Goal: Task Accomplishment & Management: Manage account settings

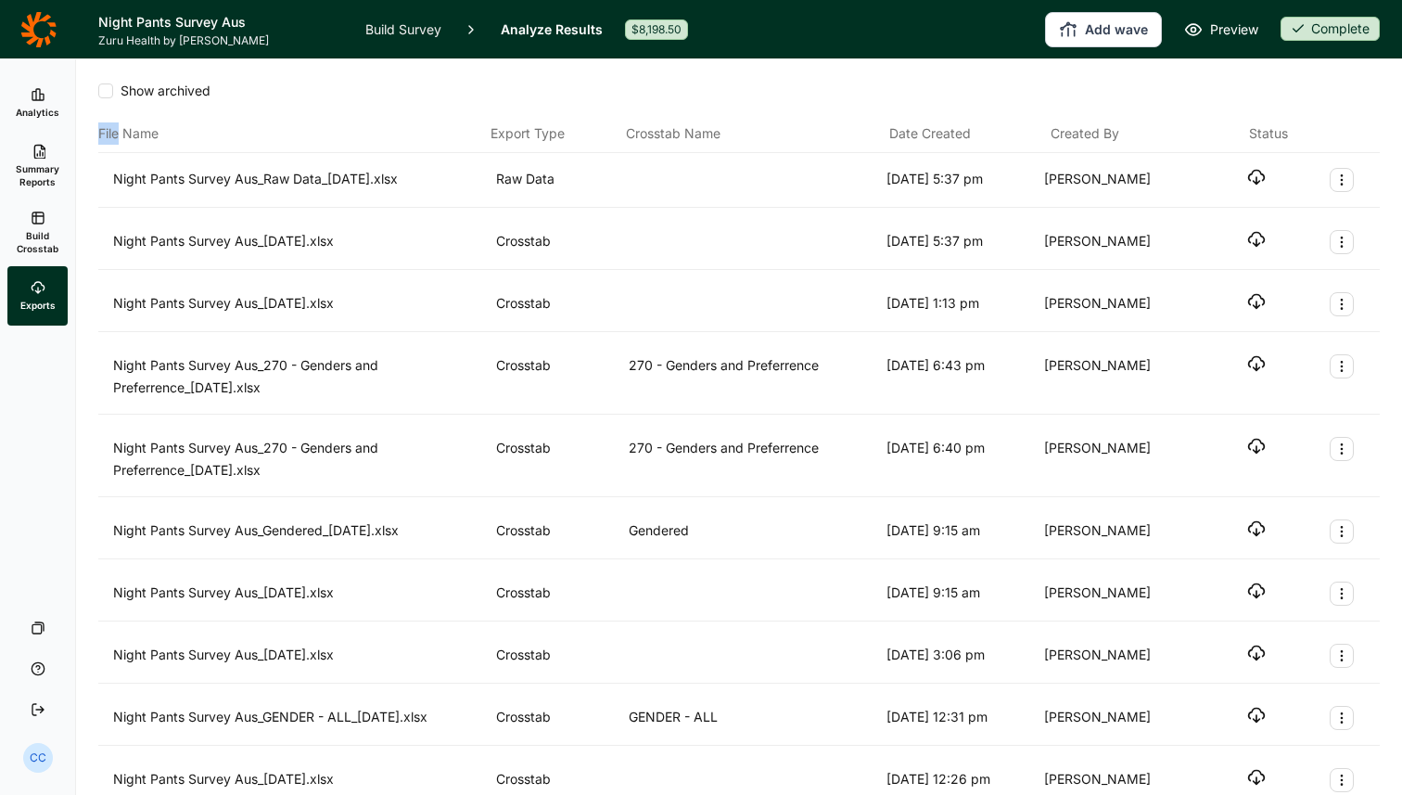
click at [56, 129] on link "Analytics" at bounding box center [37, 102] width 60 height 59
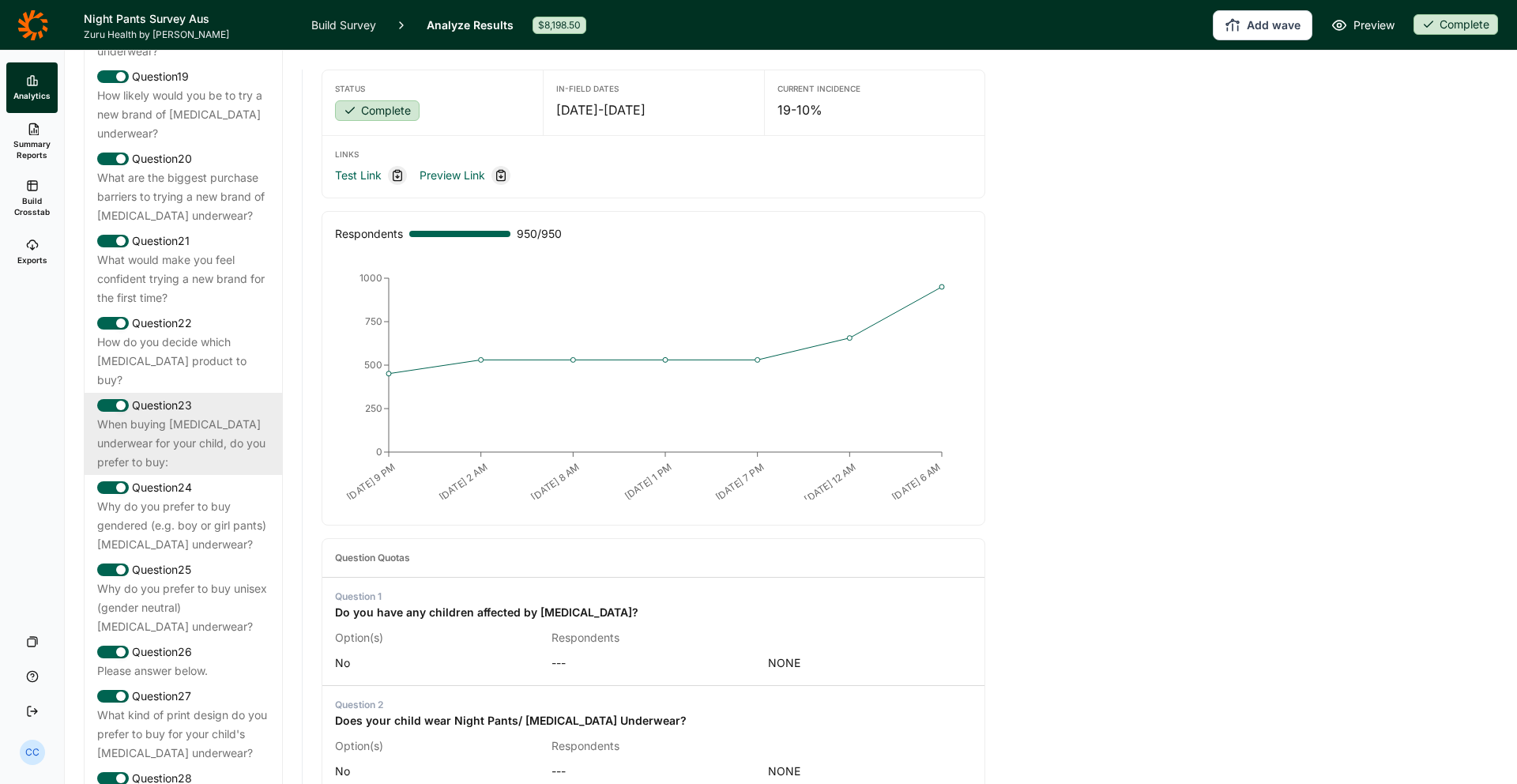
scroll to position [2222, 0]
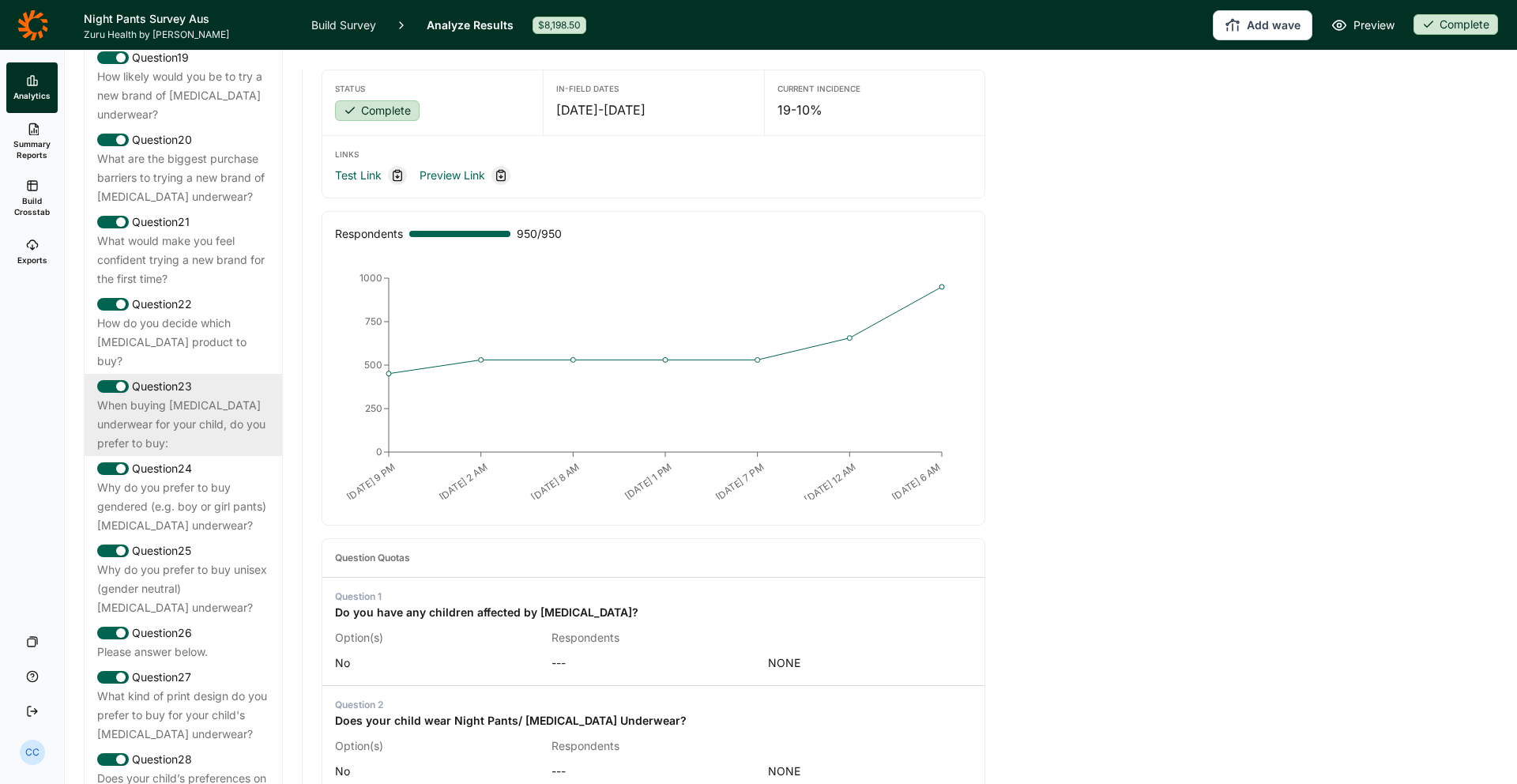
click at [165, 396] on div "When buying [MEDICAL_DATA] underwear for your child, do you prefer to buy:" at bounding box center [183, 424] width 172 height 57
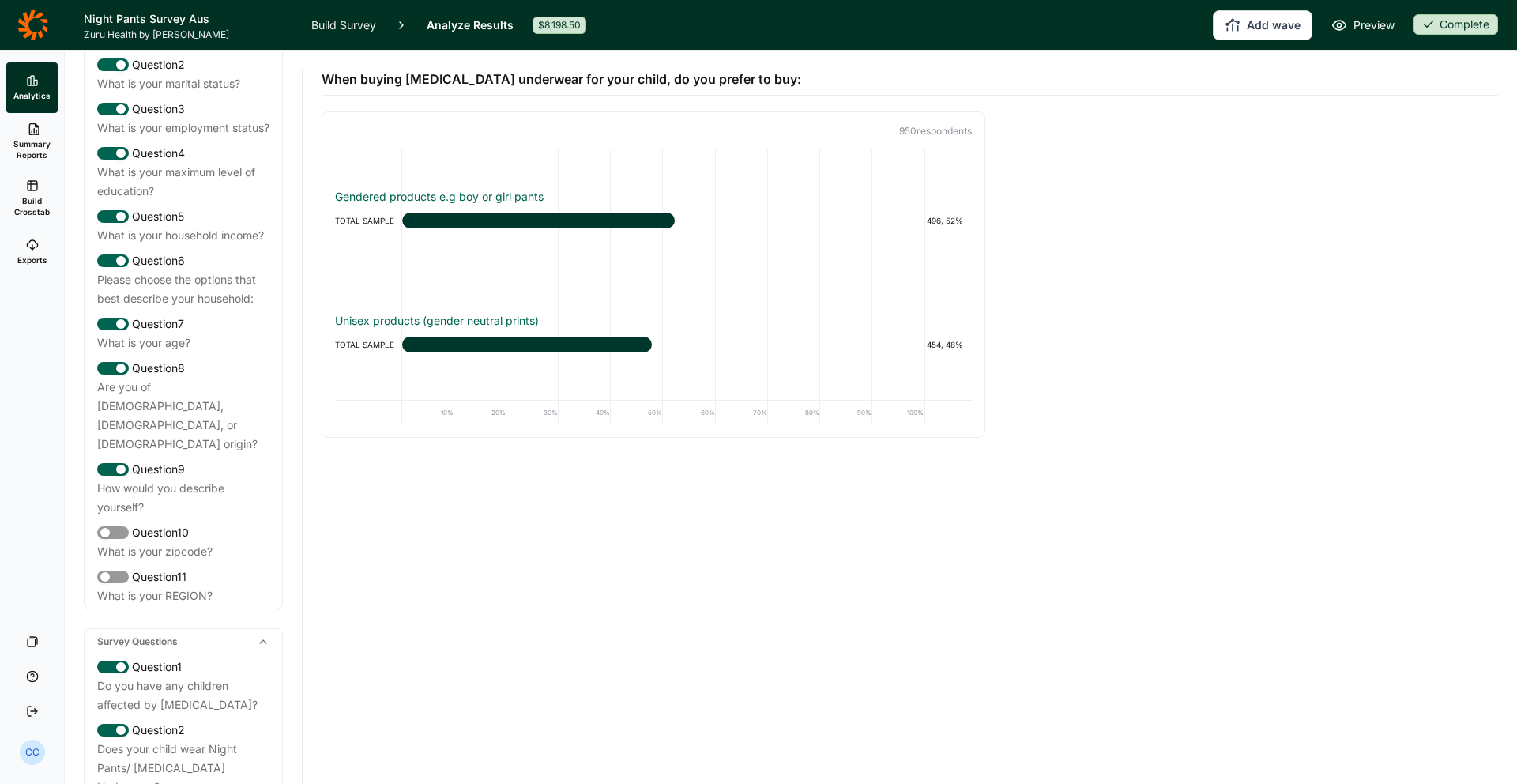
scroll to position [0, 0]
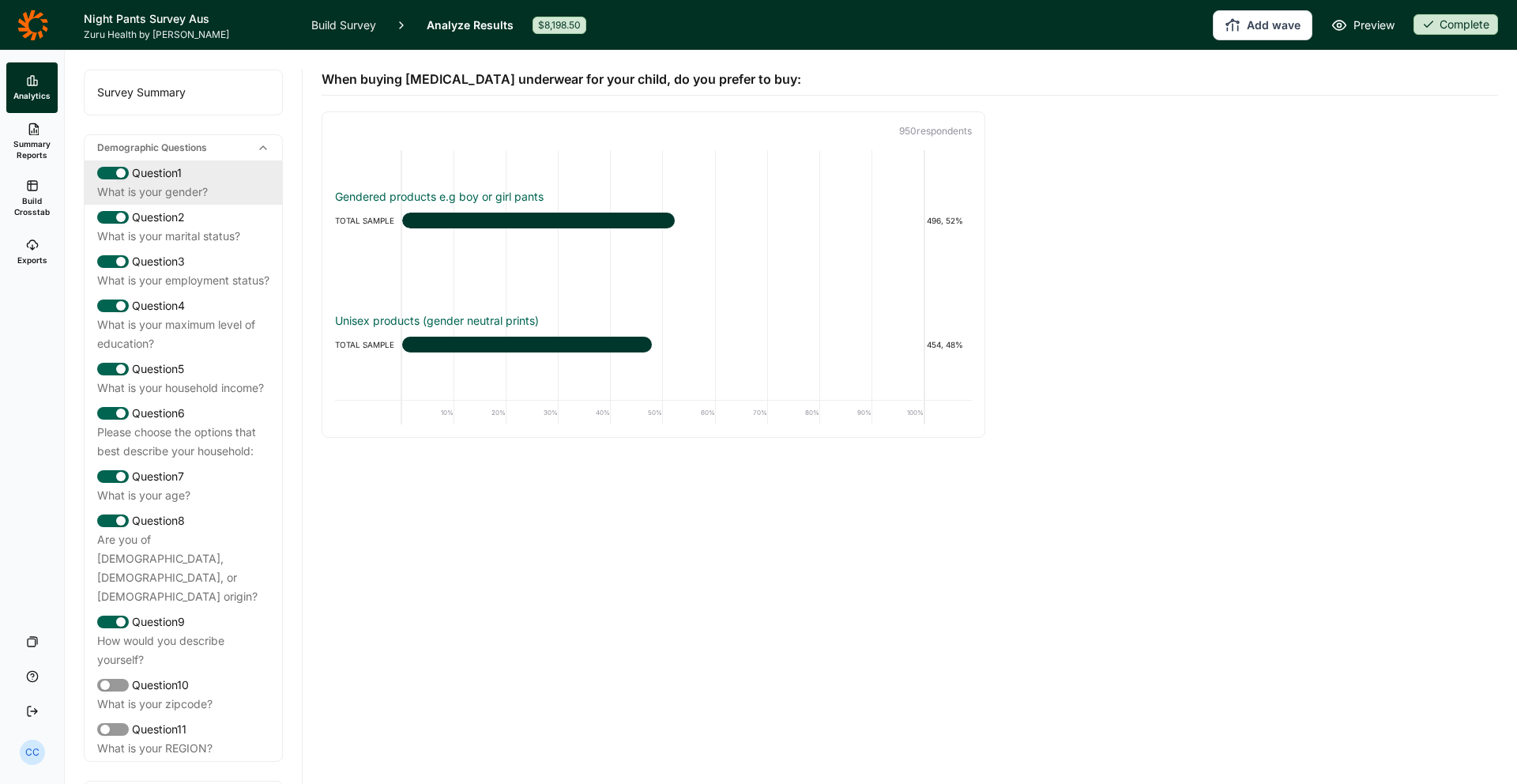
drag, startPoint x: 258, startPoint y: 176, endPoint x: 266, endPoint y: 168, distance: 11.3
click at [258, 176] on div "Question 1" at bounding box center [183, 173] width 172 height 19
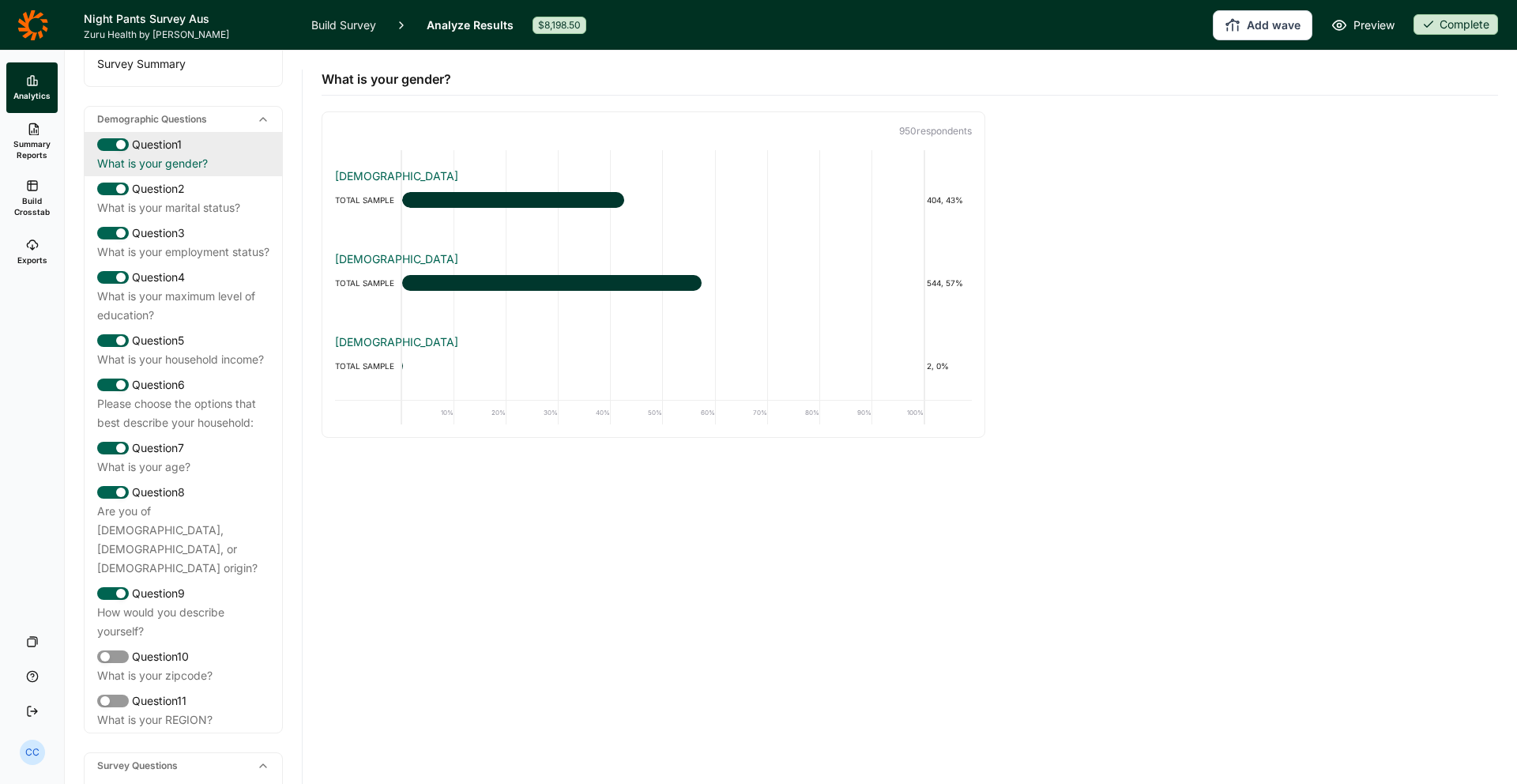
scroll to position [31, 0]
click at [62, 244] on ul "Analytics Summary Reports Build Crosstab Exports" at bounding box center [32, 170] width 64 height 215
click at [14, 243] on link "Exports" at bounding box center [32, 251] width 51 height 50
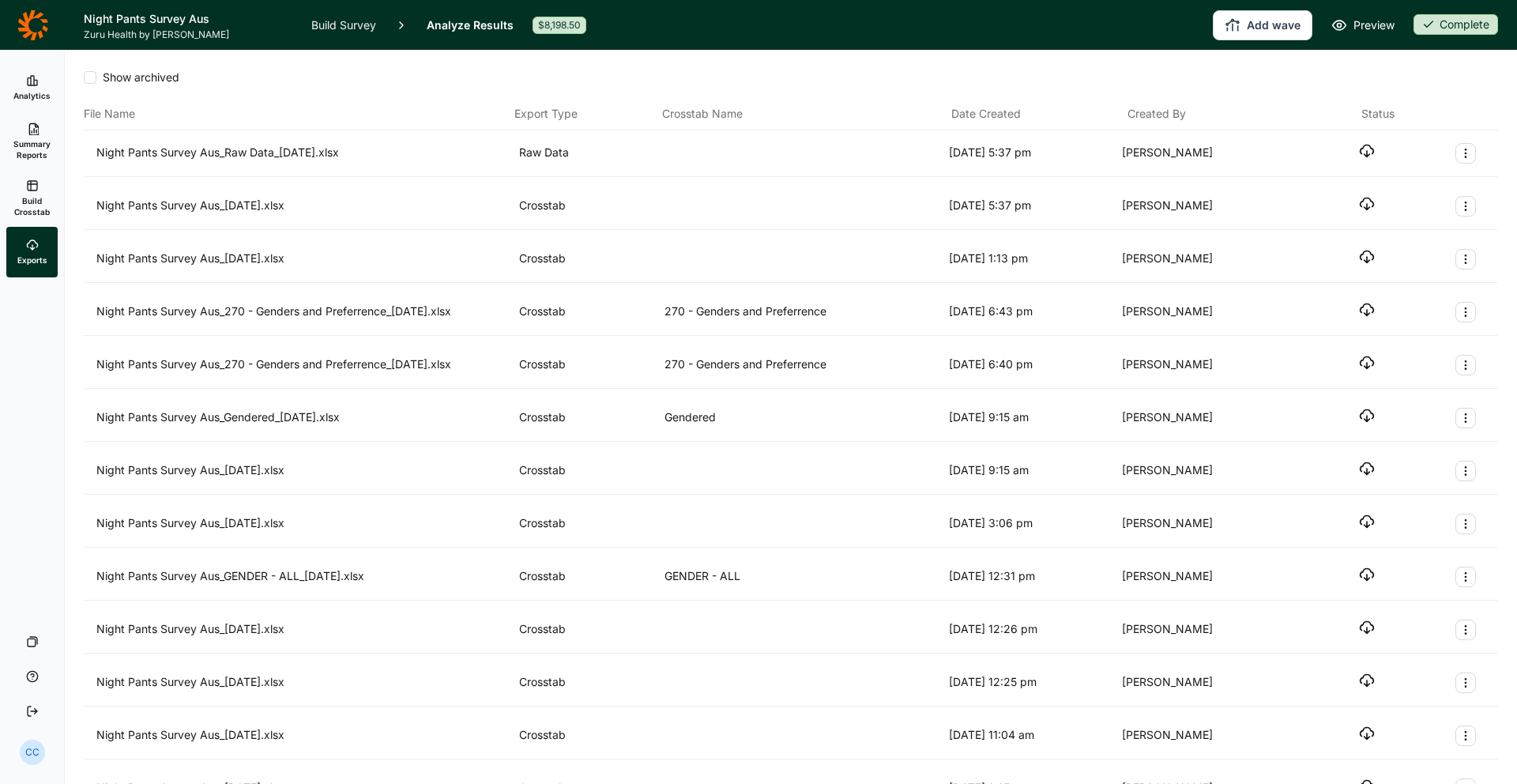
click at [1194, 143] on div "Night Pants Survey Aus_Raw Data_[DATE].xlsx Raw Data [DATE] 5:37 pm [PERSON_NAM…" at bounding box center [791, 153] width 1389 height 20
click at [1194, 145] on div "Night Pants Survey Aus_Raw Data_[DATE].xlsx Raw Data [DATE] 5:37 pm [PERSON_NAM…" at bounding box center [791, 153] width 1389 height 20
click at [1194, 148] on icon "button" at bounding box center [1367, 151] width 16 height 16
click at [1194, 17] on button "Add wave" at bounding box center [1262, 25] width 100 height 30
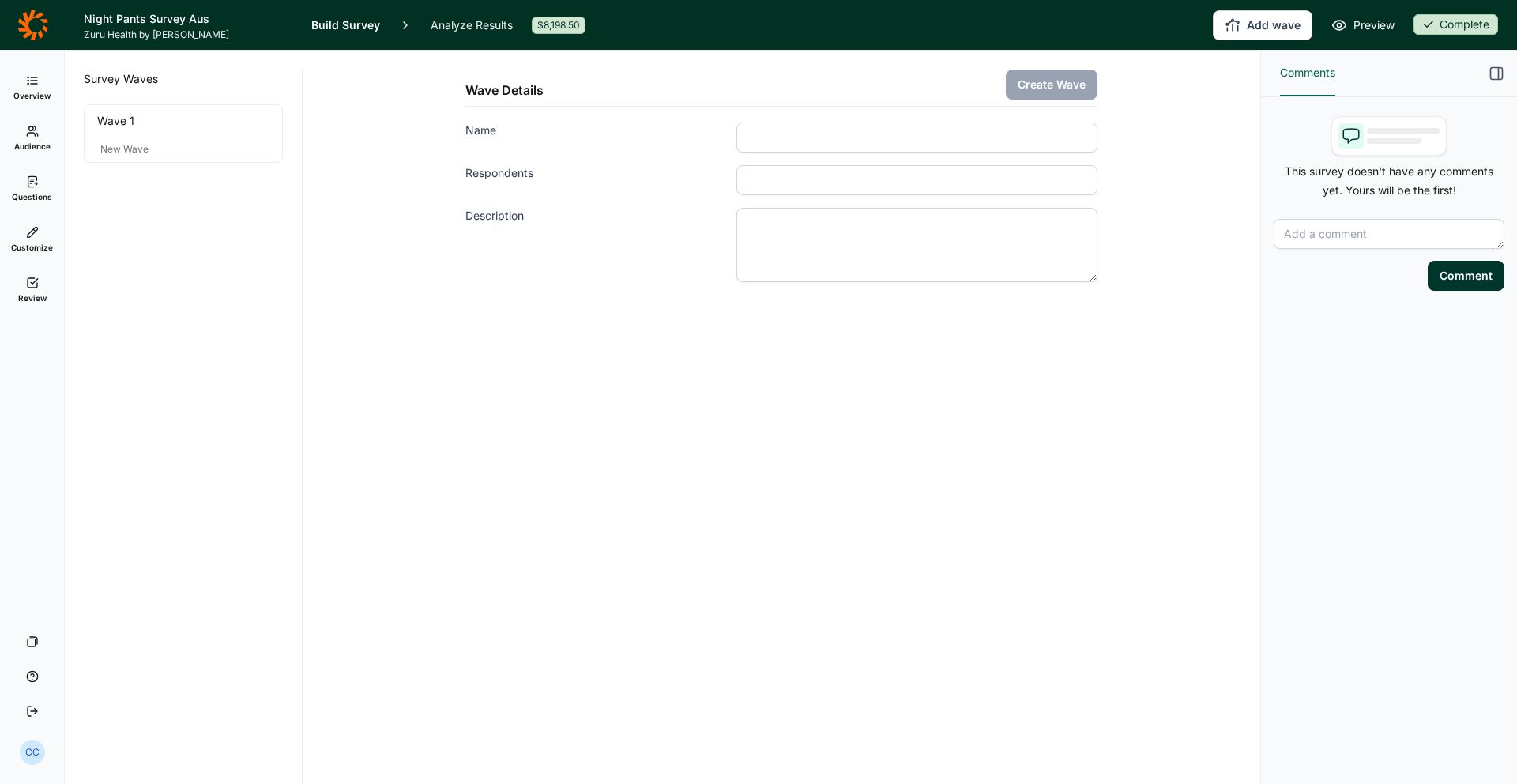
click at [54, 135] on link "Audience" at bounding box center [32, 138] width 51 height 50
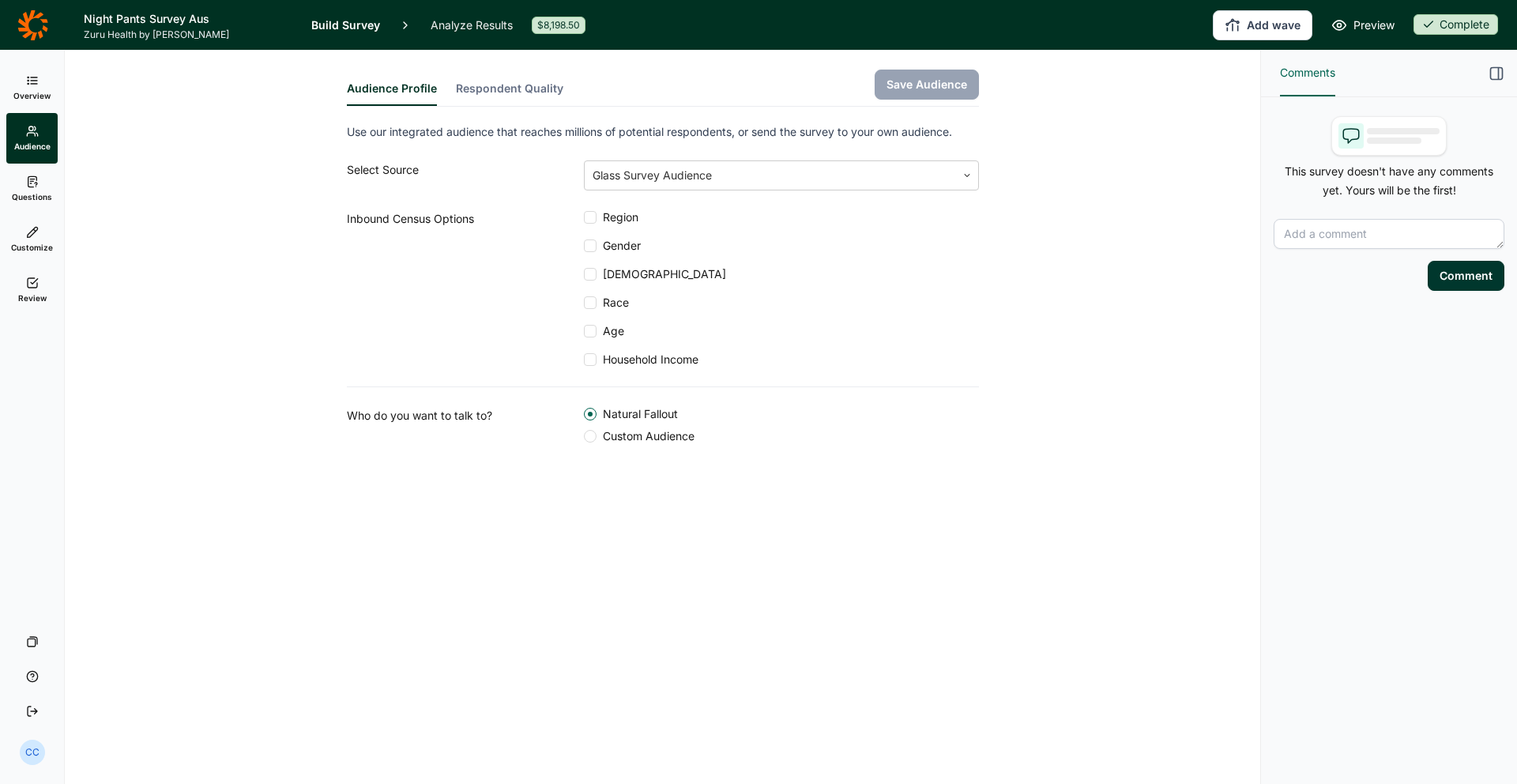
click at [37, 90] on span "Overview" at bounding box center [32, 95] width 37 height 11
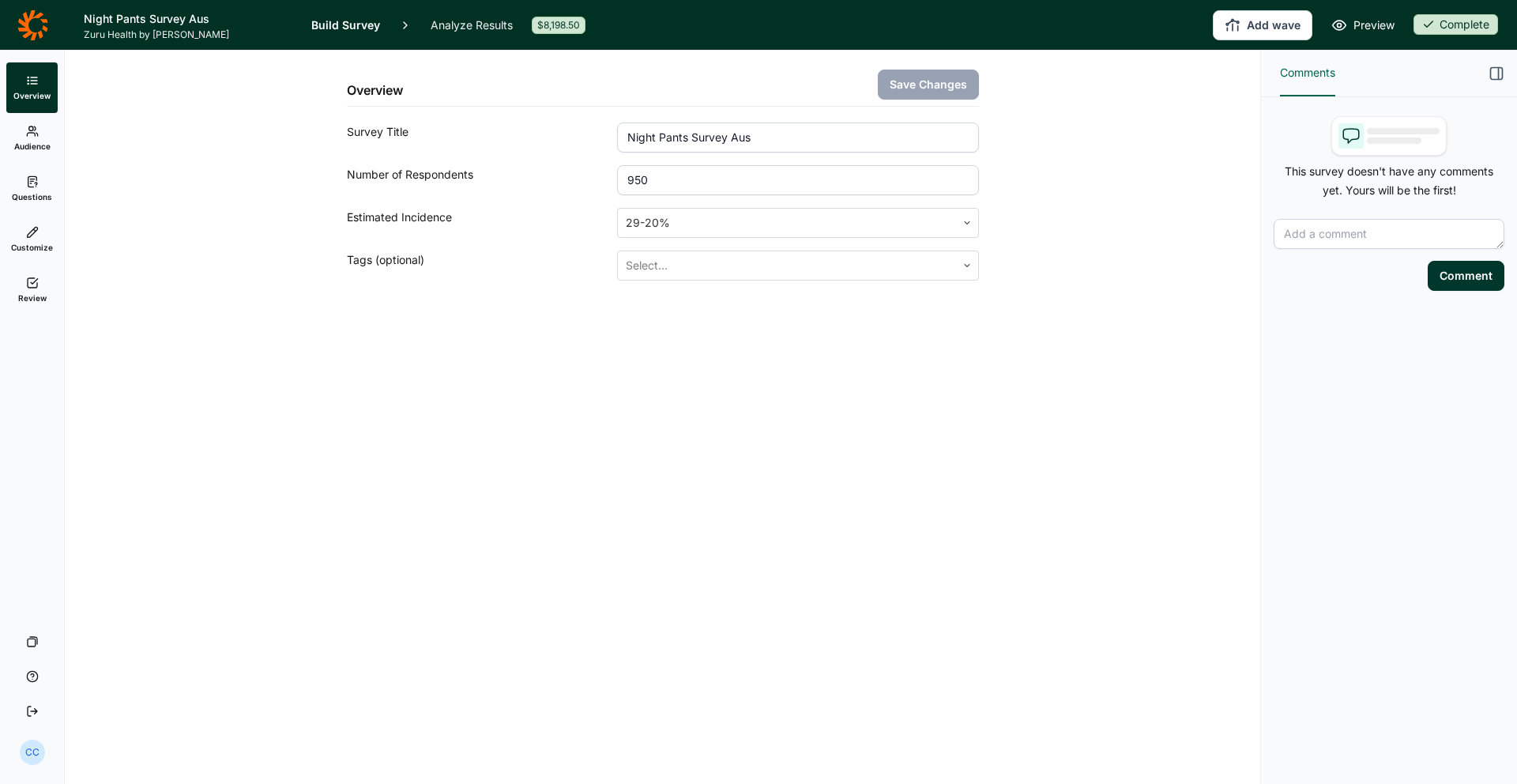
click at [771, 113] on div "Overview Save Changes Survey Title Night Pants Survey Aus Number of Respondents…" at bounding box center [663, 165] width 632 height 230
click at [50, 136] on link "Audience" at bounding box center [32, 138] width 51 height 50
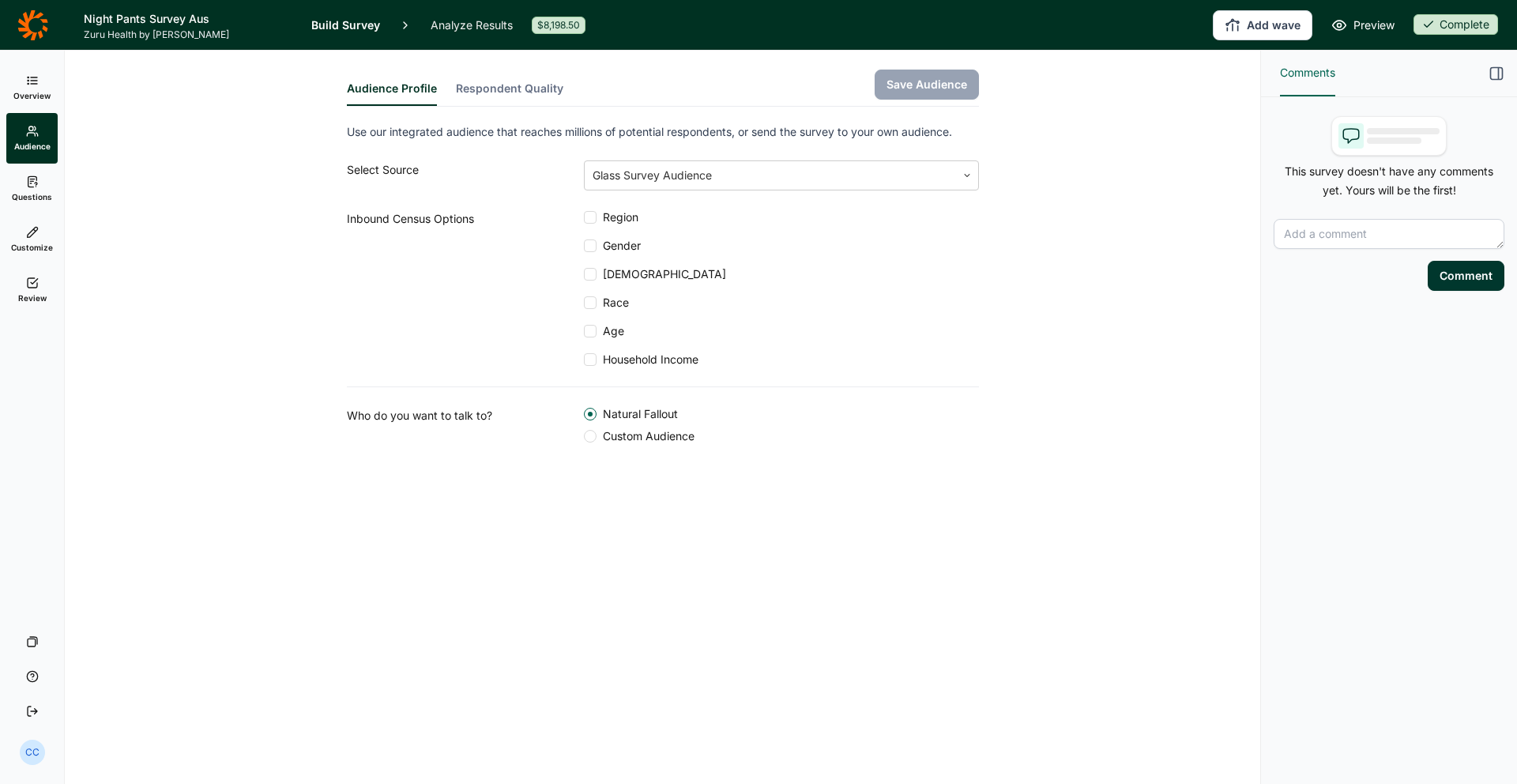
click at [43, 86] on link "Overview" at bounding box center [32, 87] width 51 height 50
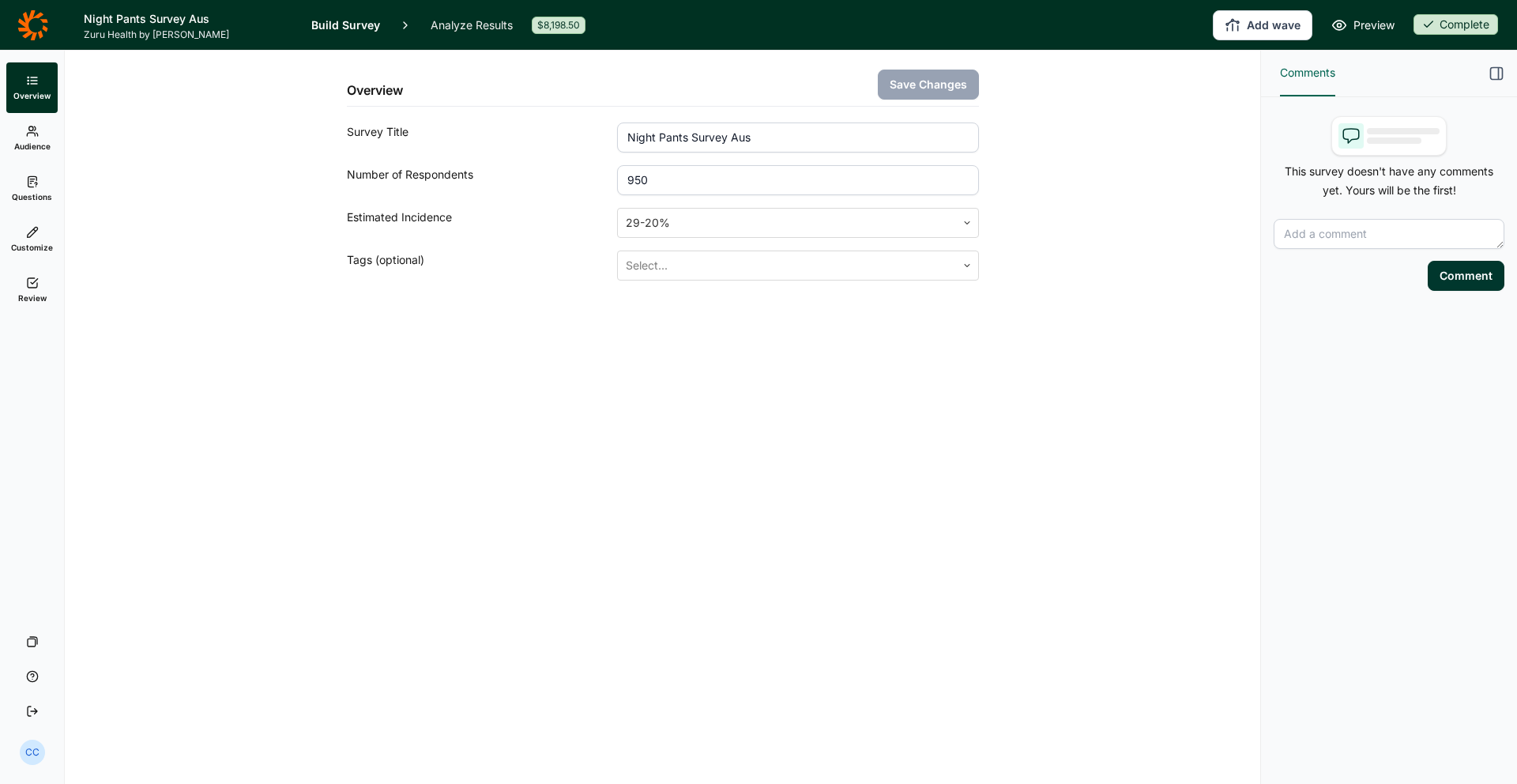
click at [37, 141] on span "Audience" at bounding box center [32, 146] width 37 height 11
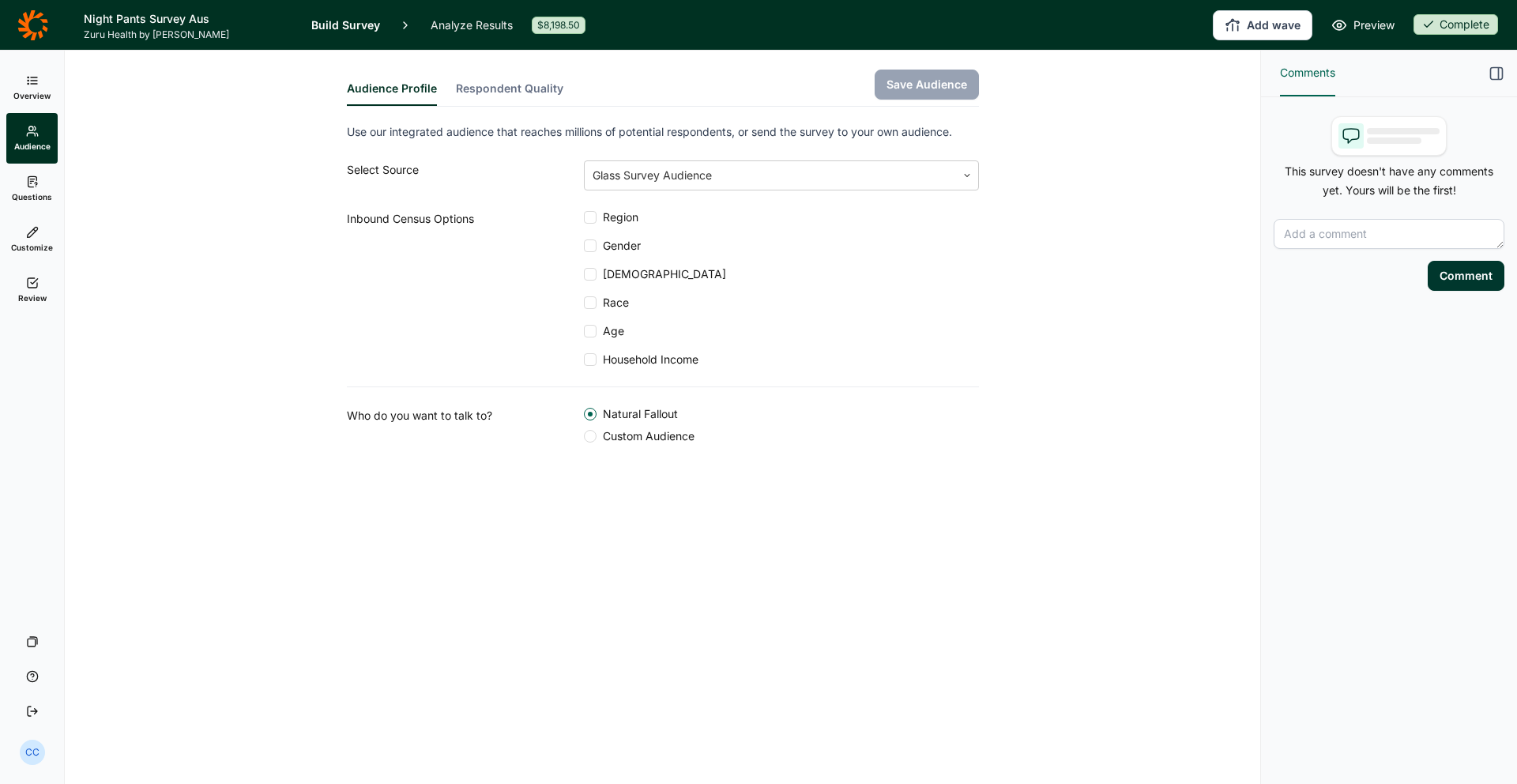
click at [27, 185] on use at bounding box center [32, 182] width 9 height 10
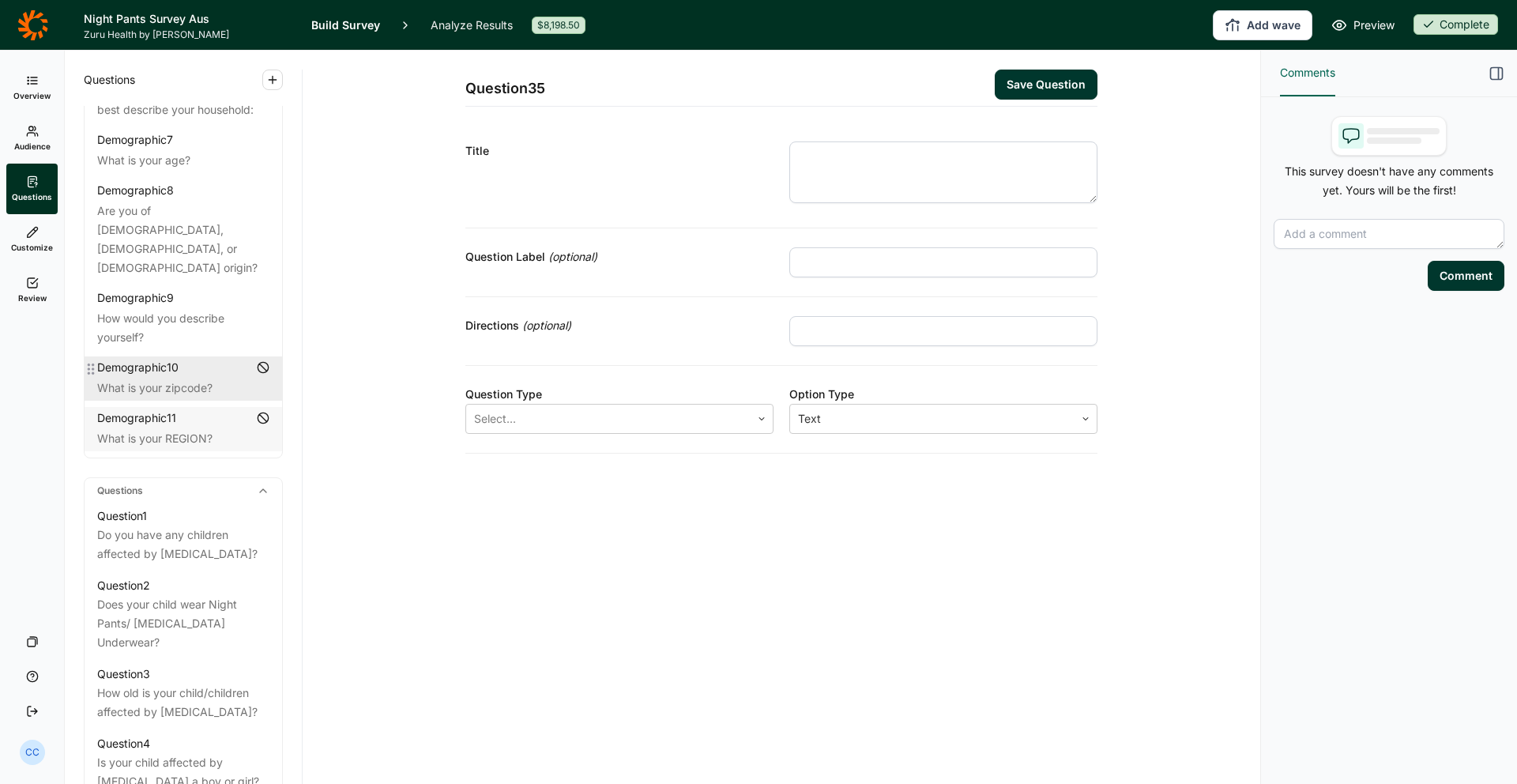
scroll to position [343, 0]
click at [202, 380] on div "What is your zipcode?" at bounding box center [183, 389] width 172 height 19
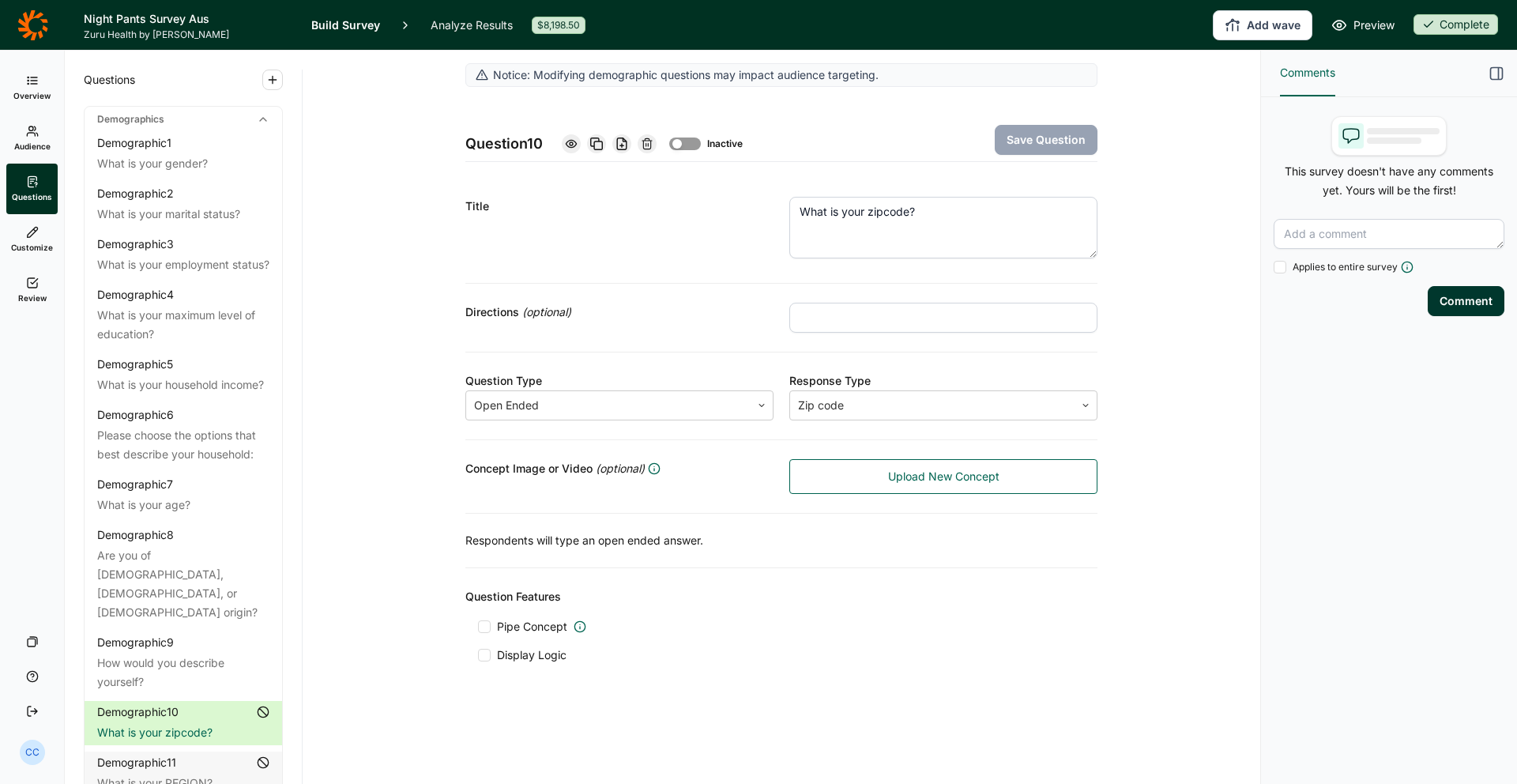
click at [122, 73] on span "Questions" at bounding box center [109, 80] width 51 height 19
click at [48, 113] on link "Audience" at bounding box center [32, 138] width 51 height 50
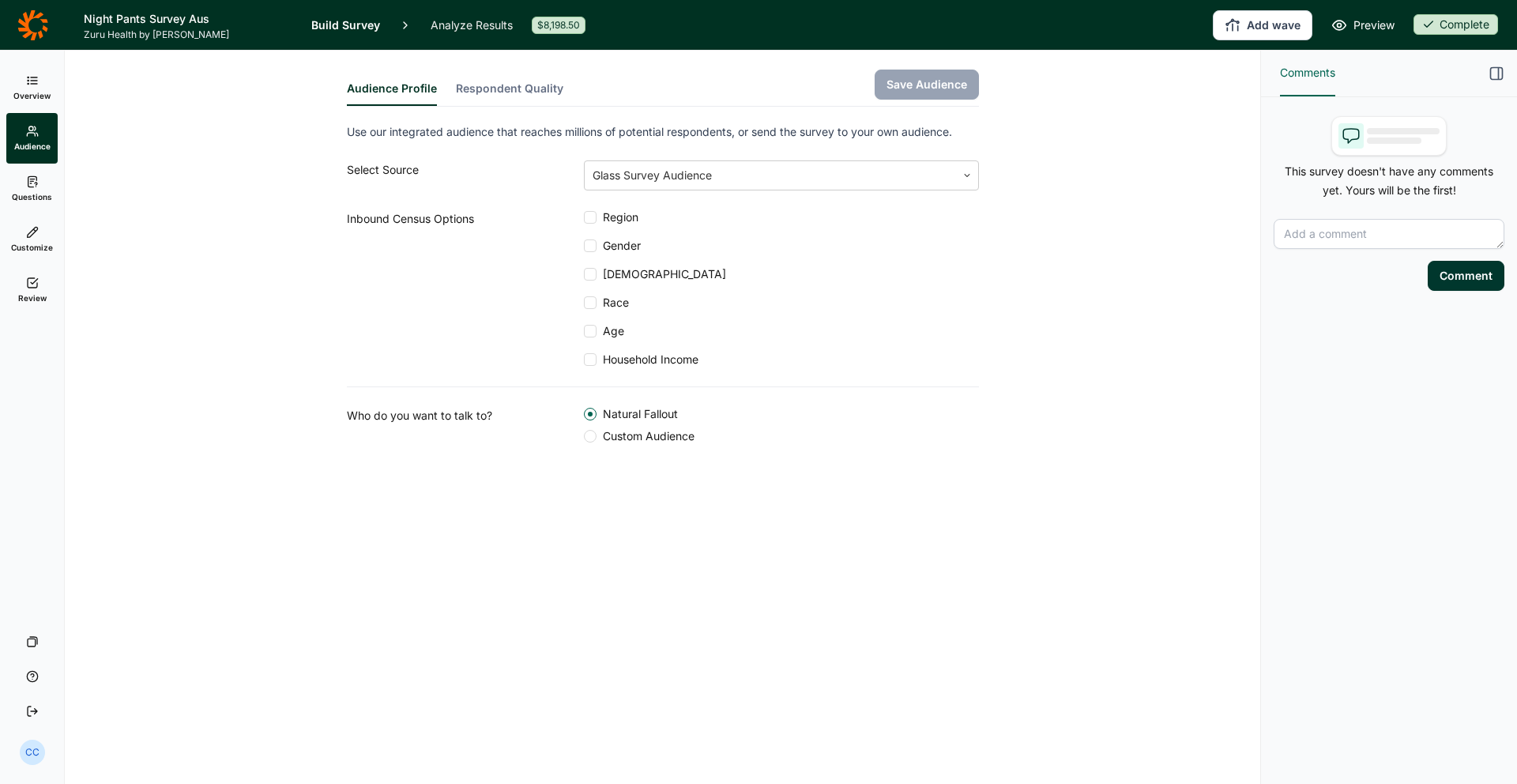
click at [49, 95] on link "Overview" at bounding box center [32, 87] width 51 height 50
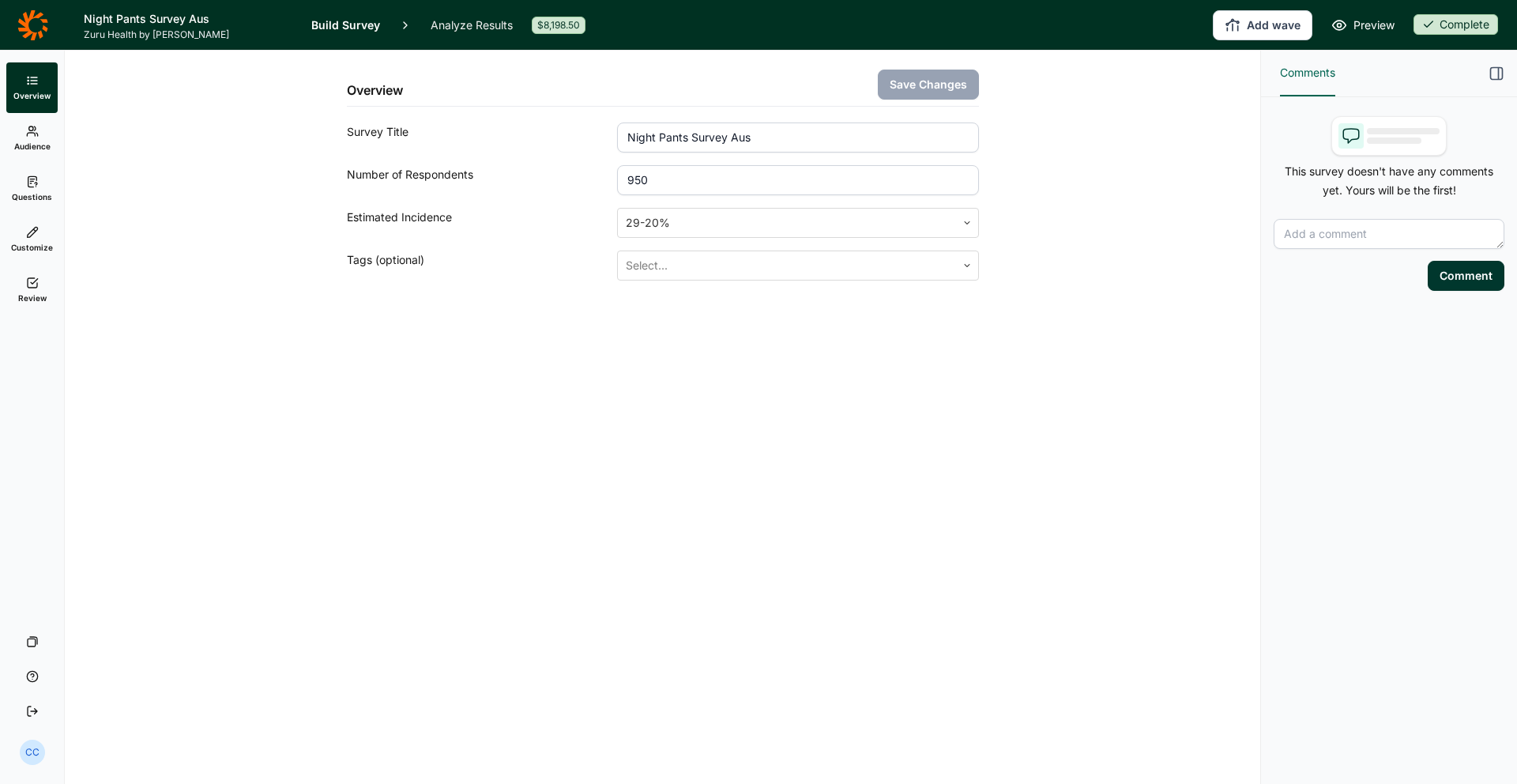
click at [49, 152] on link "Audience" at bounding box center [32, 138] width 51 height 50
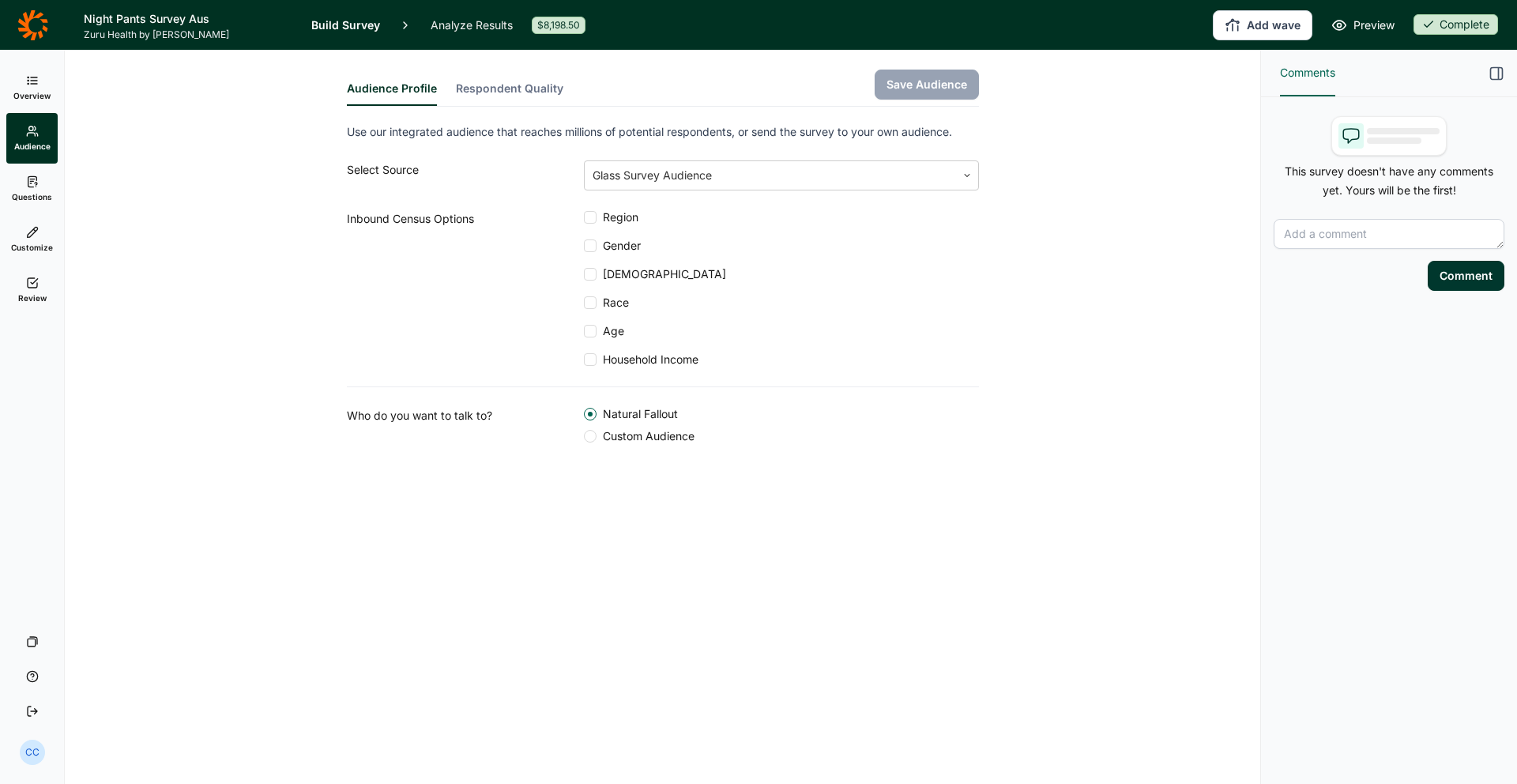
click at [39, 201] on span "Questions" at bounding box center [32, 196] width 40 height 11
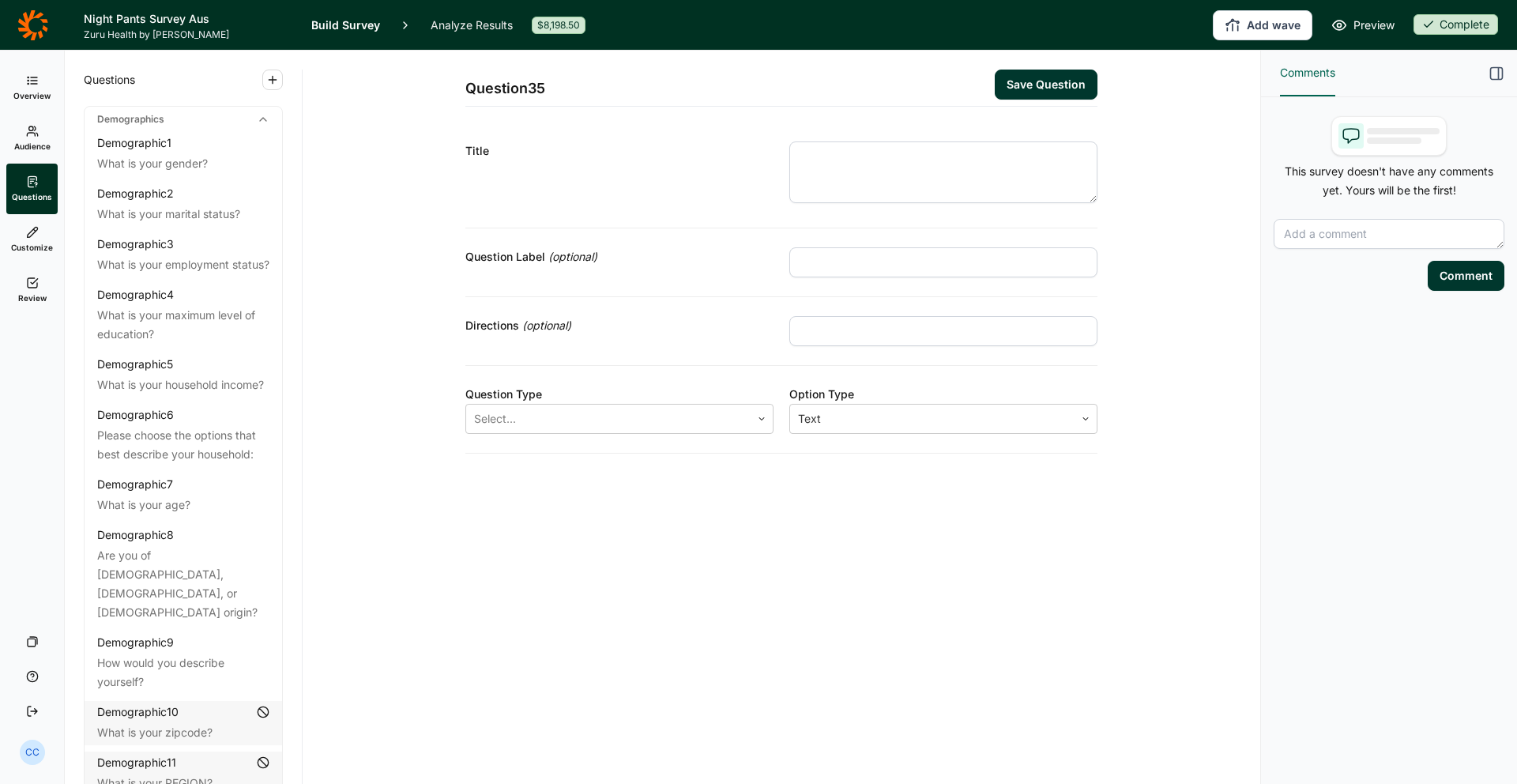
click at [49, 124] on link "Audience" at bounding box center [32, 138] width 51 height 50
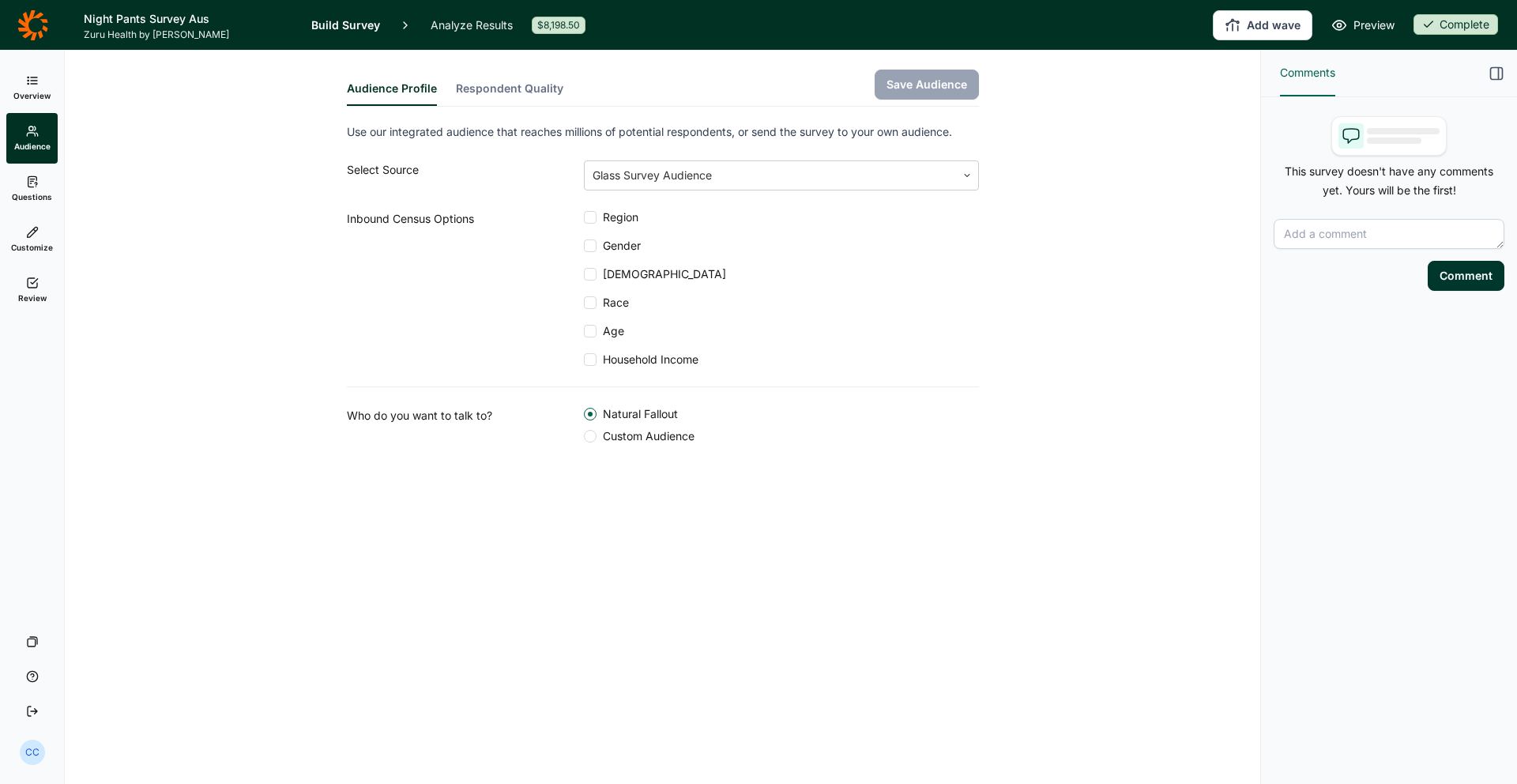
click at [48, 186] on link "Questions" at bounding box center [32, 188] width 51 height 50
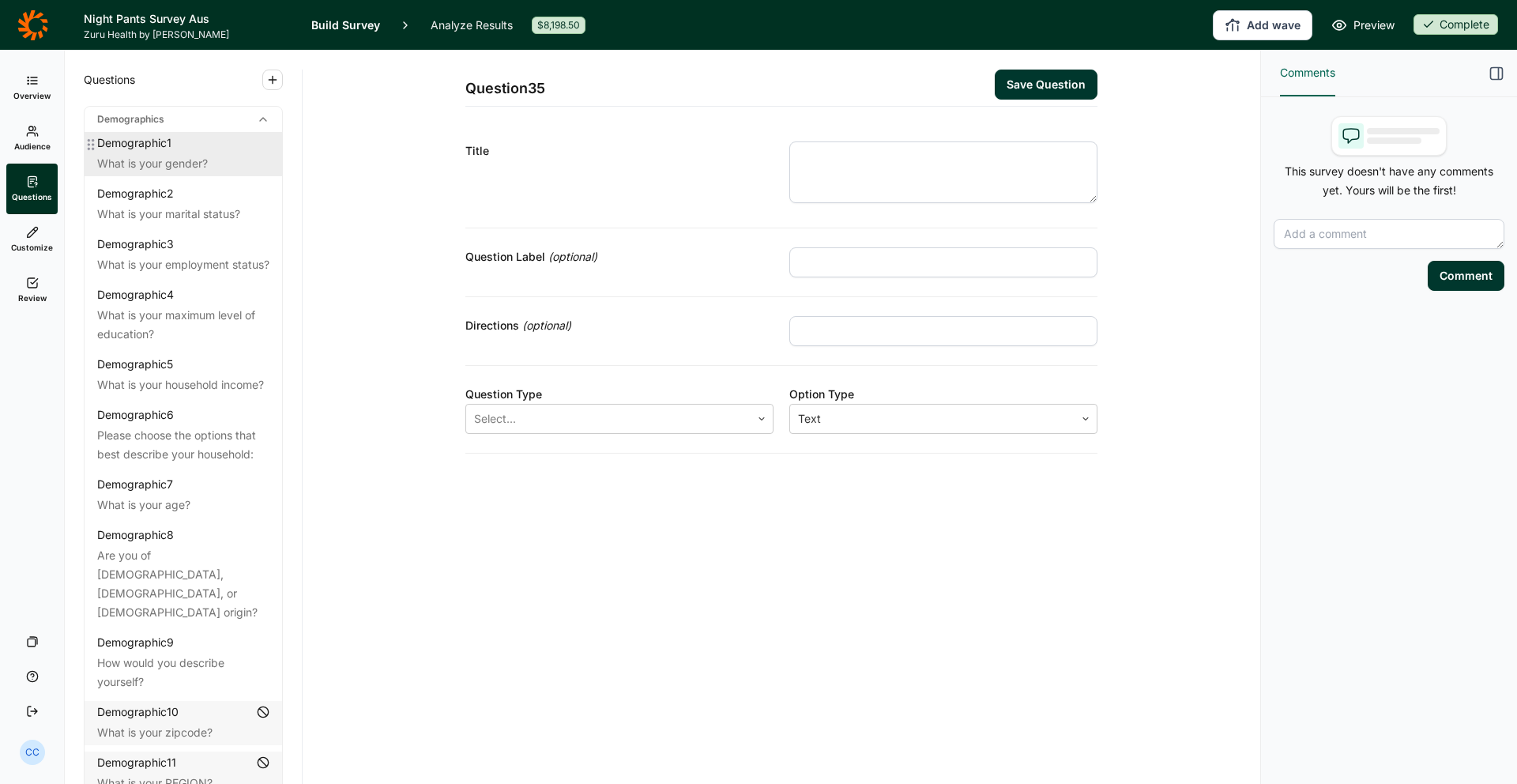
click at [174, 171] on div "What is your gender?" at bounding box center [183, 164] width 172 height 19
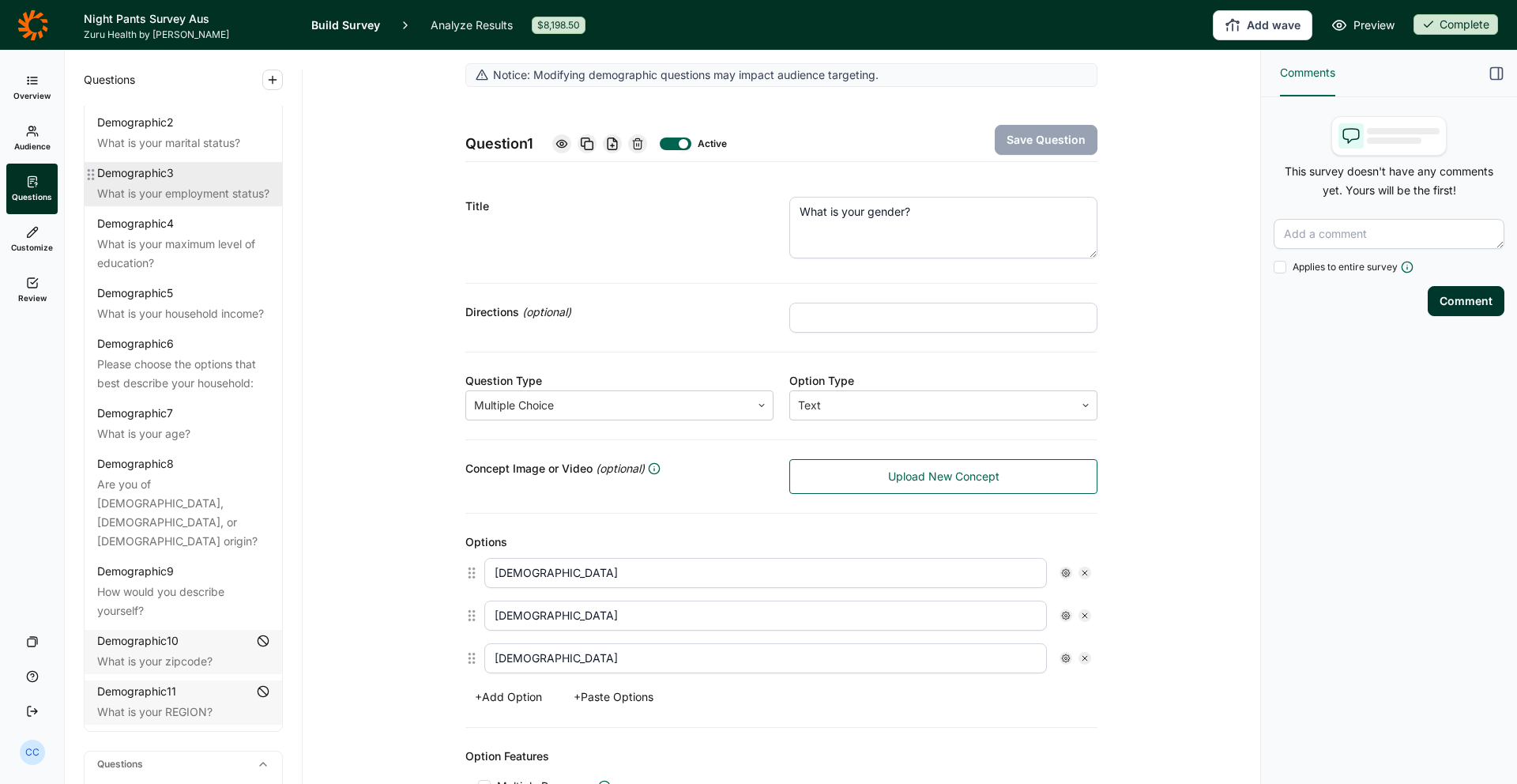
click at [174, 173] on div "Demographic 3" at bounding box center [136, 173] width 77 height 16
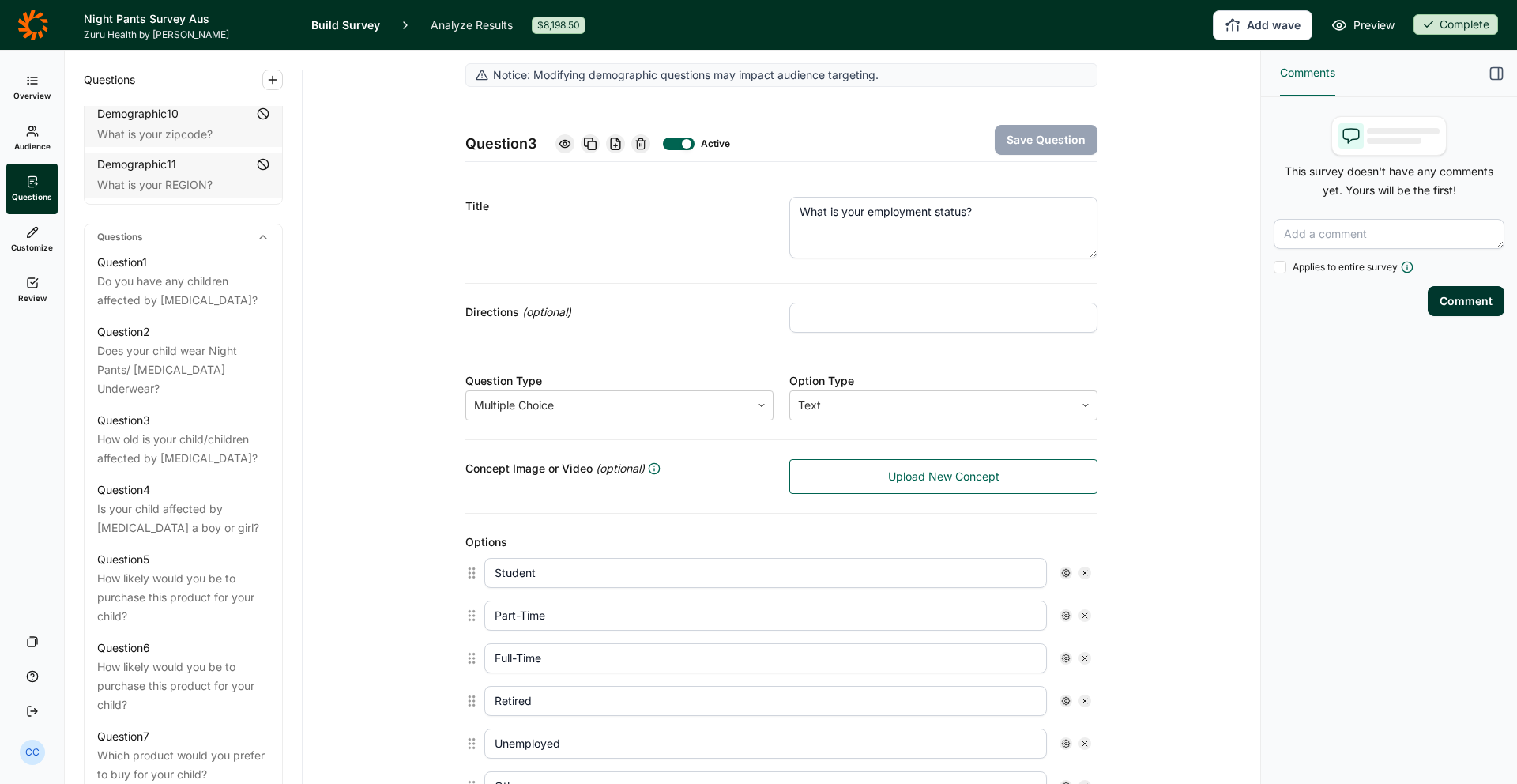
scroll to position [608, 0]
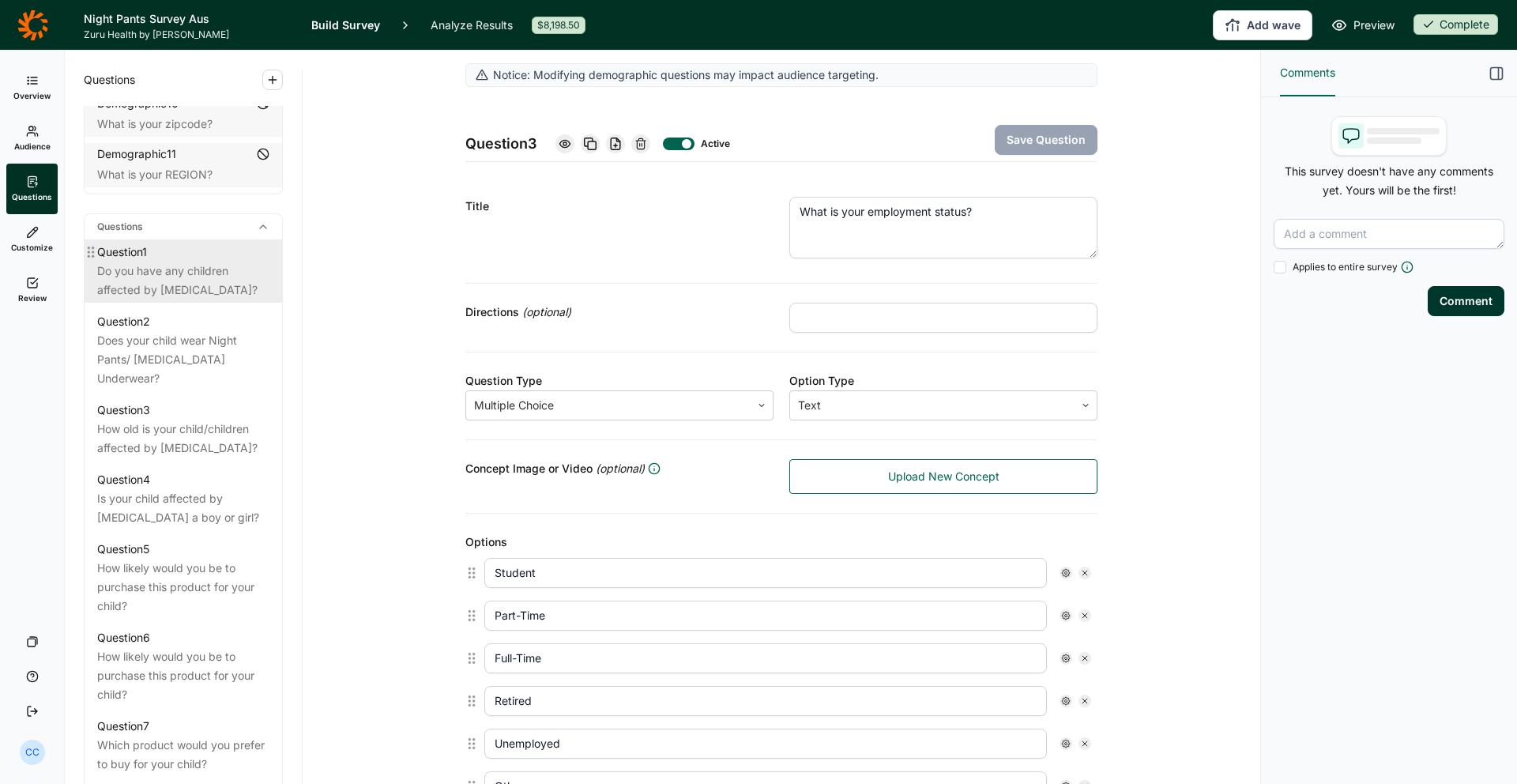
click at [173, 243] on div "Question 1" at bounding box center [183, 252] width 172 height 19
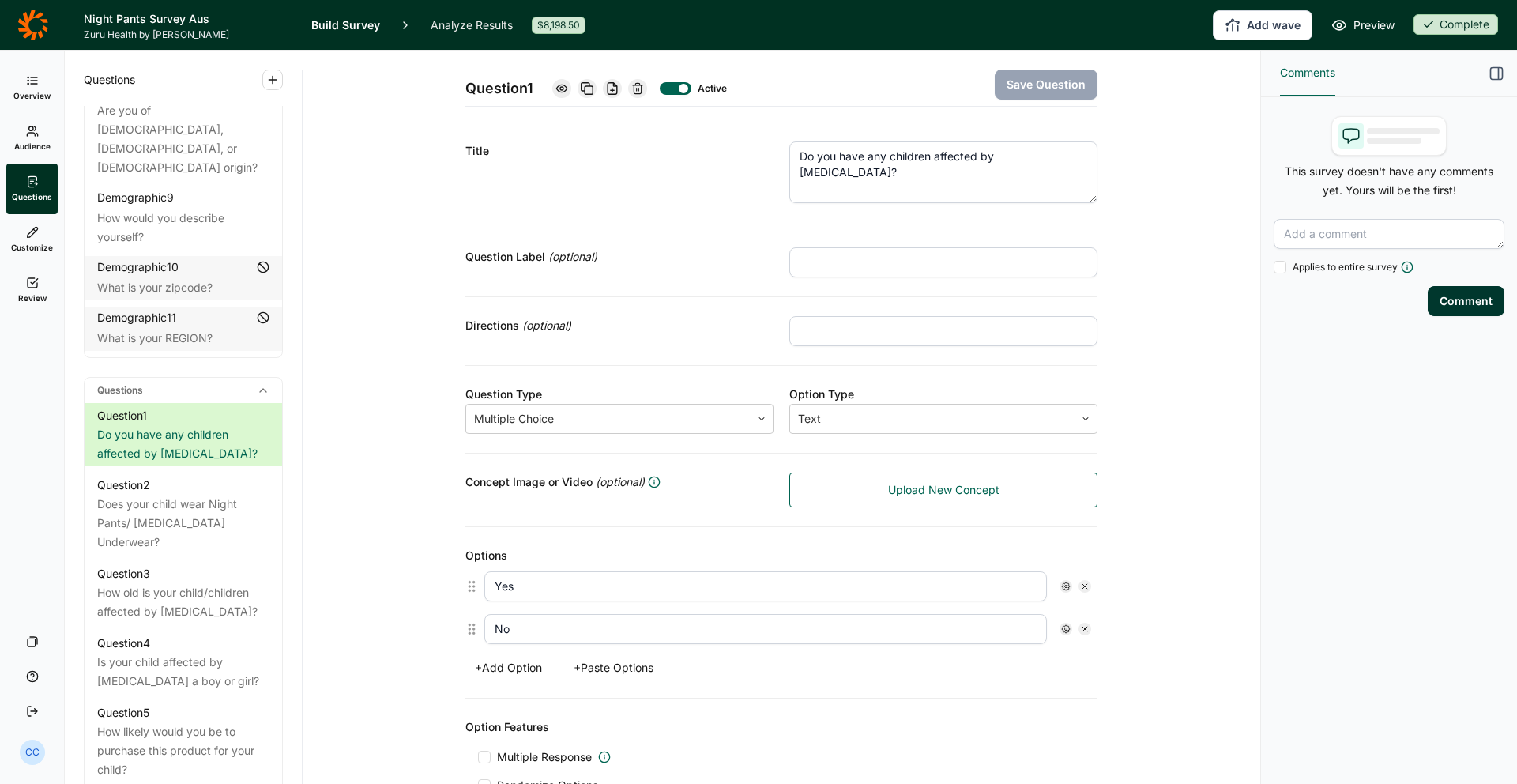
scroll to position [437, 0]
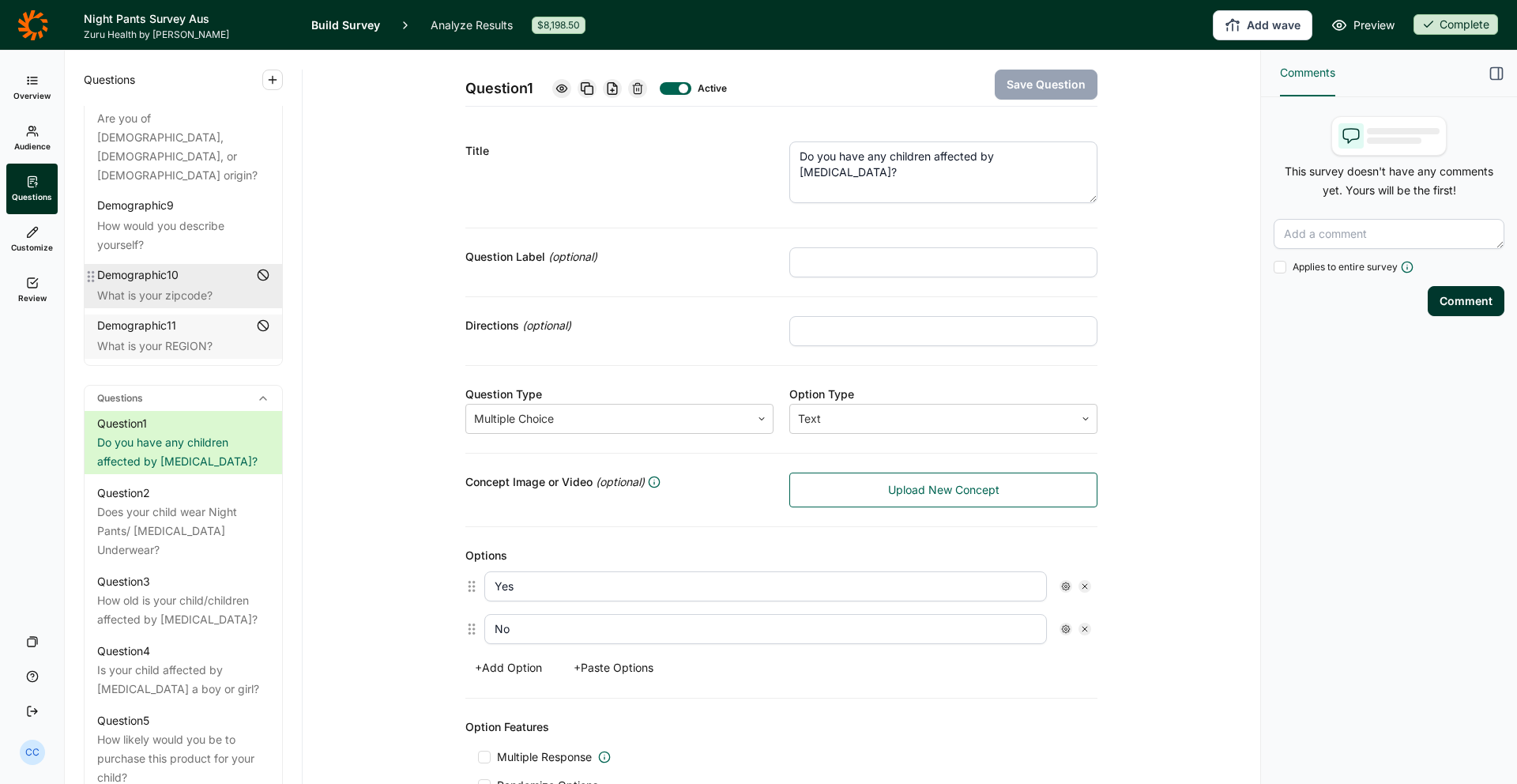
click at [215, 286] on div "What is your zipcode?" at bounding box center [183, 296] width 172 height 19
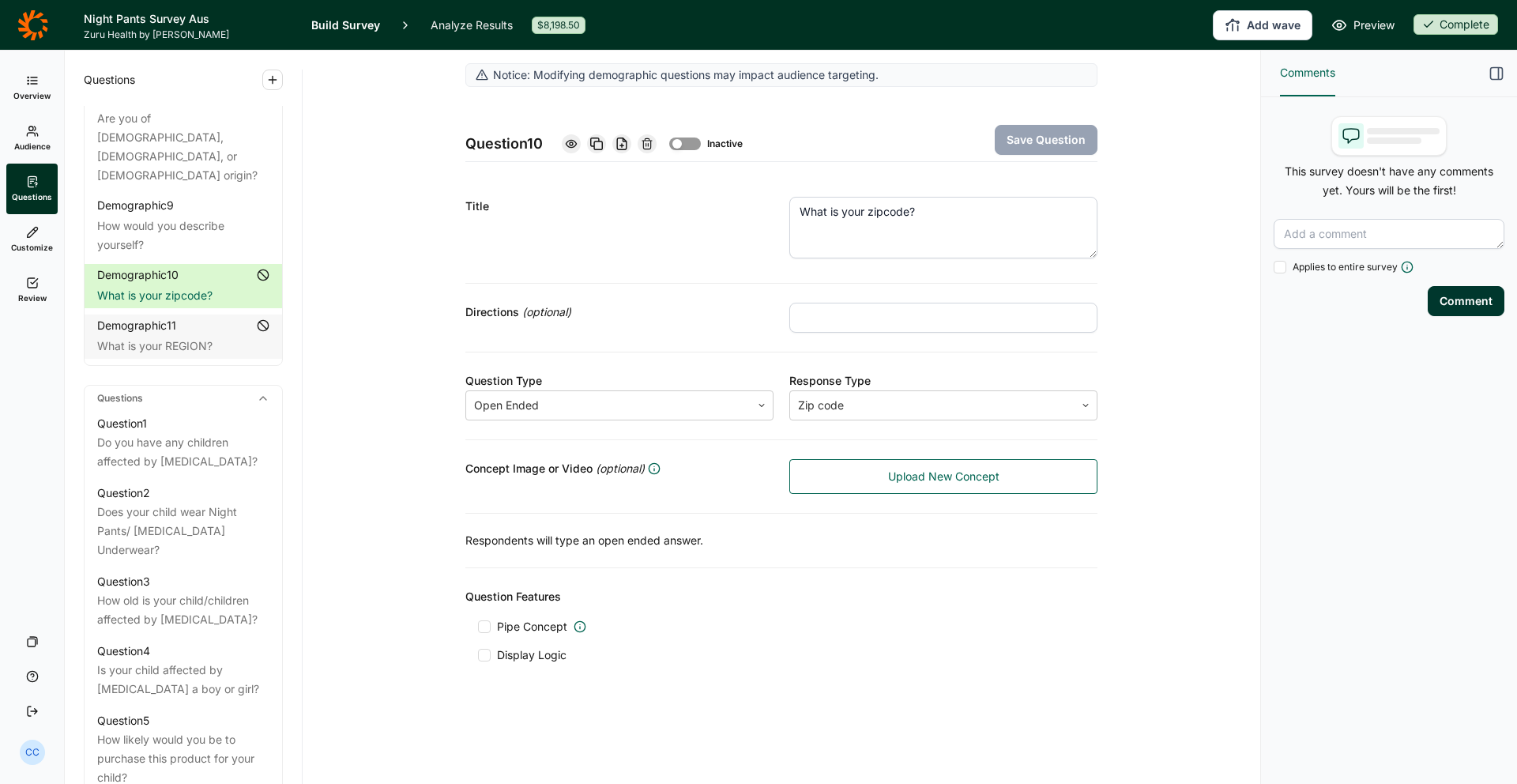
click at [179, 337] on div "What is your REGION?" at bounding box center [183, 346] width 172 height 19
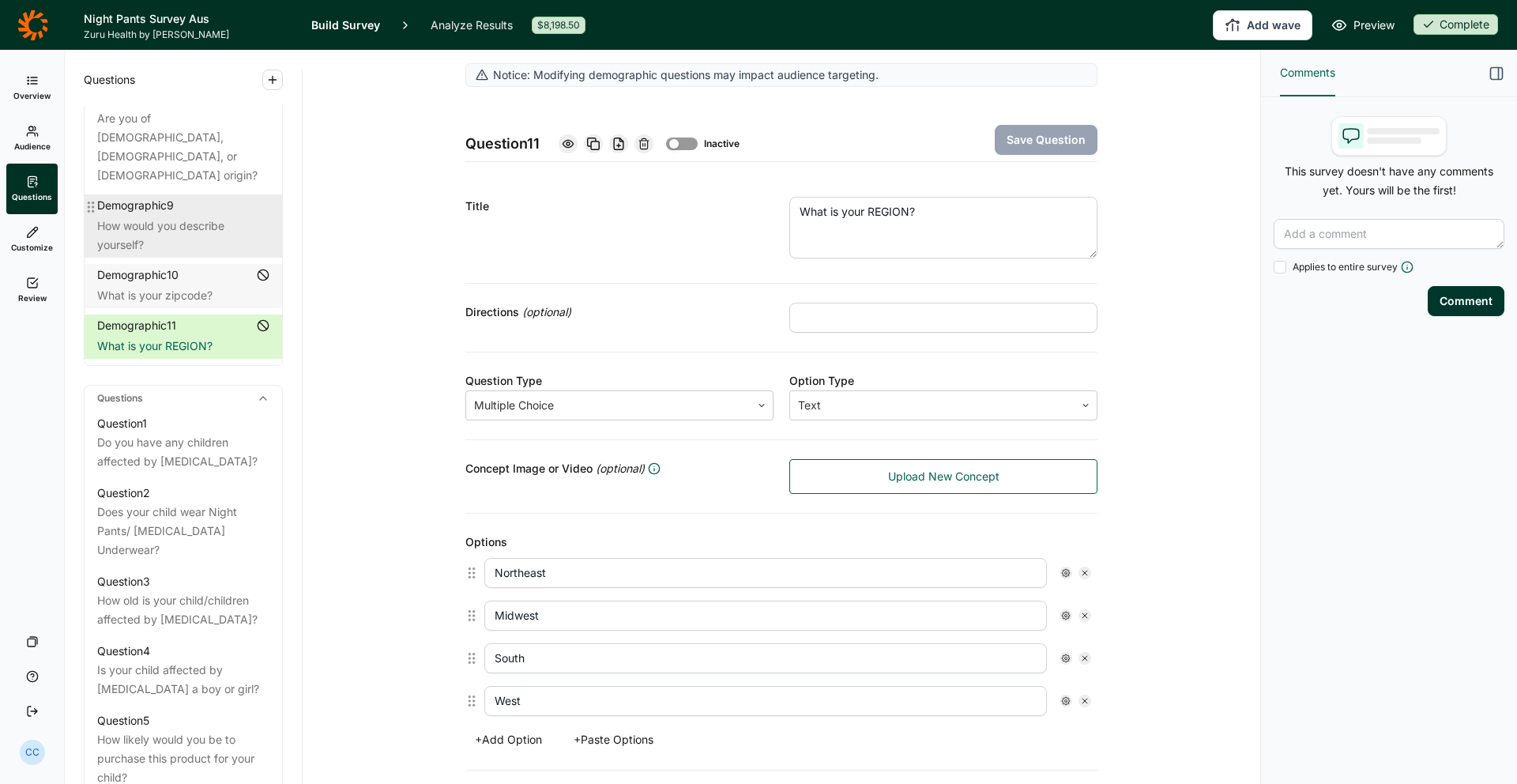
click at [129, 216] on div "How would you describe yourself?" at bounding box center [183, 235] width 172 height 38
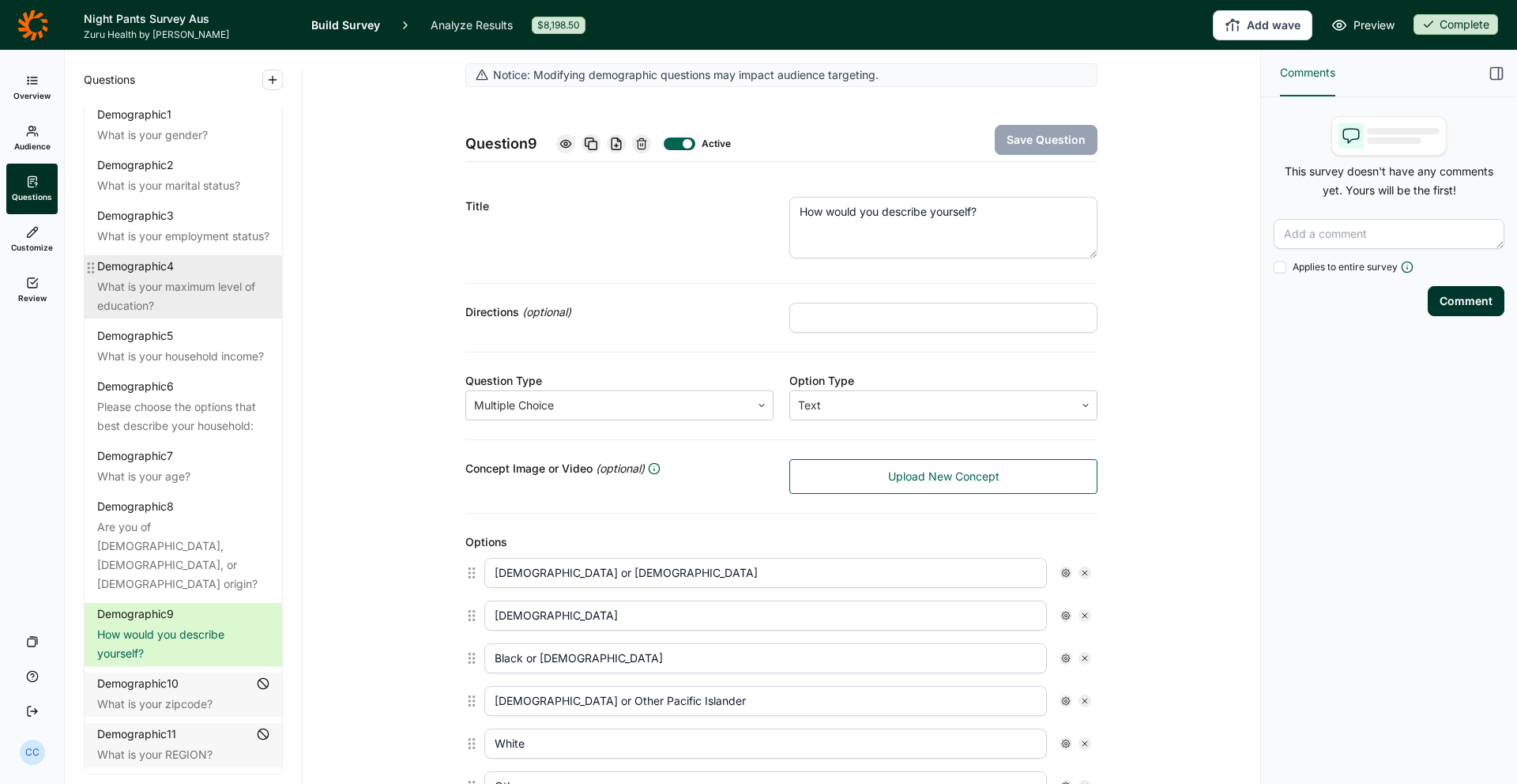
scroll to position [27, 0]
click at [27, 167] on link "Questions" at bounding box center [32, 188] width 51 height 50
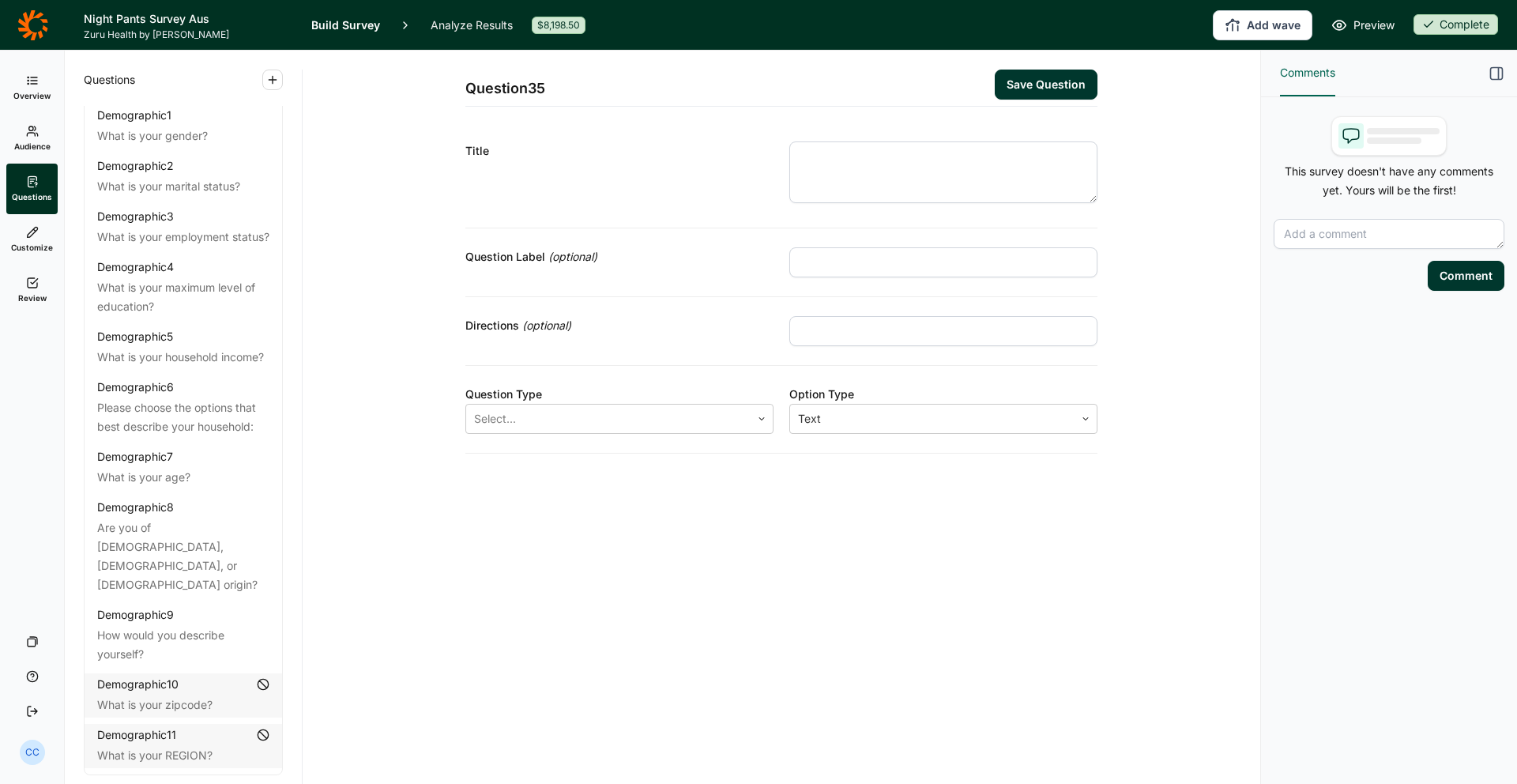
click at [22, 229] on link "Customize" at bounding box center [32, 239] width 51 height 50
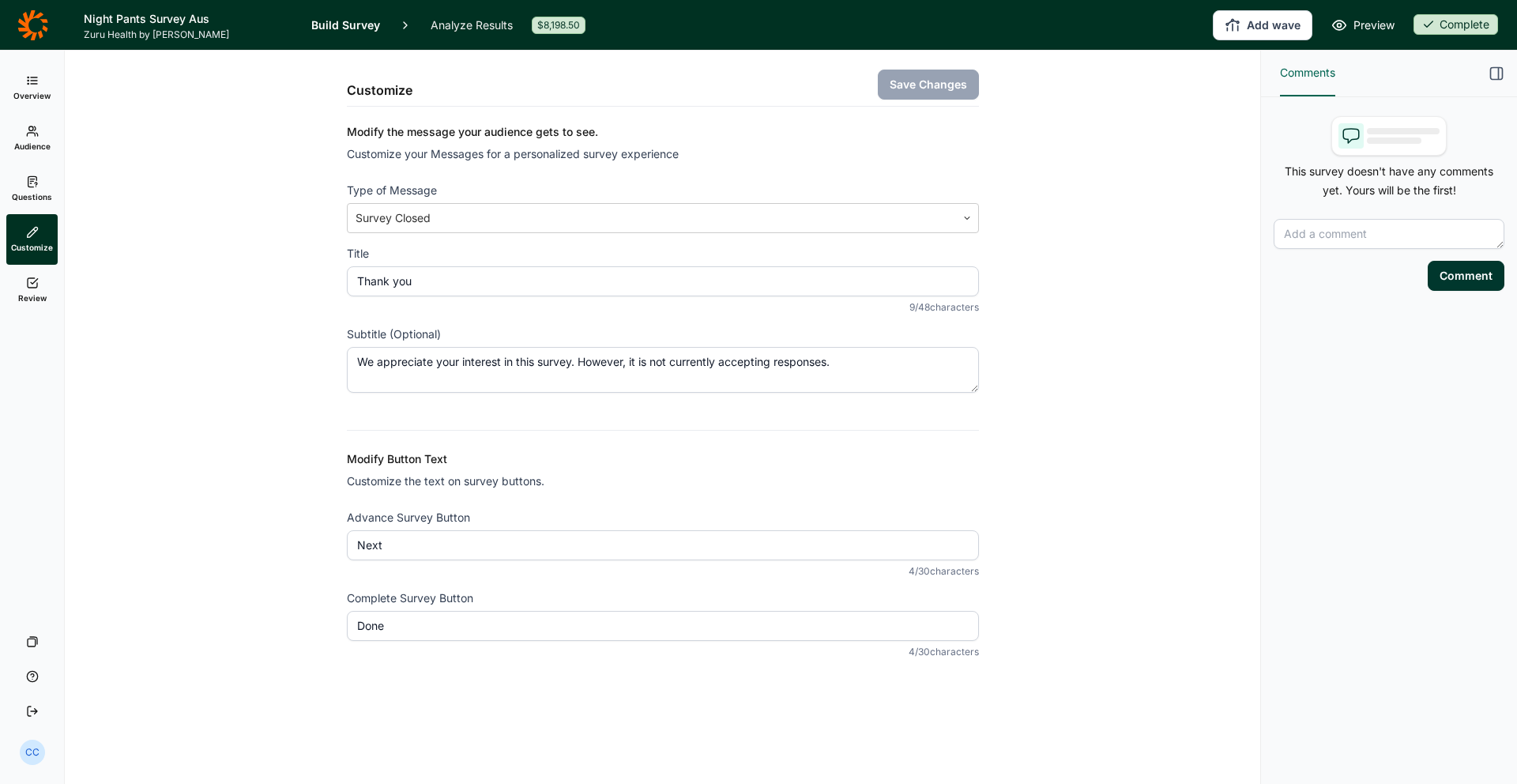
click at [51, 137] on link "Audience" at bounding box center [32, 138] width 51 height 50
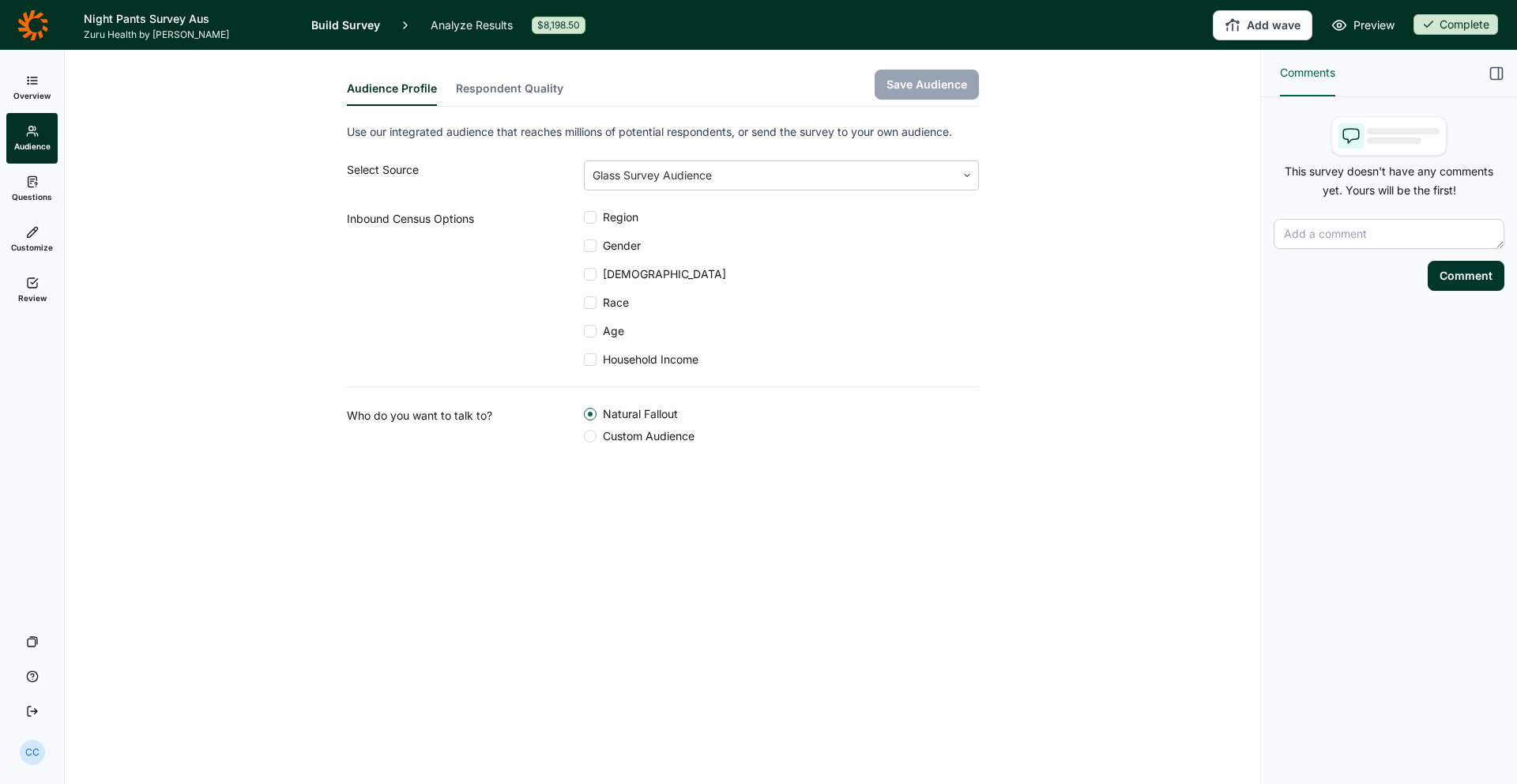
click at [45, 90] on span "Overview" at bounding box center [32, 95] width 37 height 11
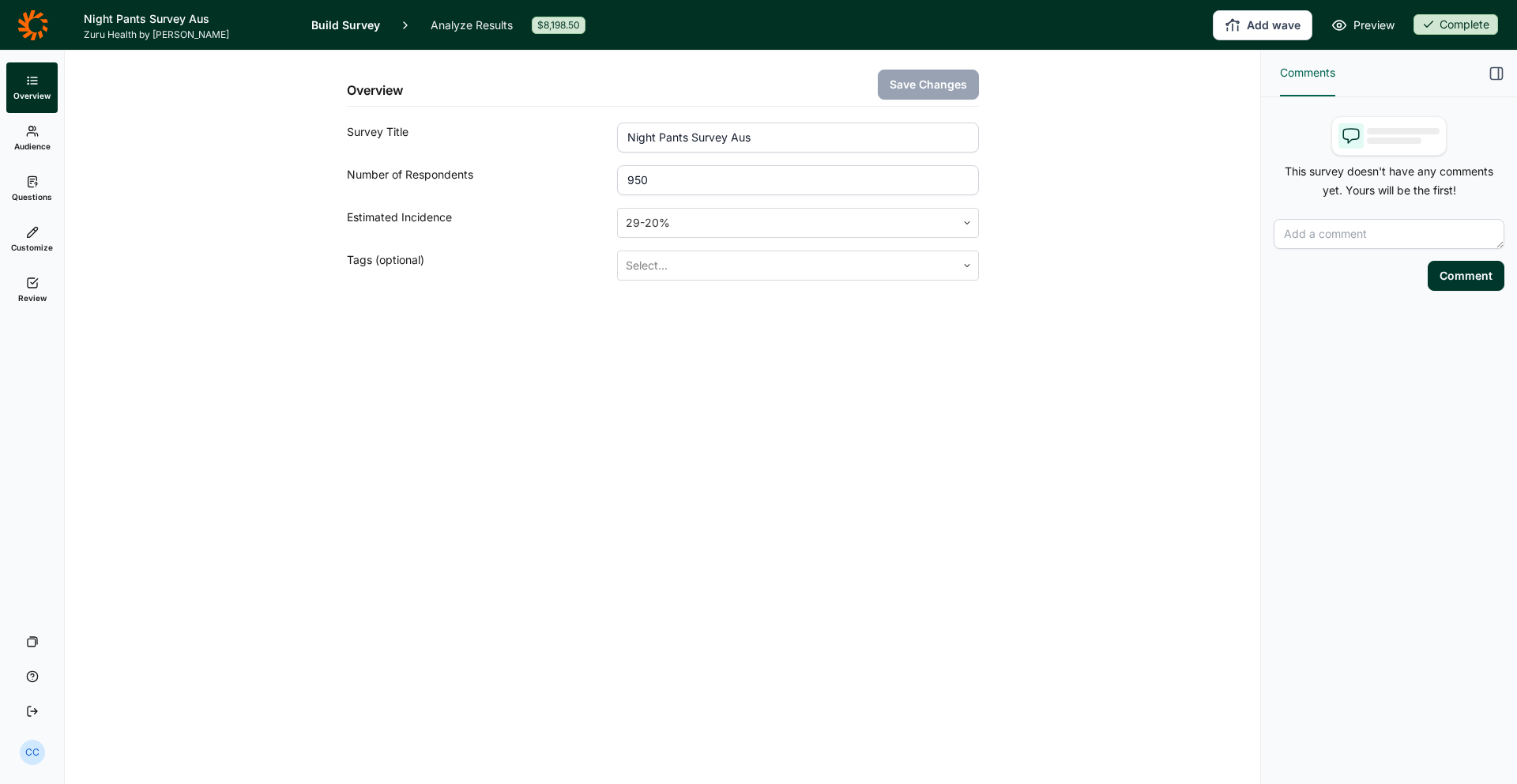
click at [30, 16] on icon at bounding box center [32, 24] width 30 height 30
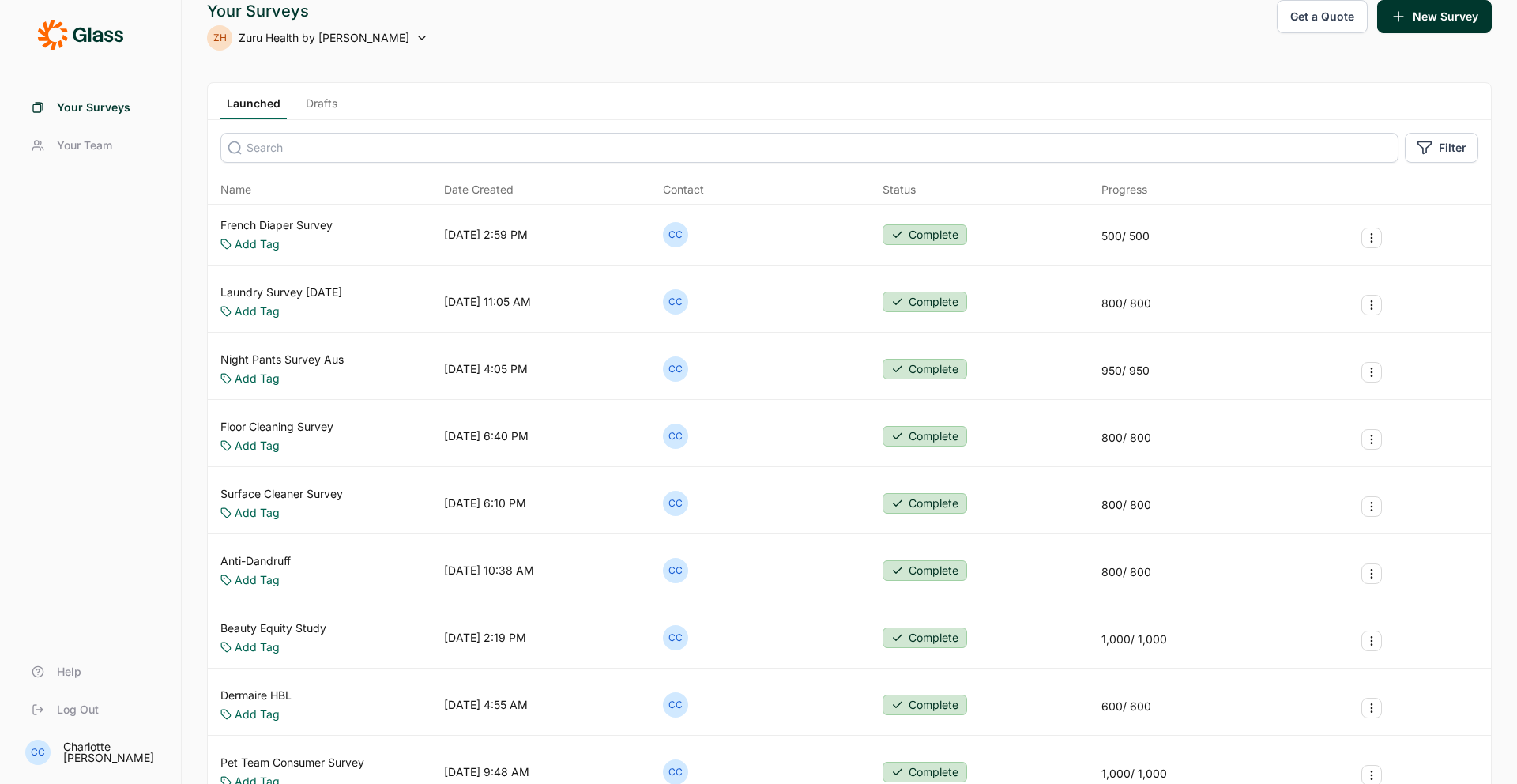
click at [314, 376] on div "Add Tag" at bounding box center [282, 378] width 124 height 16
click at [316, 363] on link "Night Pants Survey Aus" at bounding box center [282, 359] width 124 height 16
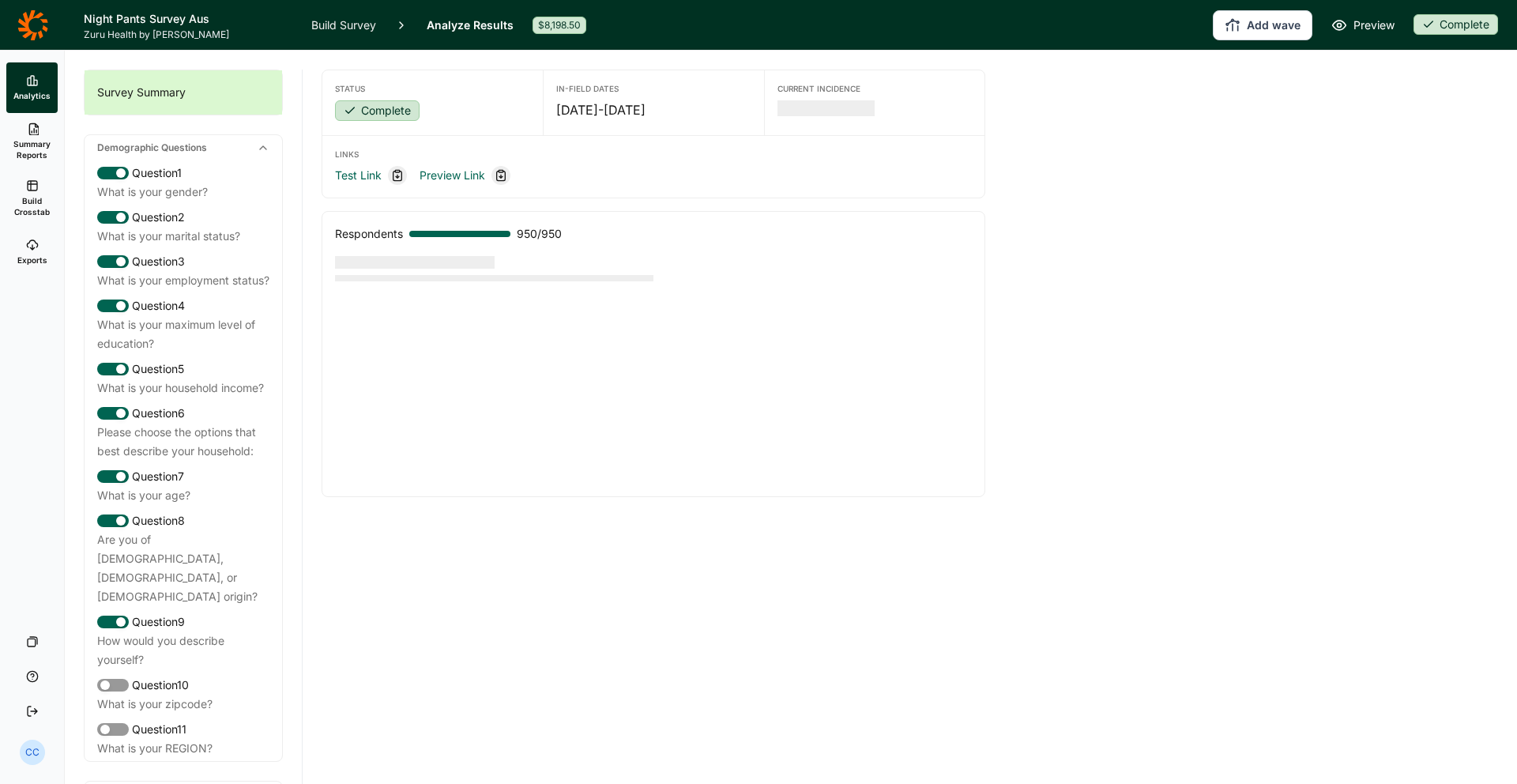
click at [31, 190] on use at bounding box center [32, 185] width 9 height 9
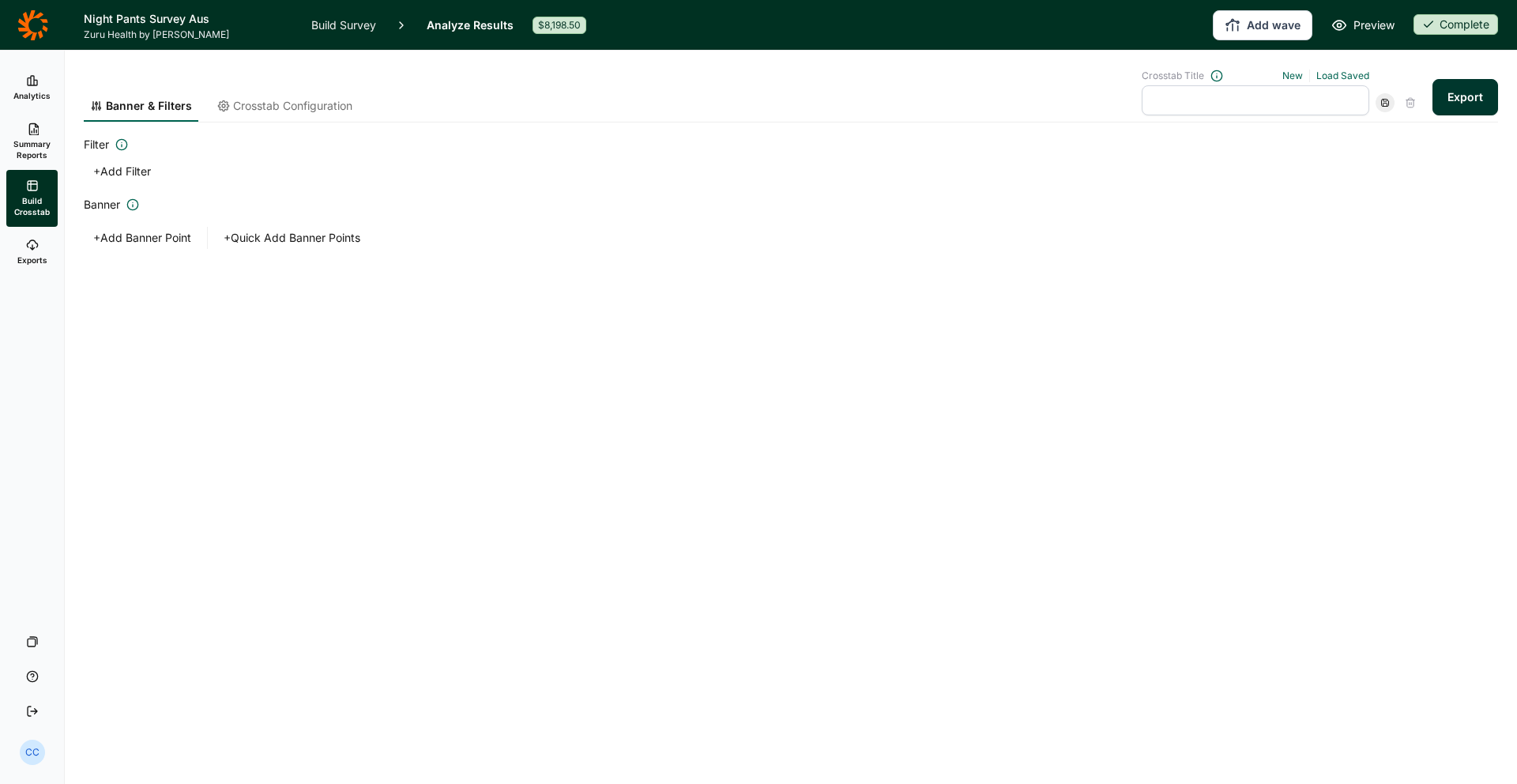
click at [33, 245] on icon at bounding box center [32, 245] width 13 height 13
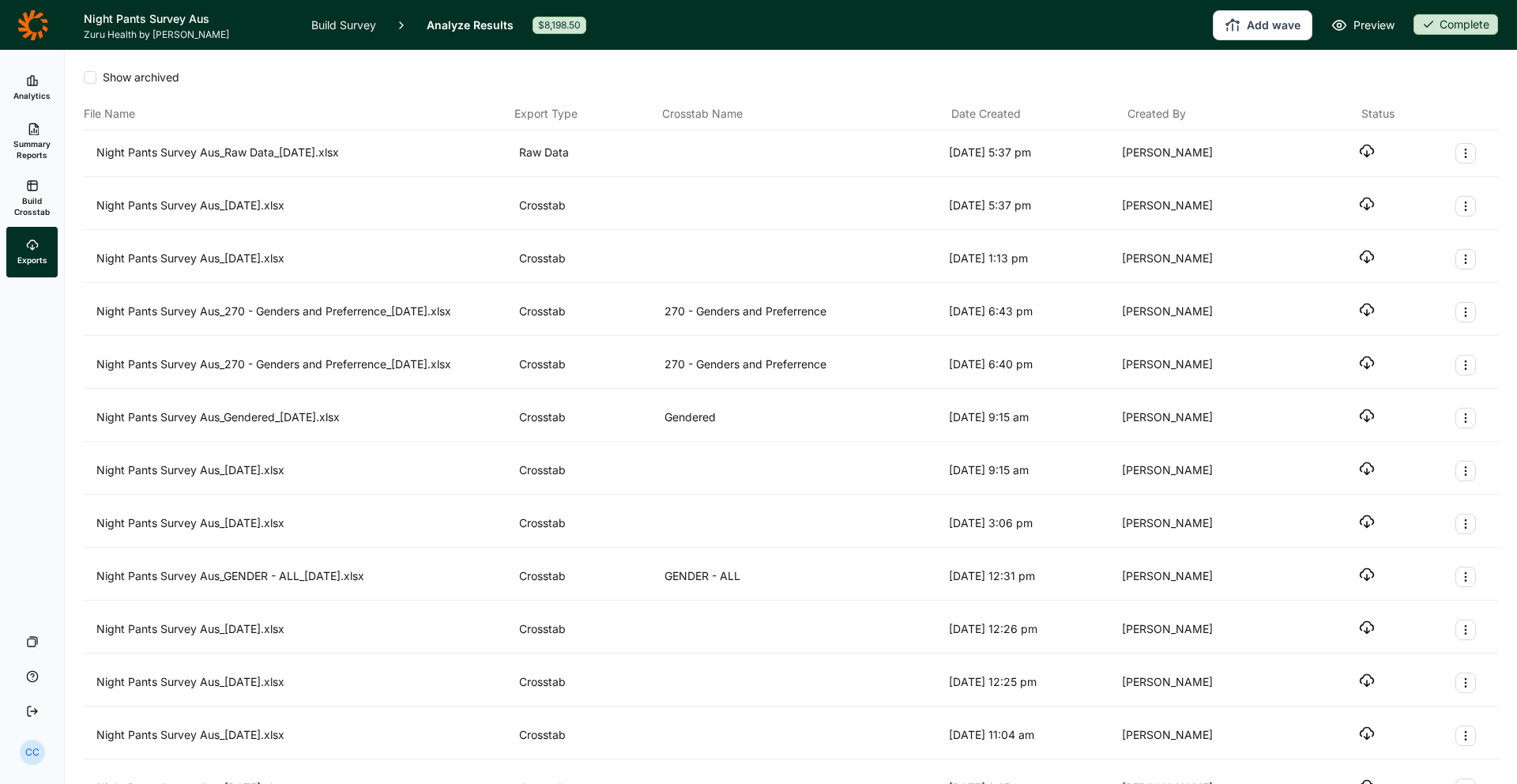
click at [34, 153] on span "Summary Reports" at bounding box center [32, 149] width 38 height 22
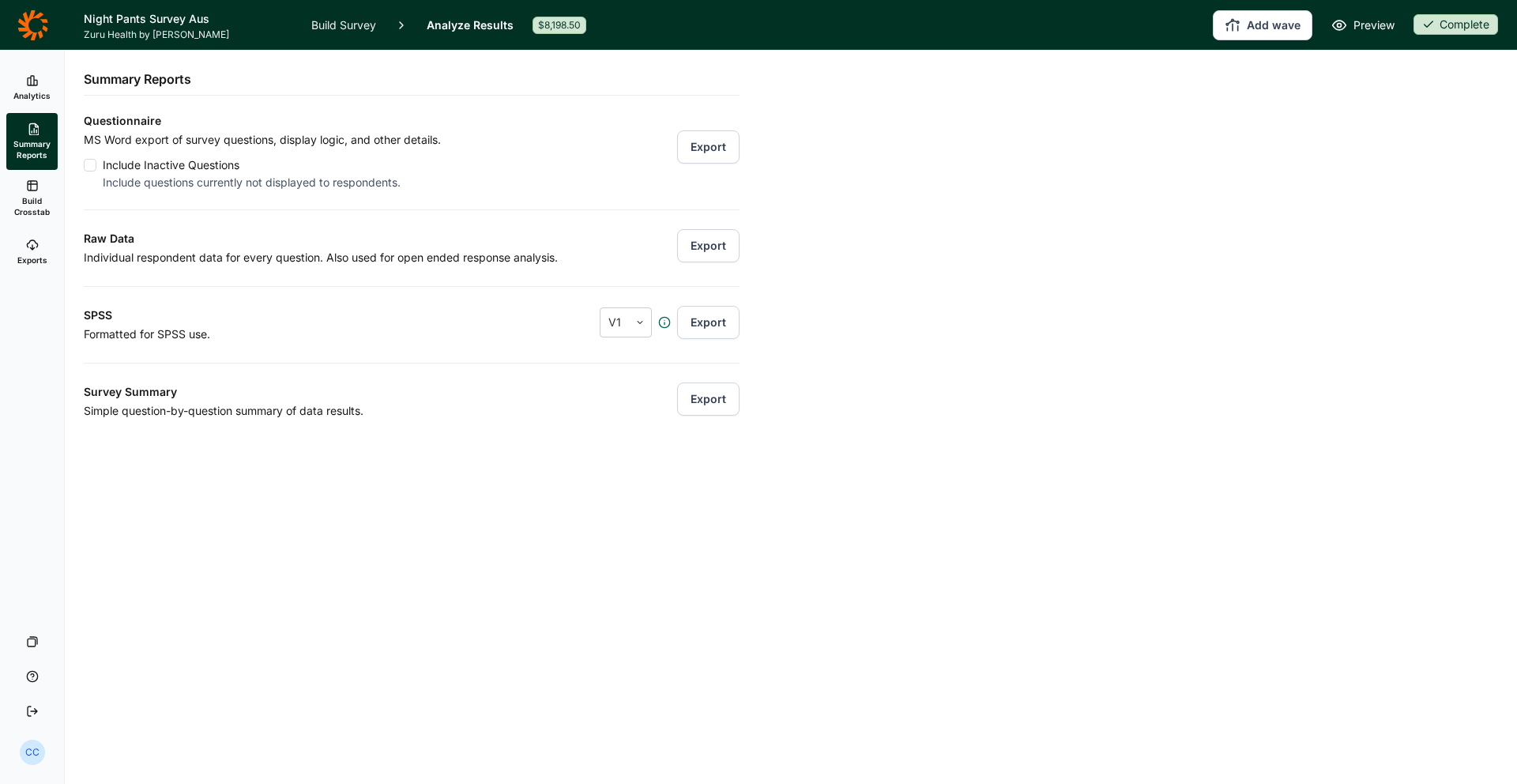
click at [710, 233] on button "Export" at bounding box center [708, 245] width 62 height 33
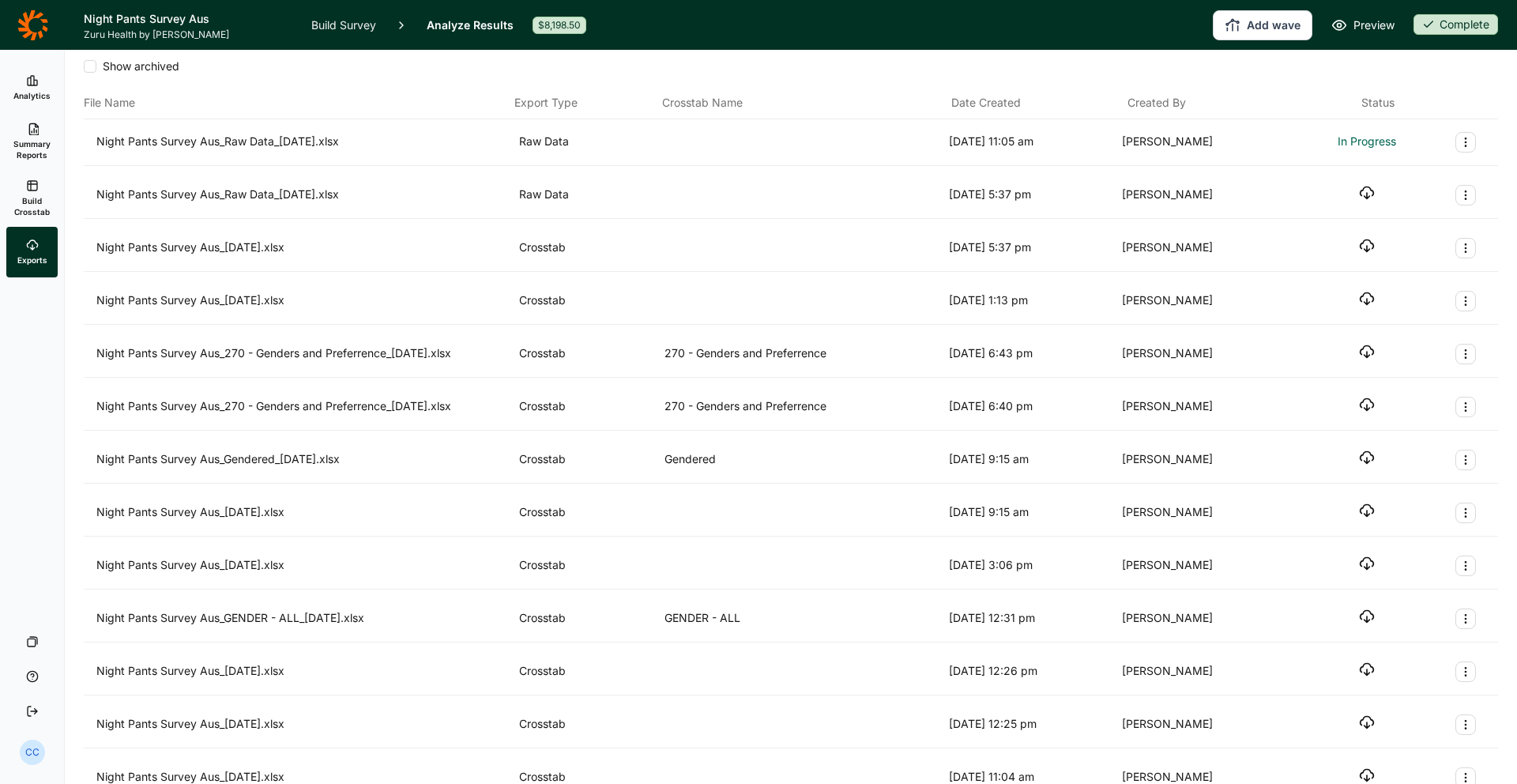
scroll to position [8, 0]
click at [1194, 158] on div "Night Pants Survey Aus_Raw Data_[DATE].xlsx Raw Data [DATE] 11:05 am [PERSON_NA…" at bounding box center [791, 146] width 1415 height 47
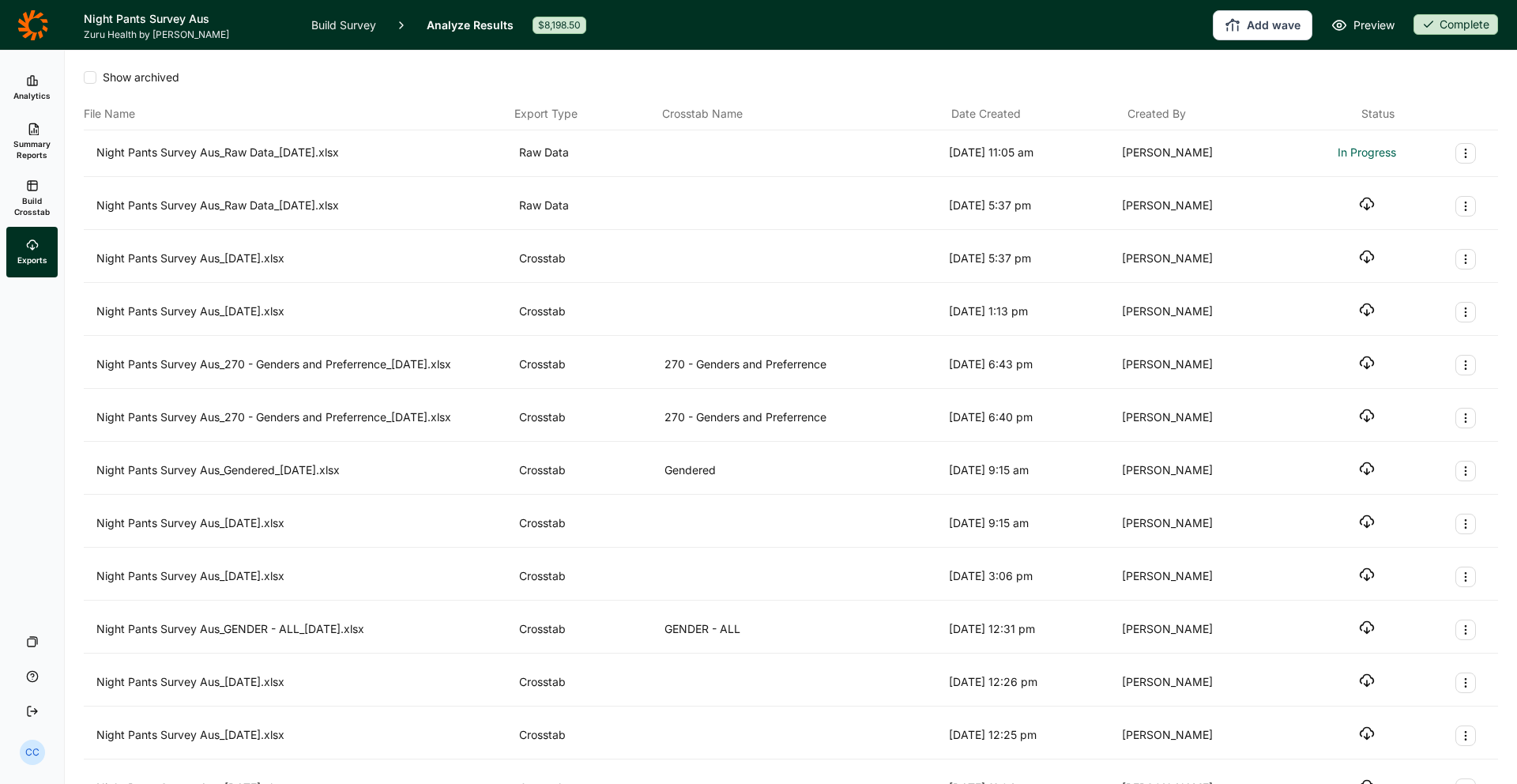
click at [14, 121] on link "Summary Reports" at bounding box center [32, 141] width 51 height 57
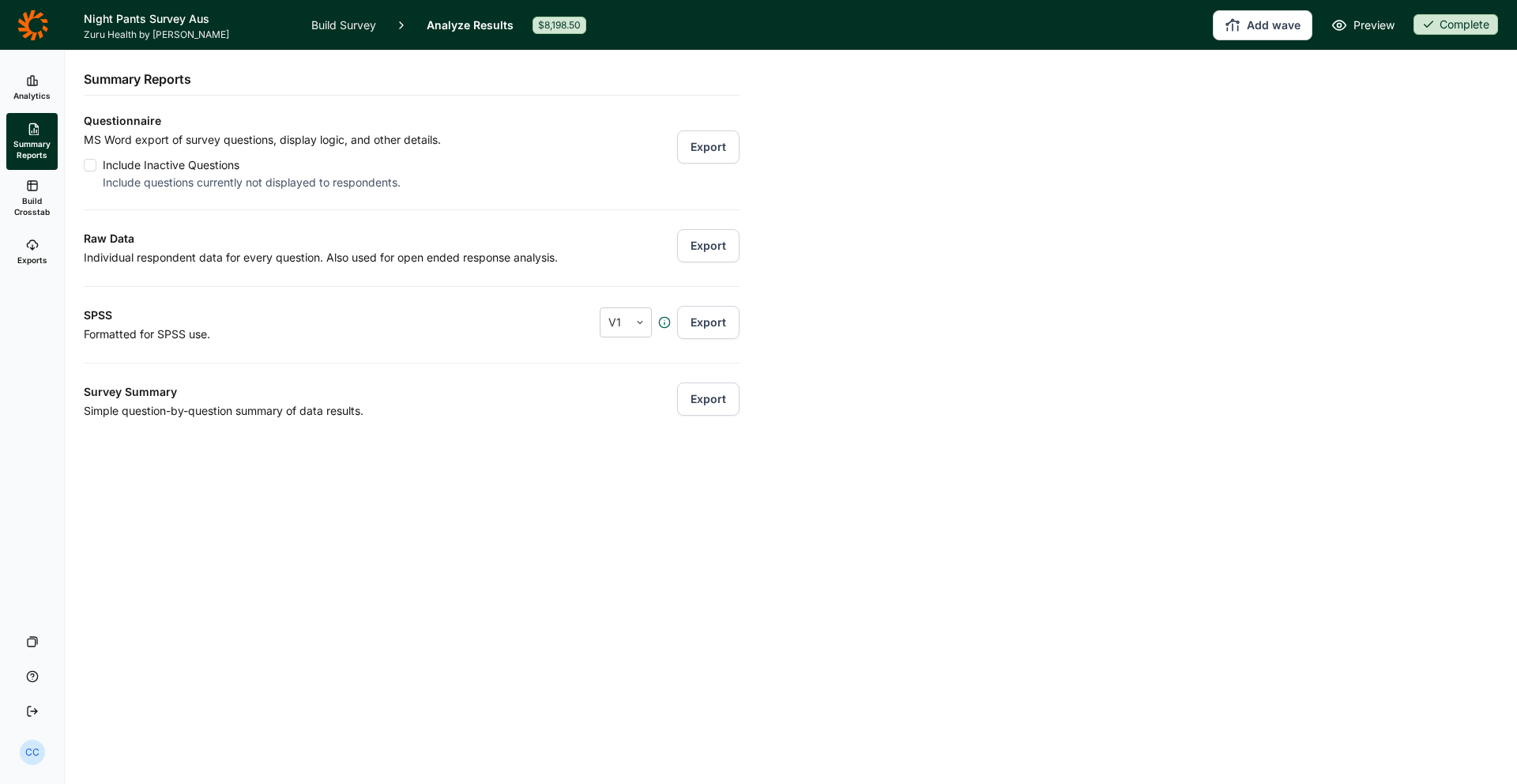
click at [33, 84] on use at bounding box center [32, 80] width 9 height 9
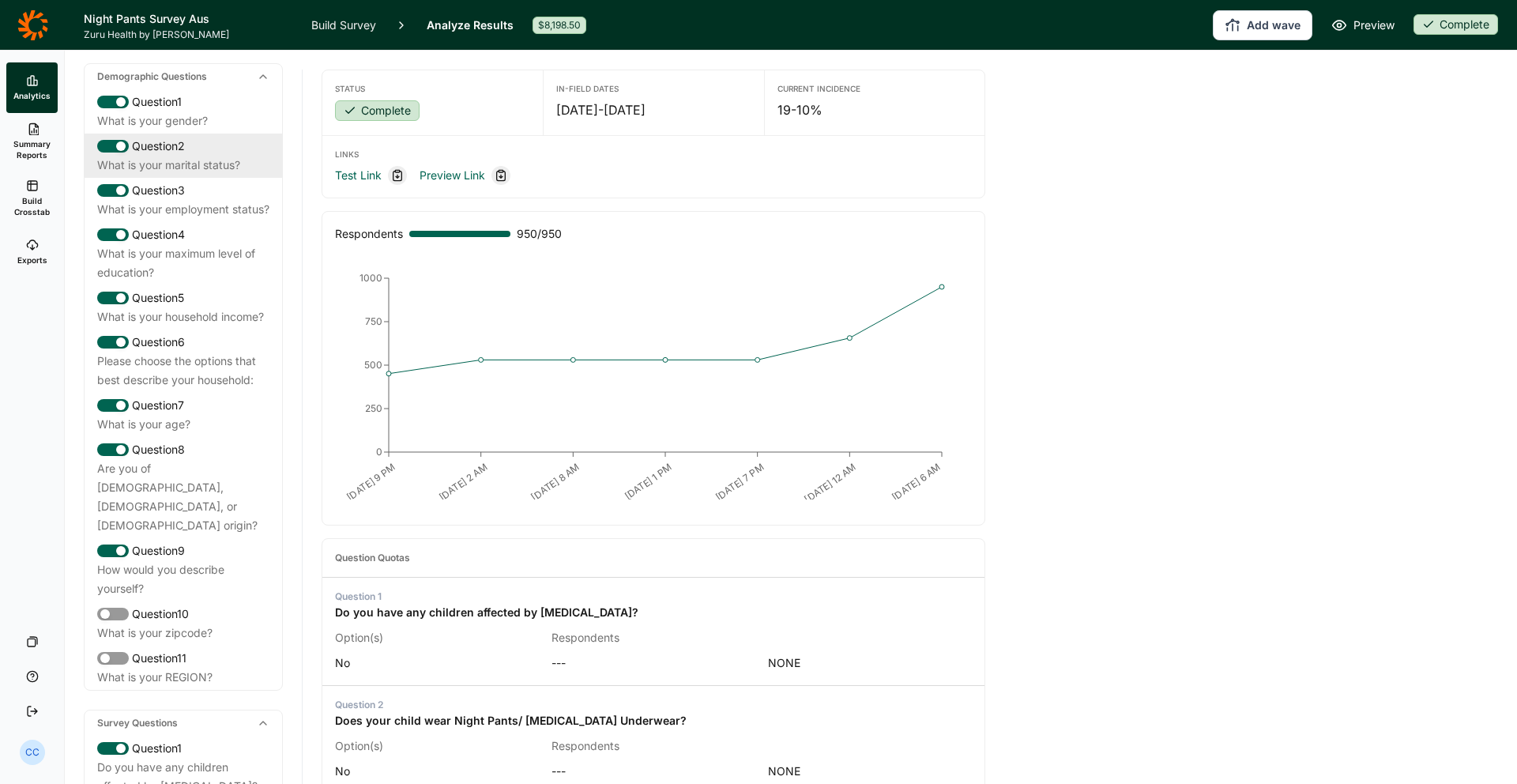
scroll to position [72, 0]
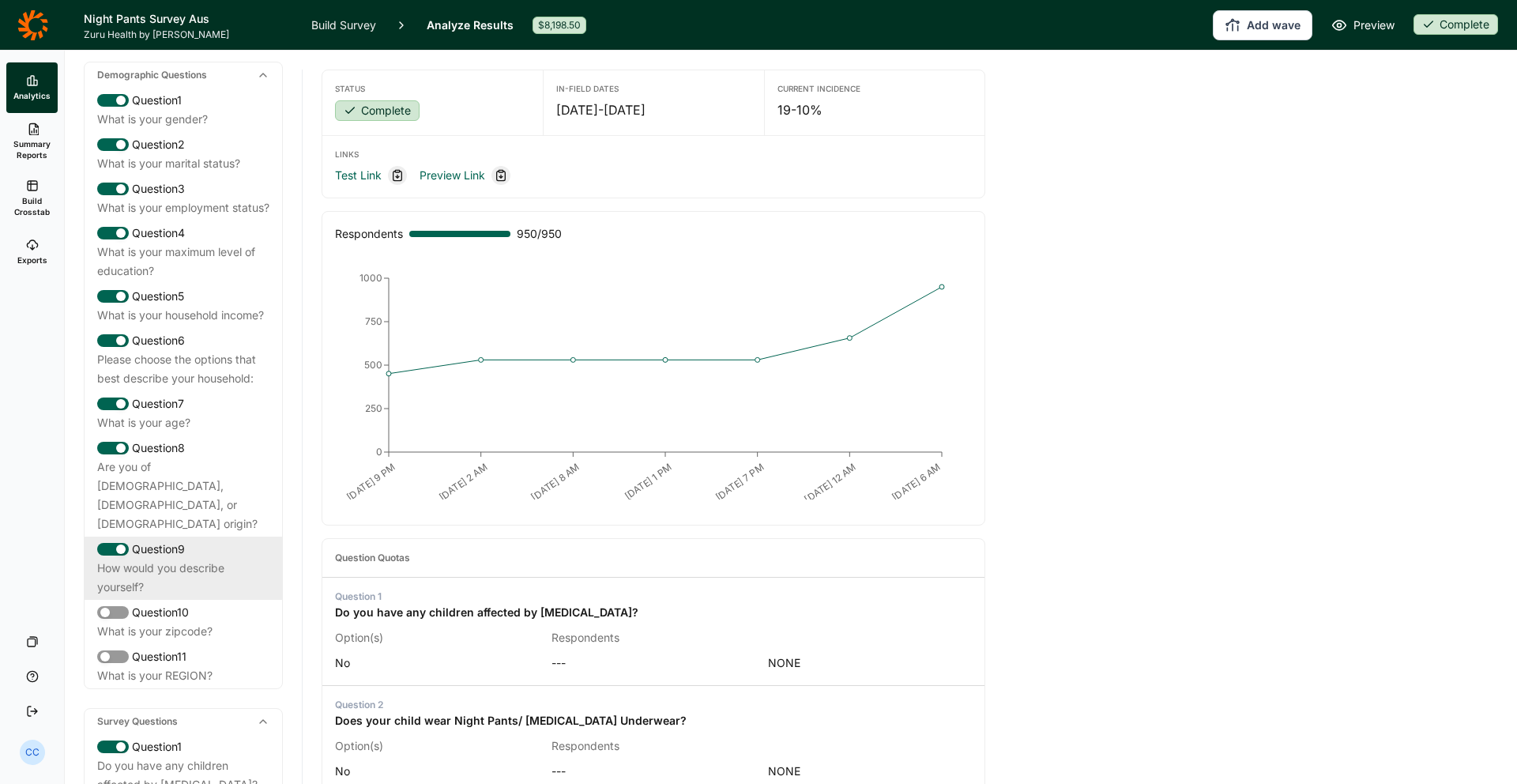
click at [251, 561] on div "How would you describe yourself?" at bounding box center [183, 578] width 172 height 38
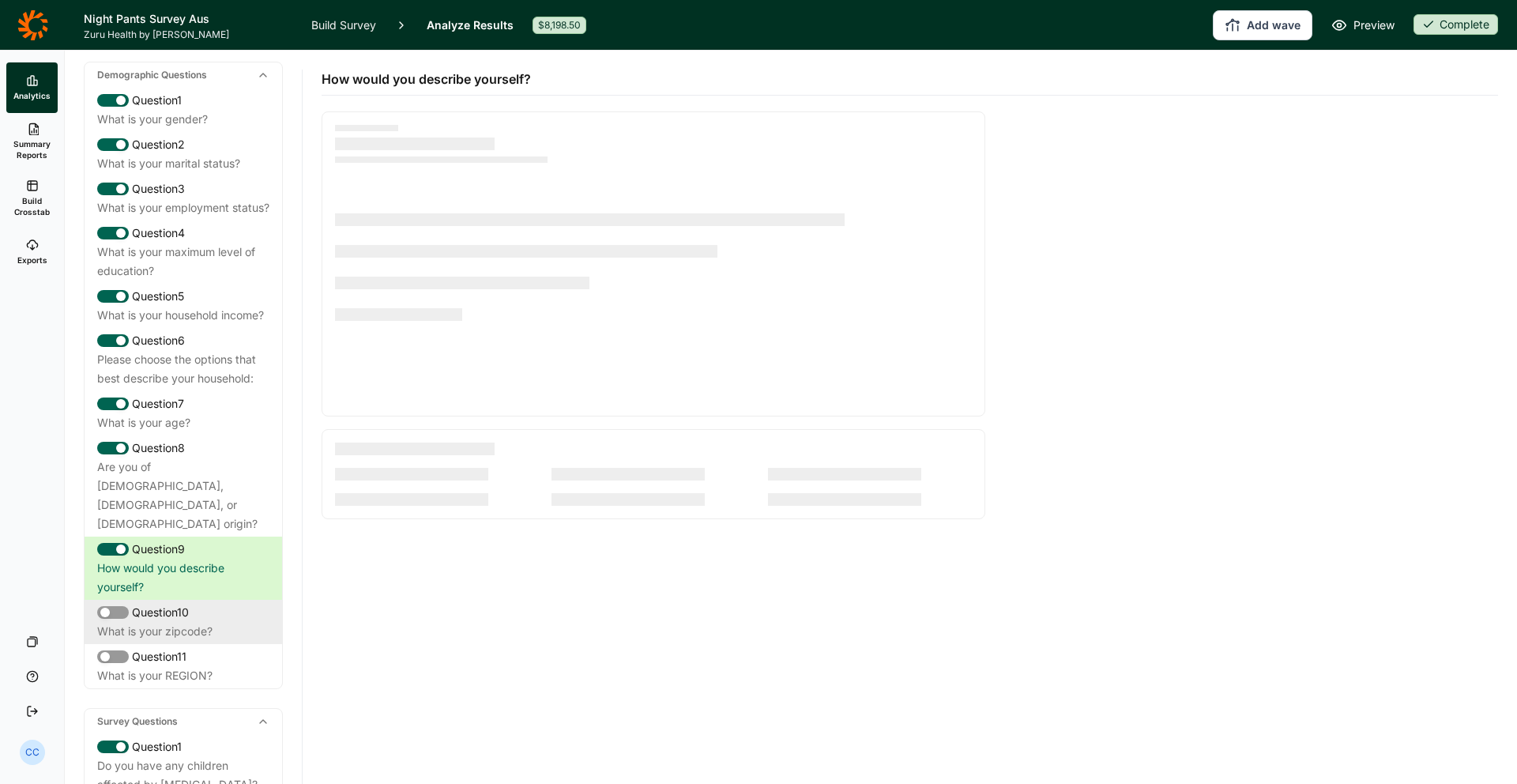
click at [244, 600] on div "Question 10 What is your zipcode?" at bounding box center [183, 622] width 198 height 44
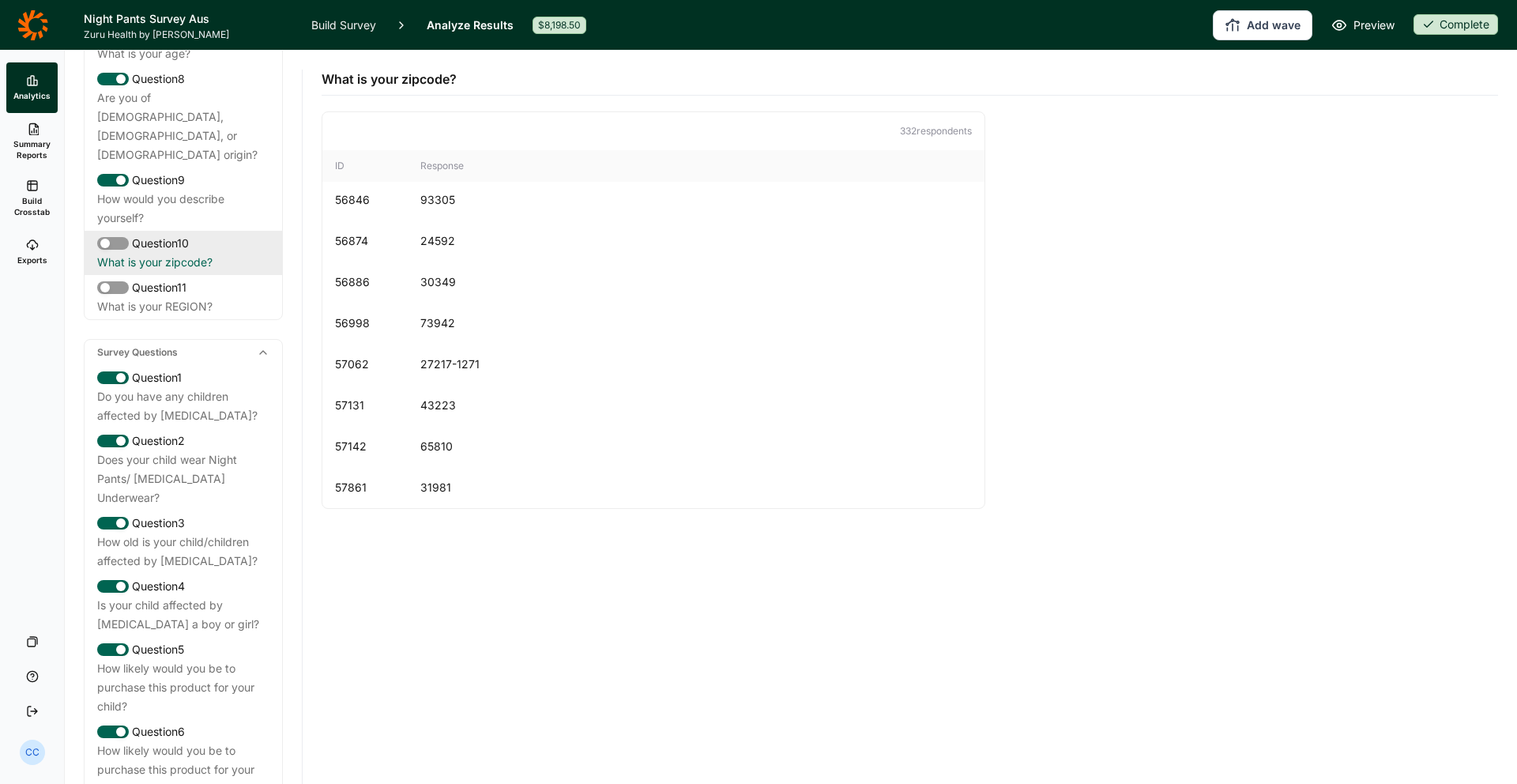
scroll to position [561, 0]
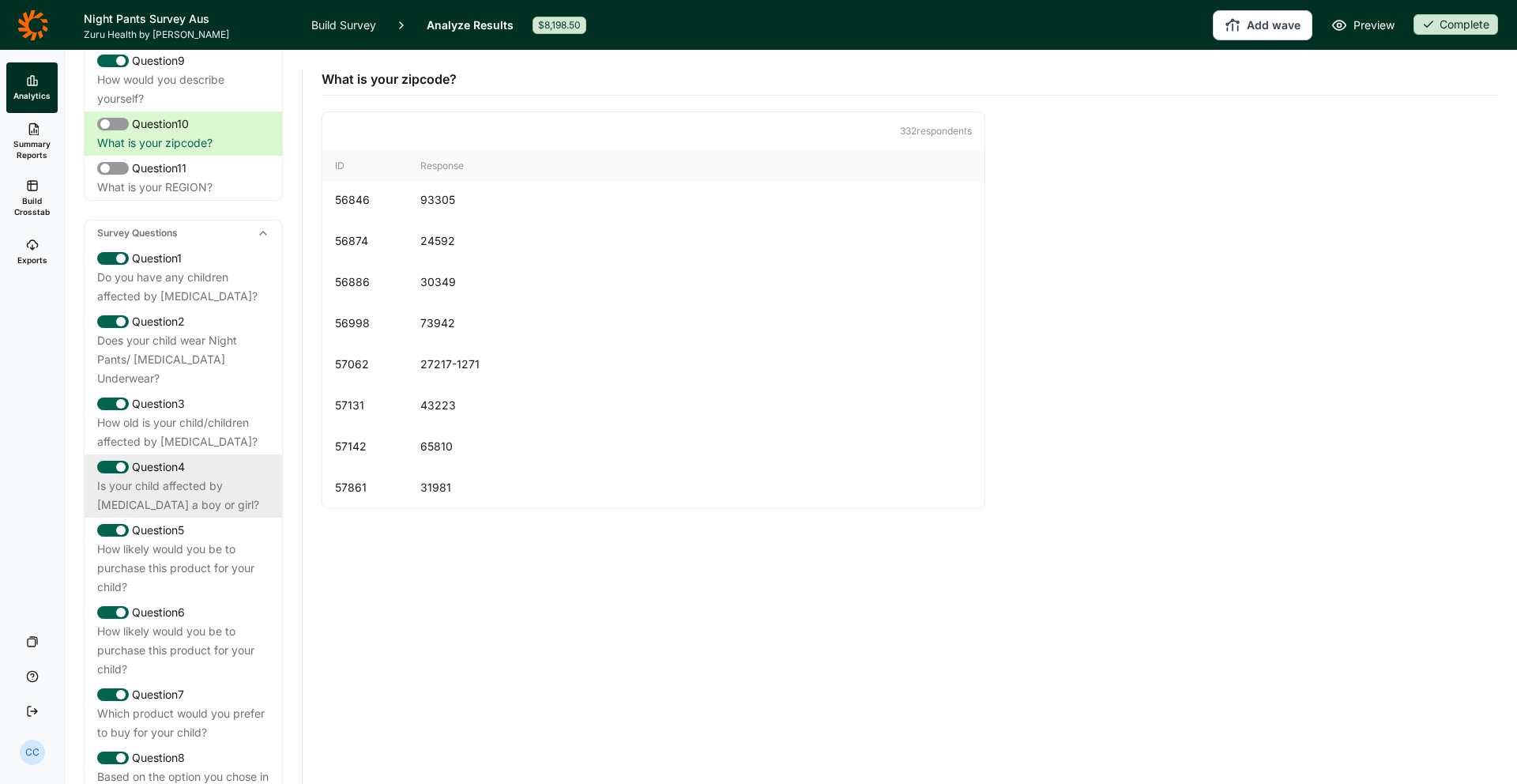
click at [224, 476] on div "Is your child affected by [MEDICAL_DATA] a boy or girl?" at bounding box center [183, 495] width 172 height 38
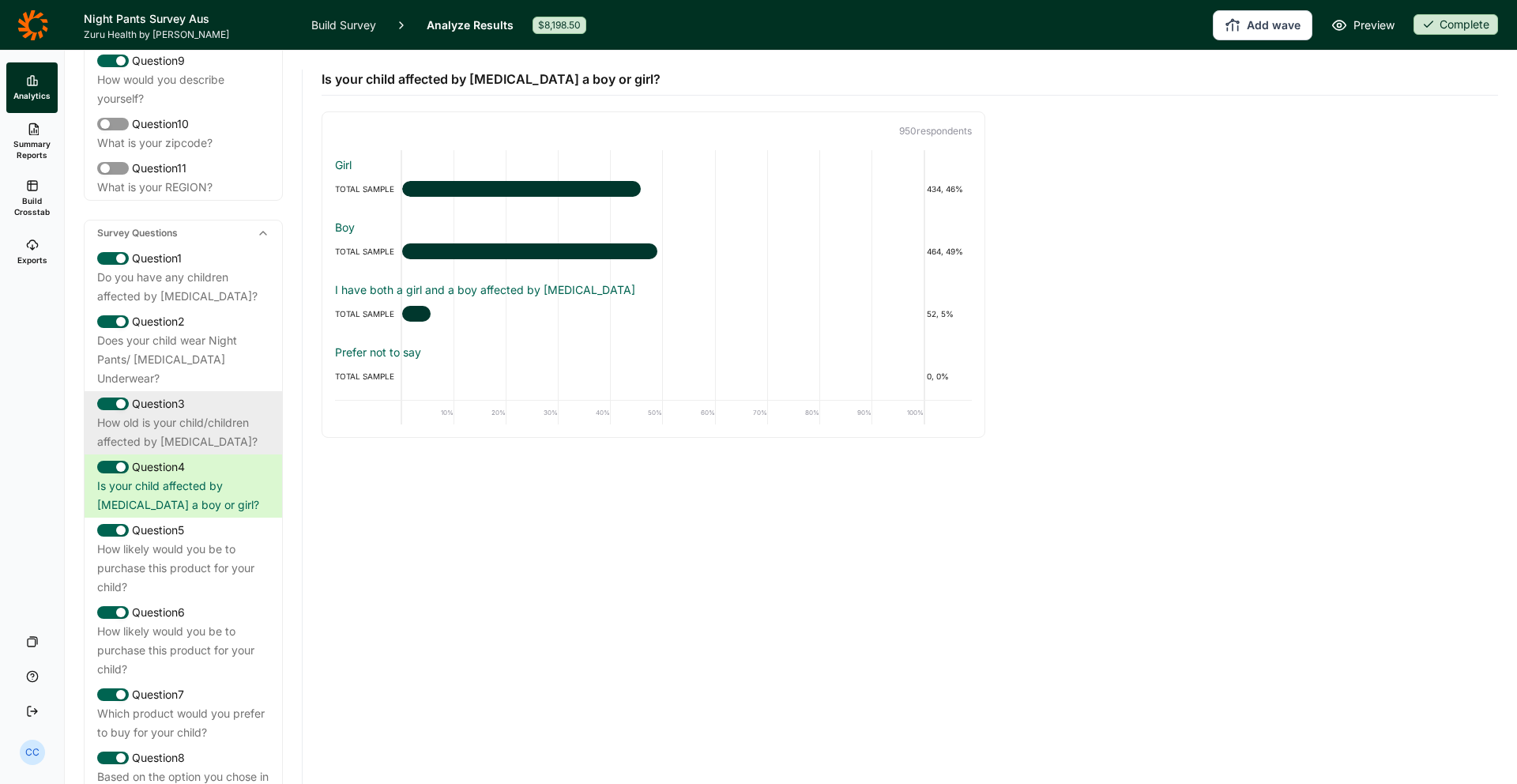
click at [251, 414] on div "Question 3 How old is your child/children affected by [MEDICAL_DATA]?" at bounding box center [183, 423] width 198 height 63
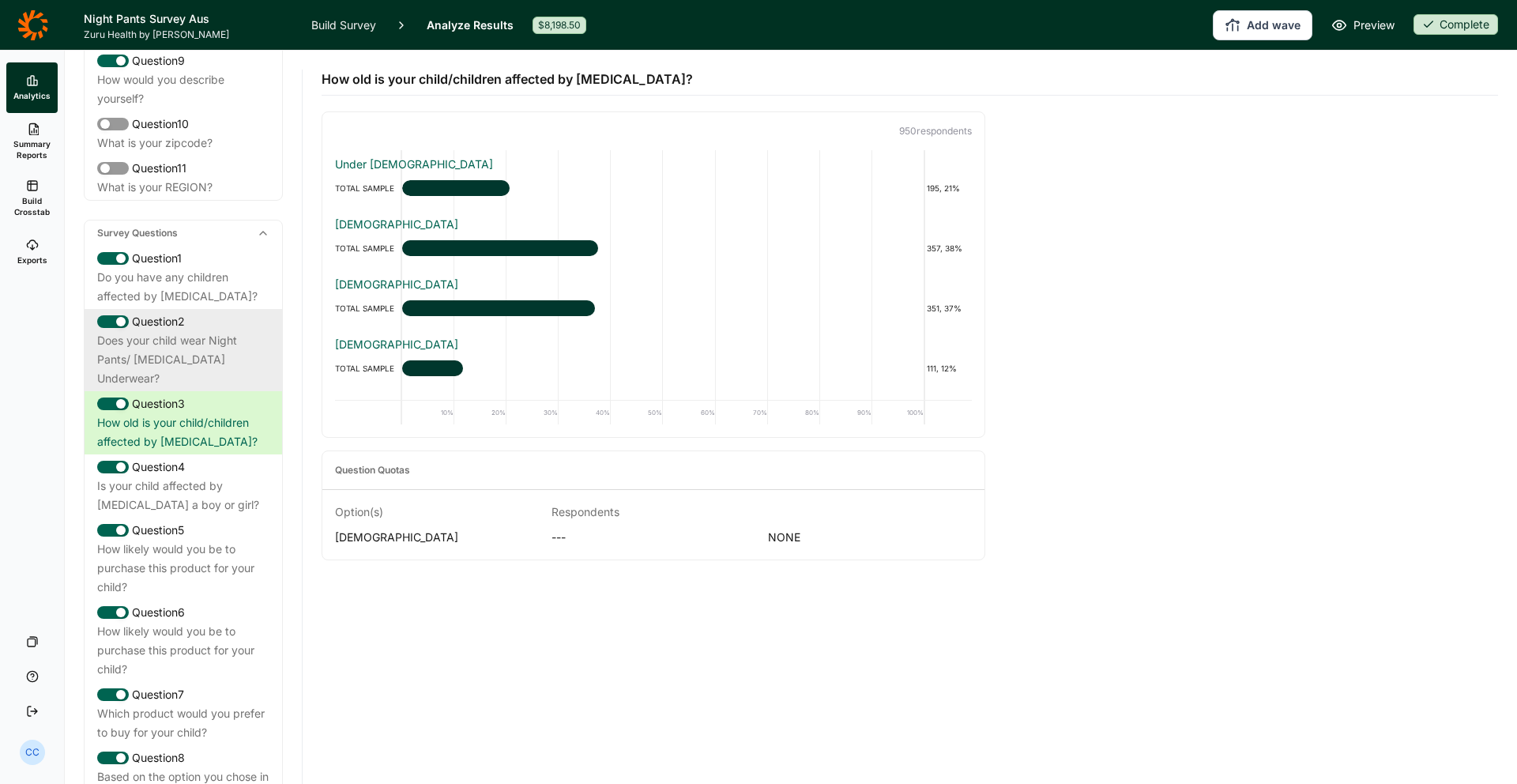
click at [247, 331] on div "Does your child wear Night Pants/ [MEDICAL_DATA] Underwear?" at bounding box center [183, 359] width 172 height 57
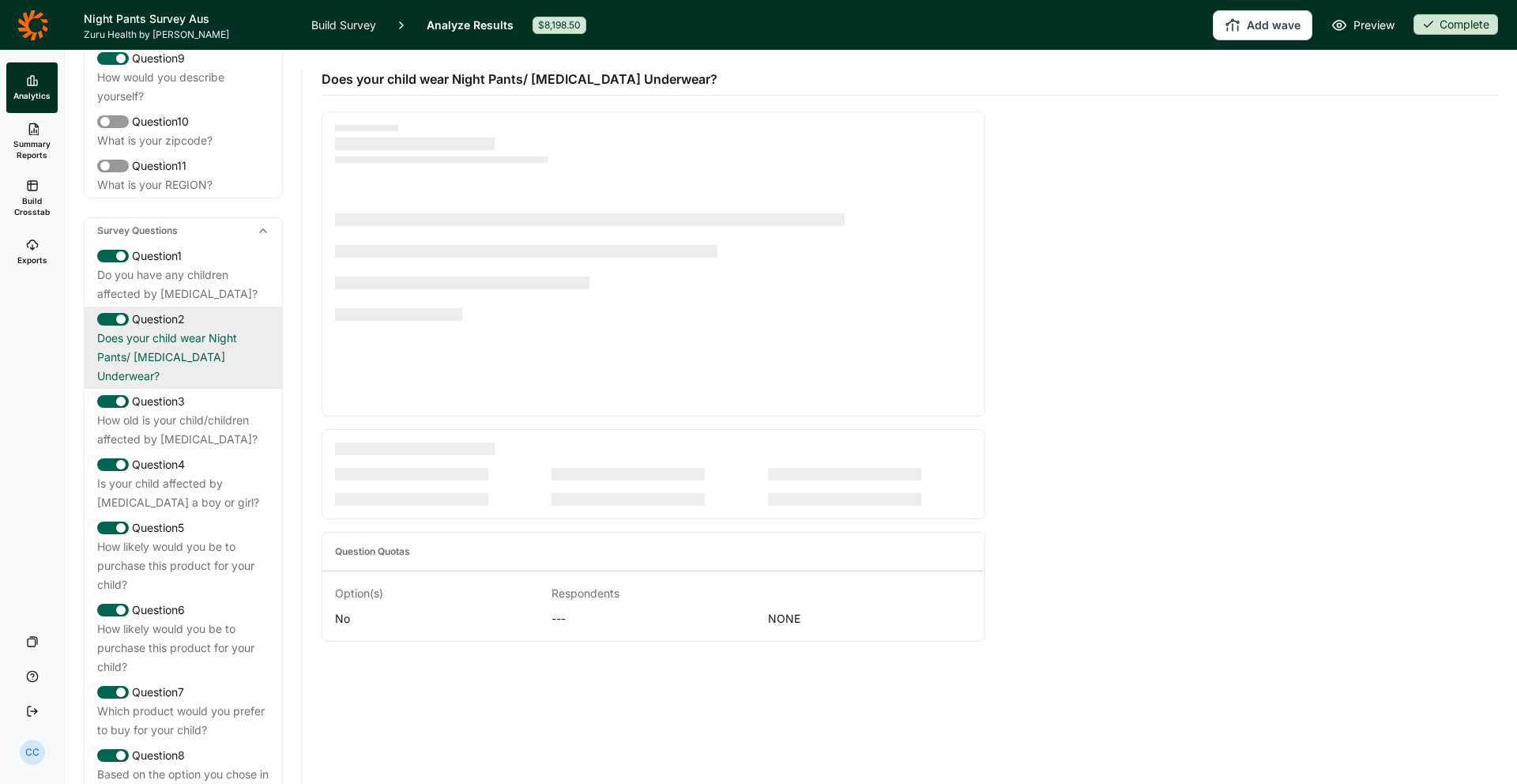
click at [220, 307] on div "Question 2 Does your child wear Night Pants/ [MEDICAL_DATA] Underwear?" at bounding box center [183, 348] width 198 height 82
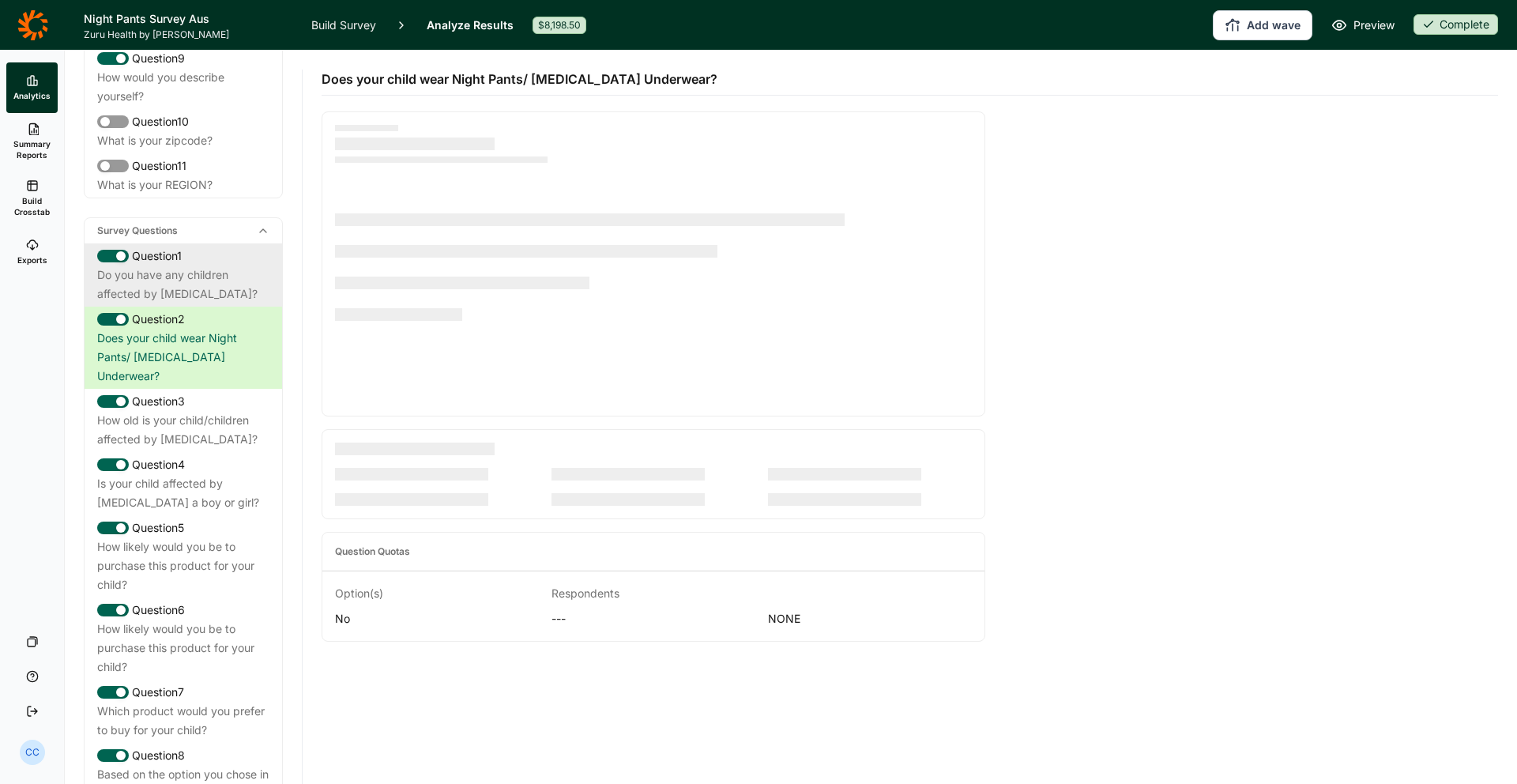
click at [223, 277] on div "Do you have any children affected by [MEDICAL_DATA]?" at bounding box center [183, 285] width 172 height 38
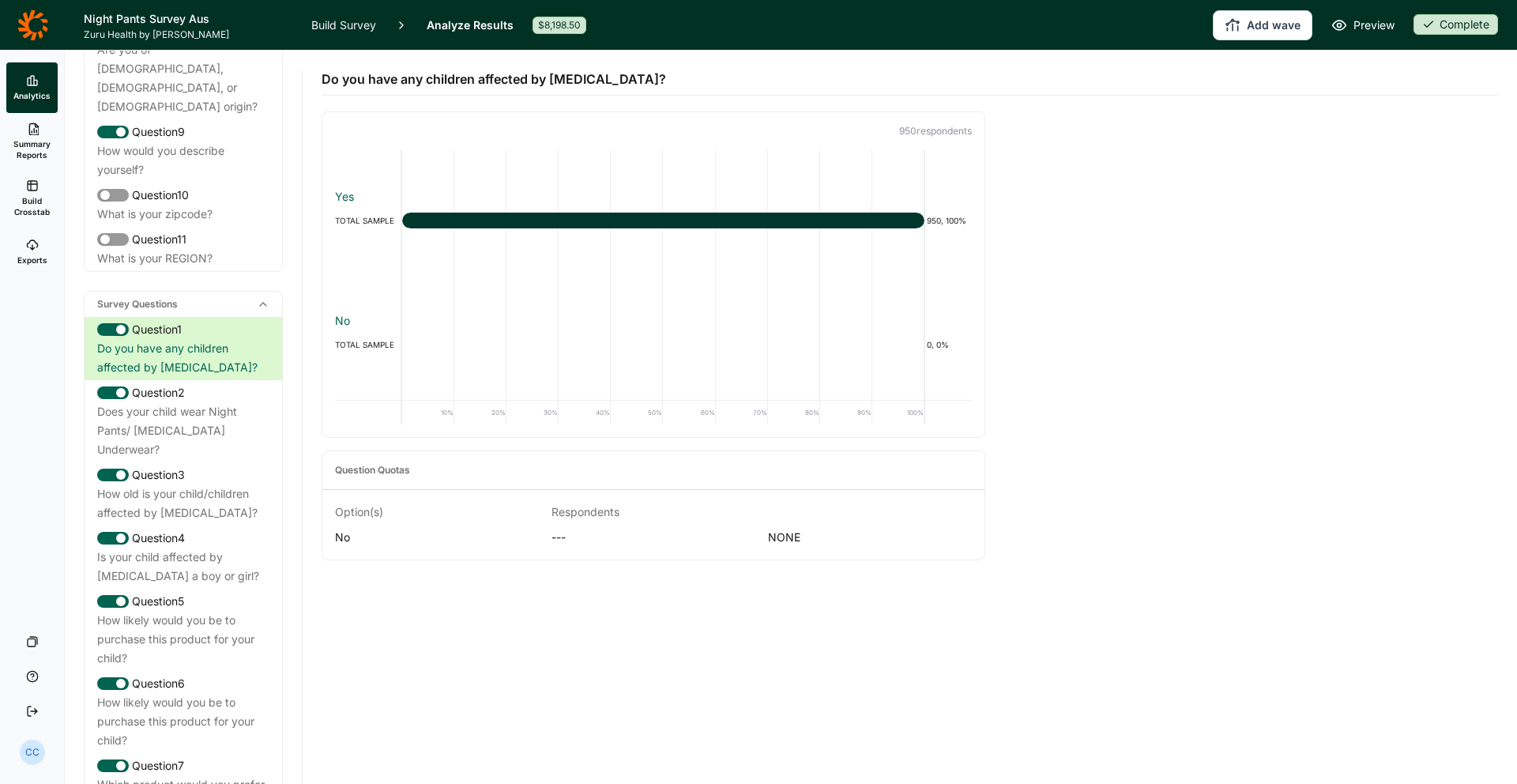
scroll to position [396, 0]
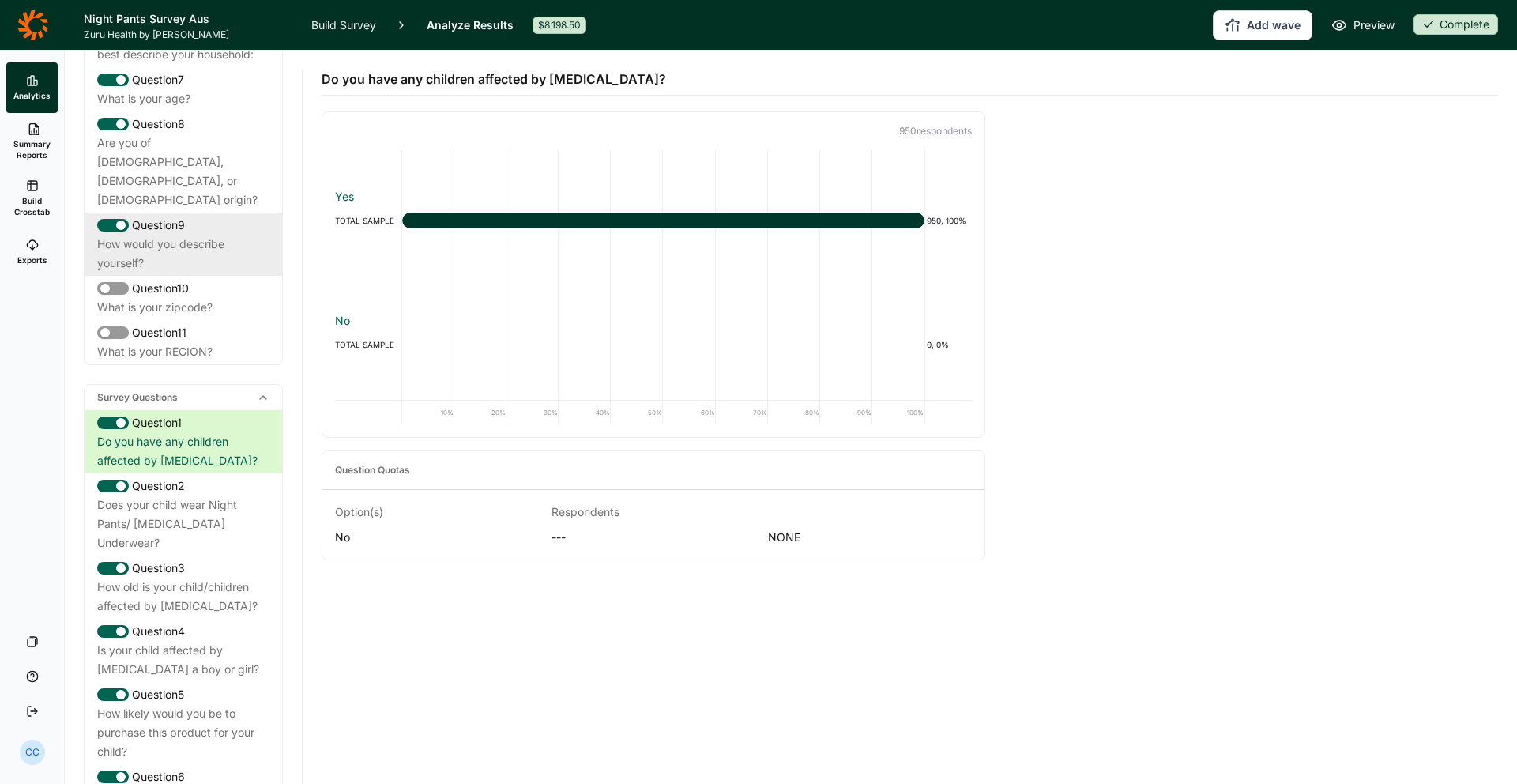
click at [239, 234] on div "How would you describe yourself?" at bounding box center [183, 253] width 172 height 38
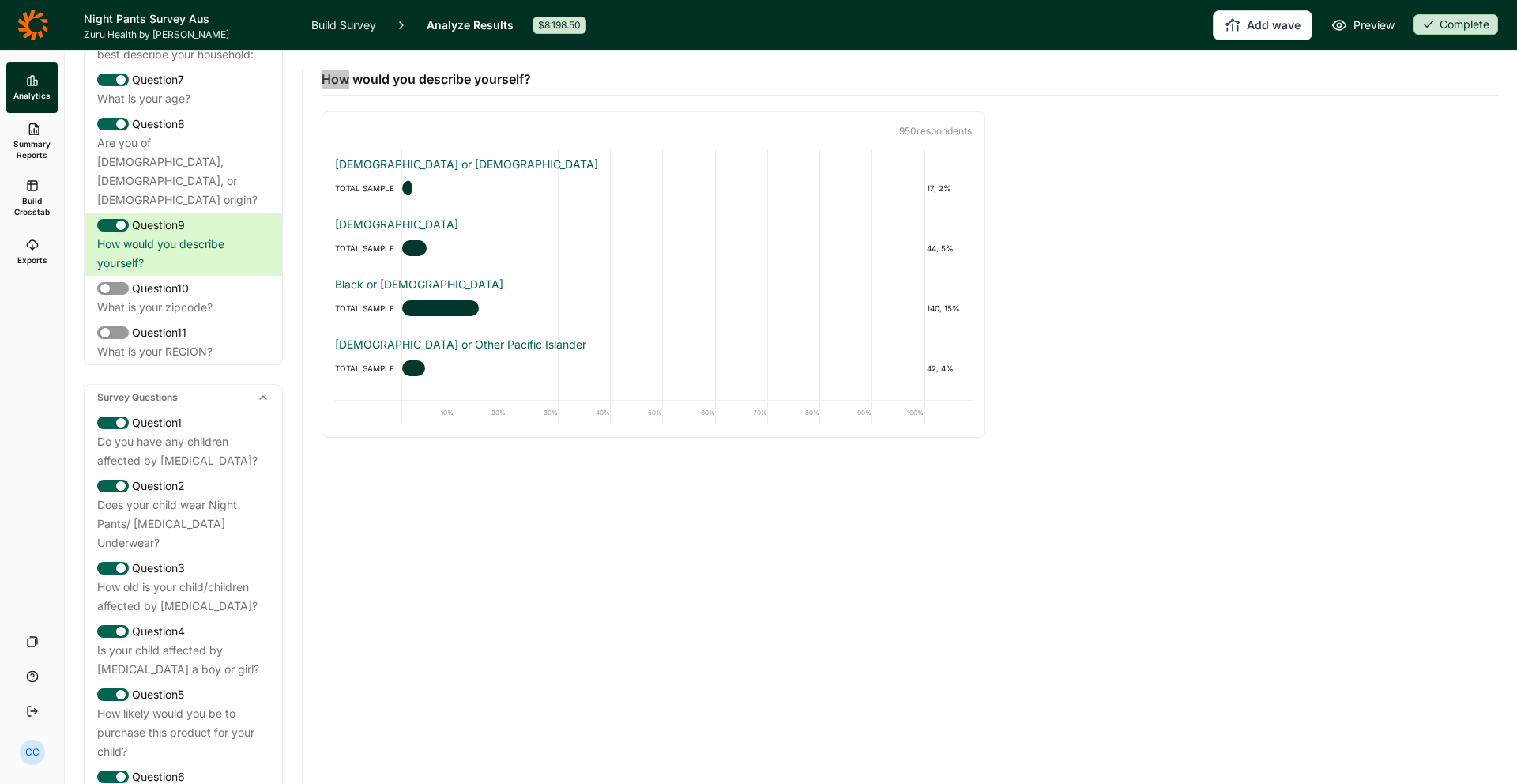
click at [1194, 66] on div "How would you describe yourself?" at bounding box center [909, 72] width 1177 height 45
click at [49, 246] on link "Exports" at bounding box center [32, 251] width 51 height 50
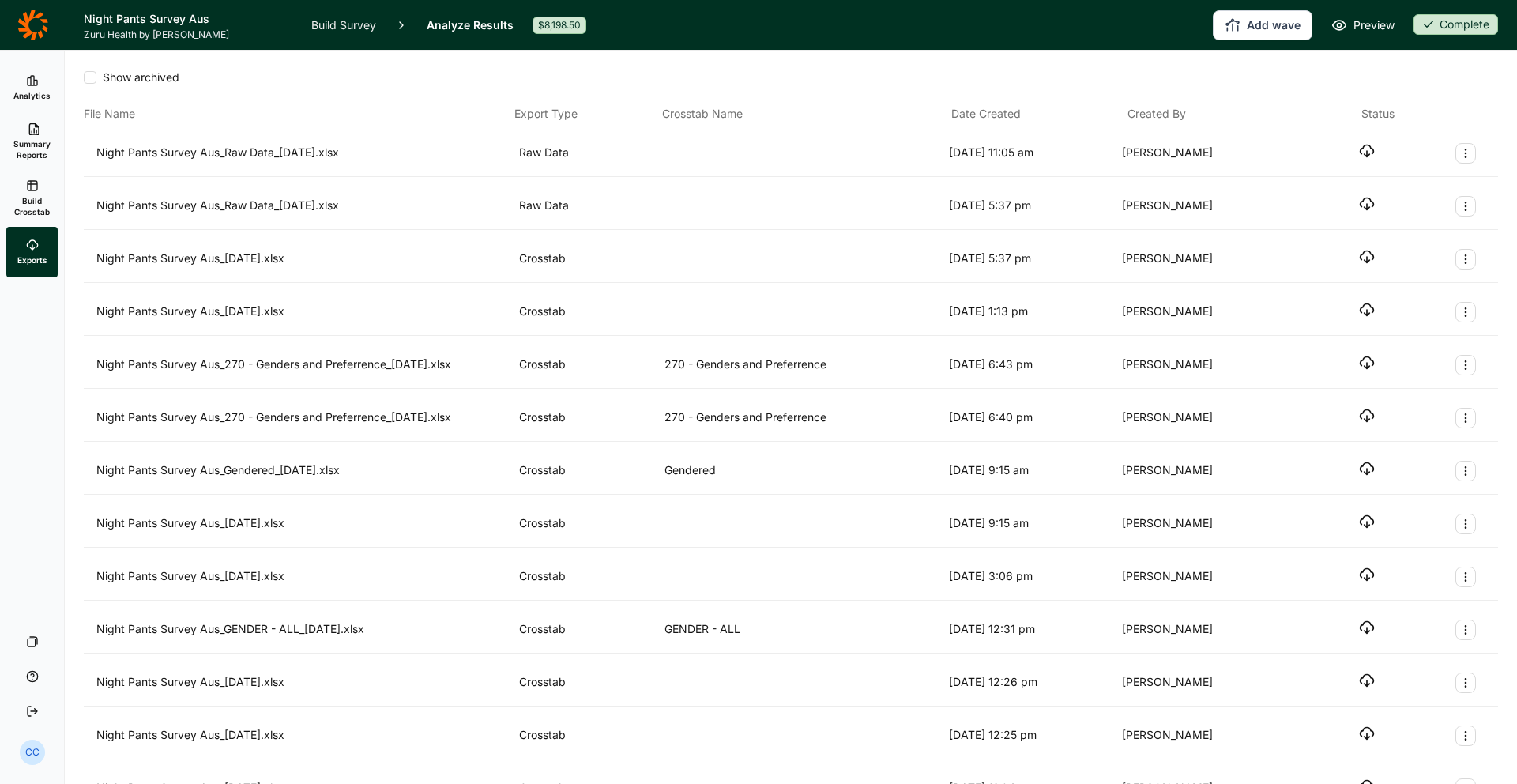
click at [1194, 147] on div "Night Pants Survey Aus_Raw Data_[DATE].xlsx Raw Data [DATE] 11:05 am [PERSON_NA…" at bounding box center [791, 153] width 1389 height 20
click at [1194, 148] on div "Night Pants Survey Aus_Raw Data_[DATE].xlsx Raw Data [DATE] 11:05 am [PERSON_NA…" at bounding box center [791, 153] width 1389 height 20
click at [1194, 150] on icon "button" at bounding box center [1367, 151] width 16 height 16
click at [1194, 38] on button "Add wave" at bounding box center [1262, 25] width 100 height 30
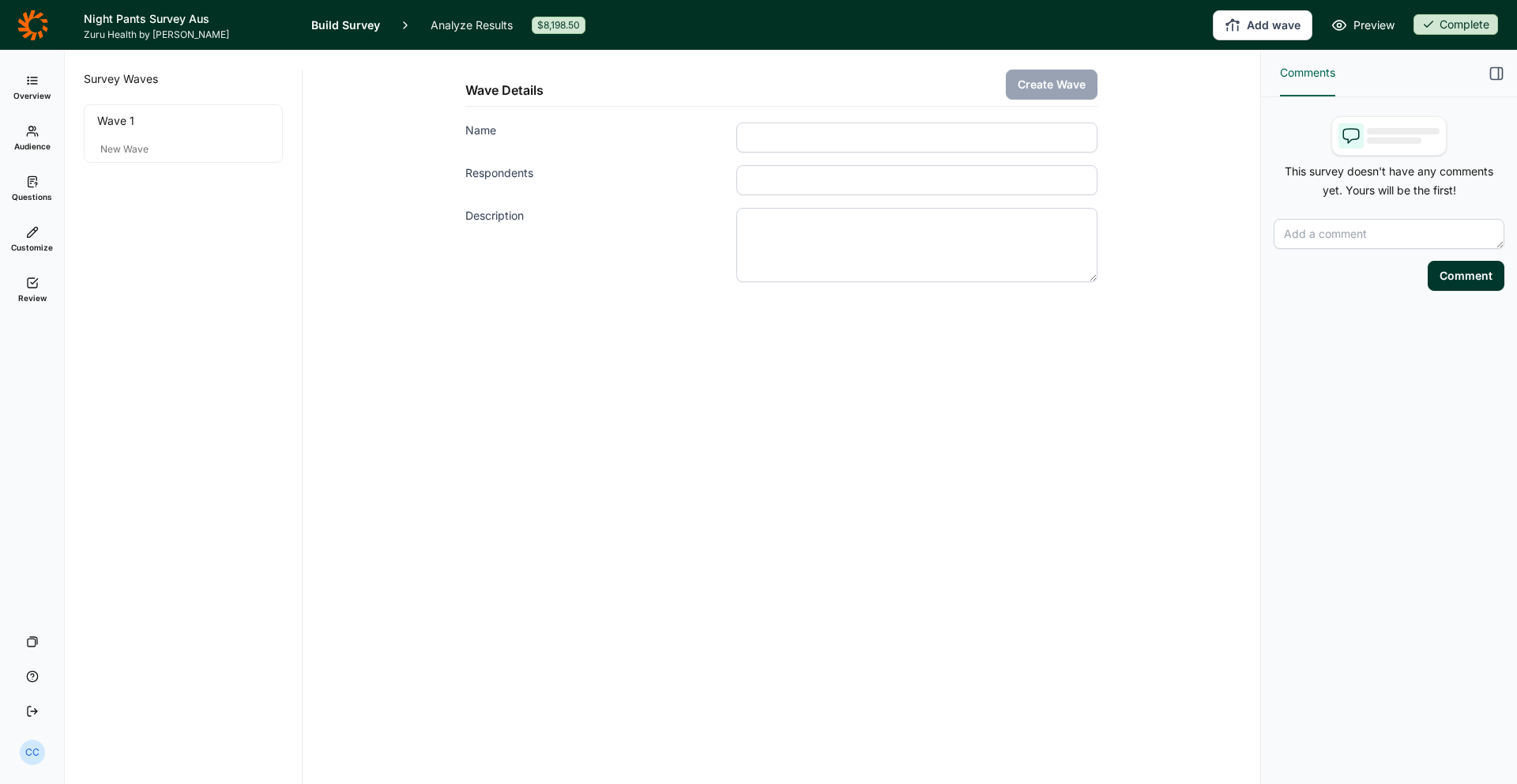
click at [32, 103] on link "Overview" at bounding box center [32, 87] width 51 height 50
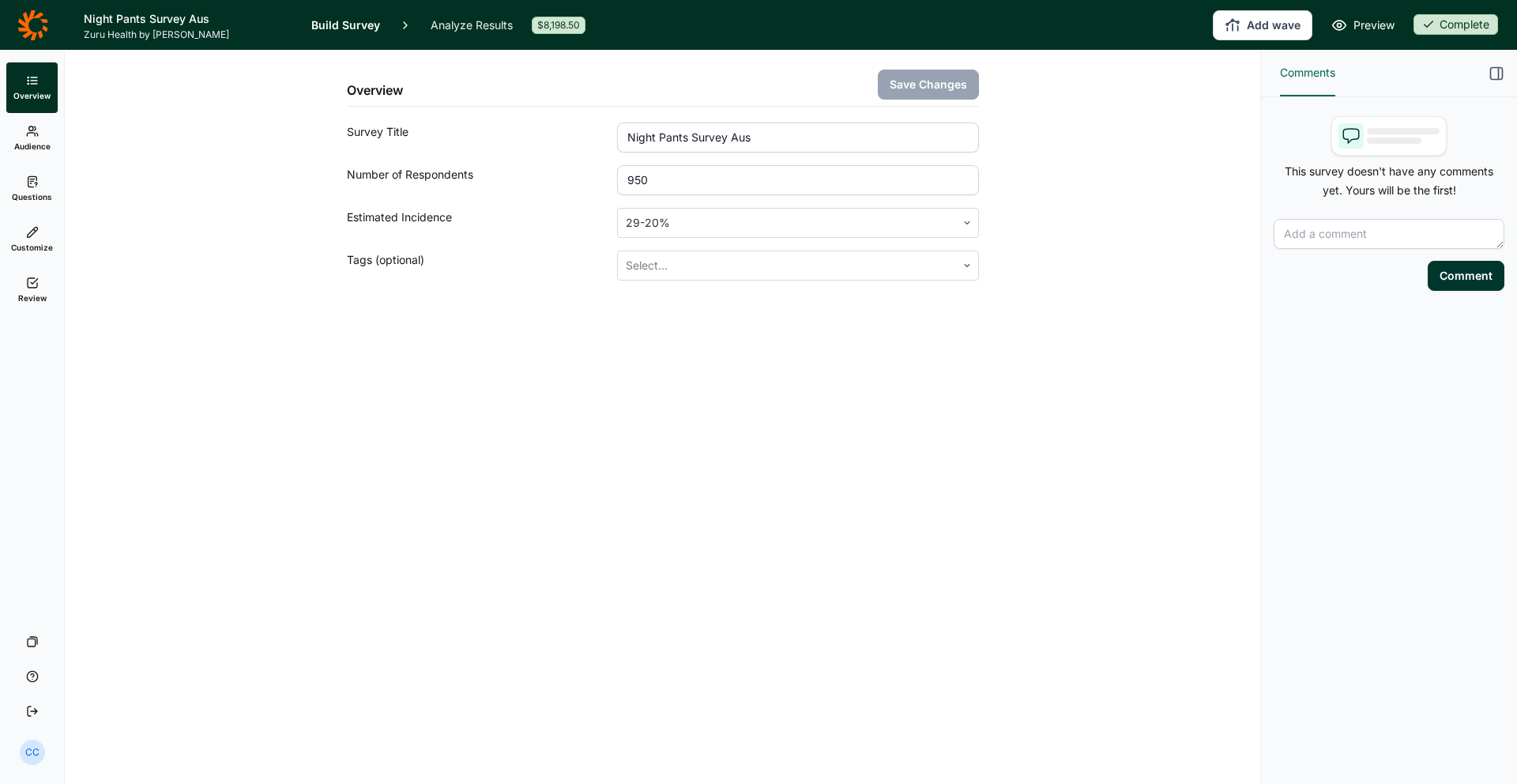
drag, startPoint x: 38, startPoint y: 177, endPoint x: 43, endPoint y: 200, distance: 23.5
click at [39, 178] on link "Questions" at bounding box center [32, 188] width 51 height 50
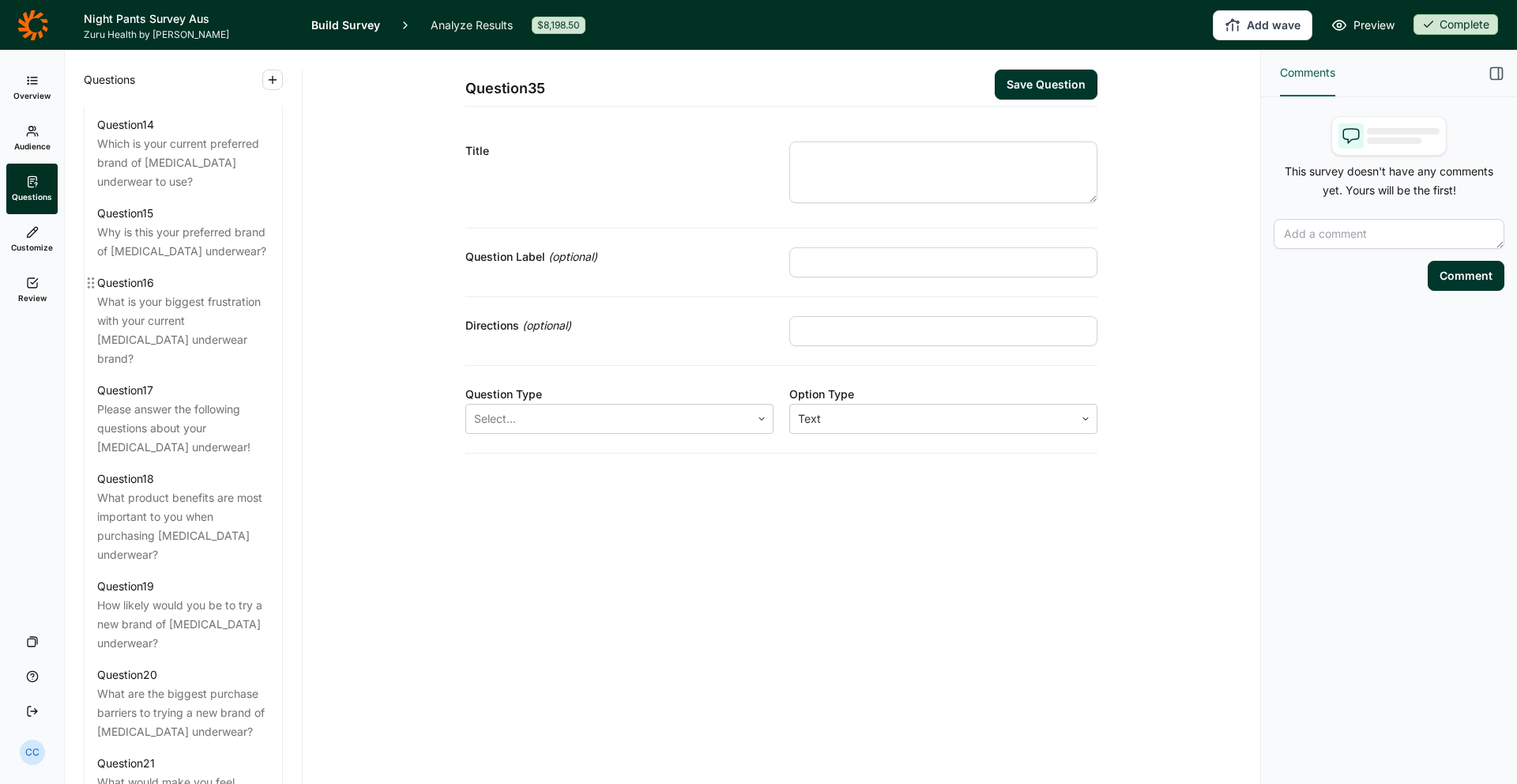
click at [211, 293] on div "What is your biggest frustration with your current [MEDICAL_DATA] underwear bra…" at bounding box center [183, 330] width 172 height 76
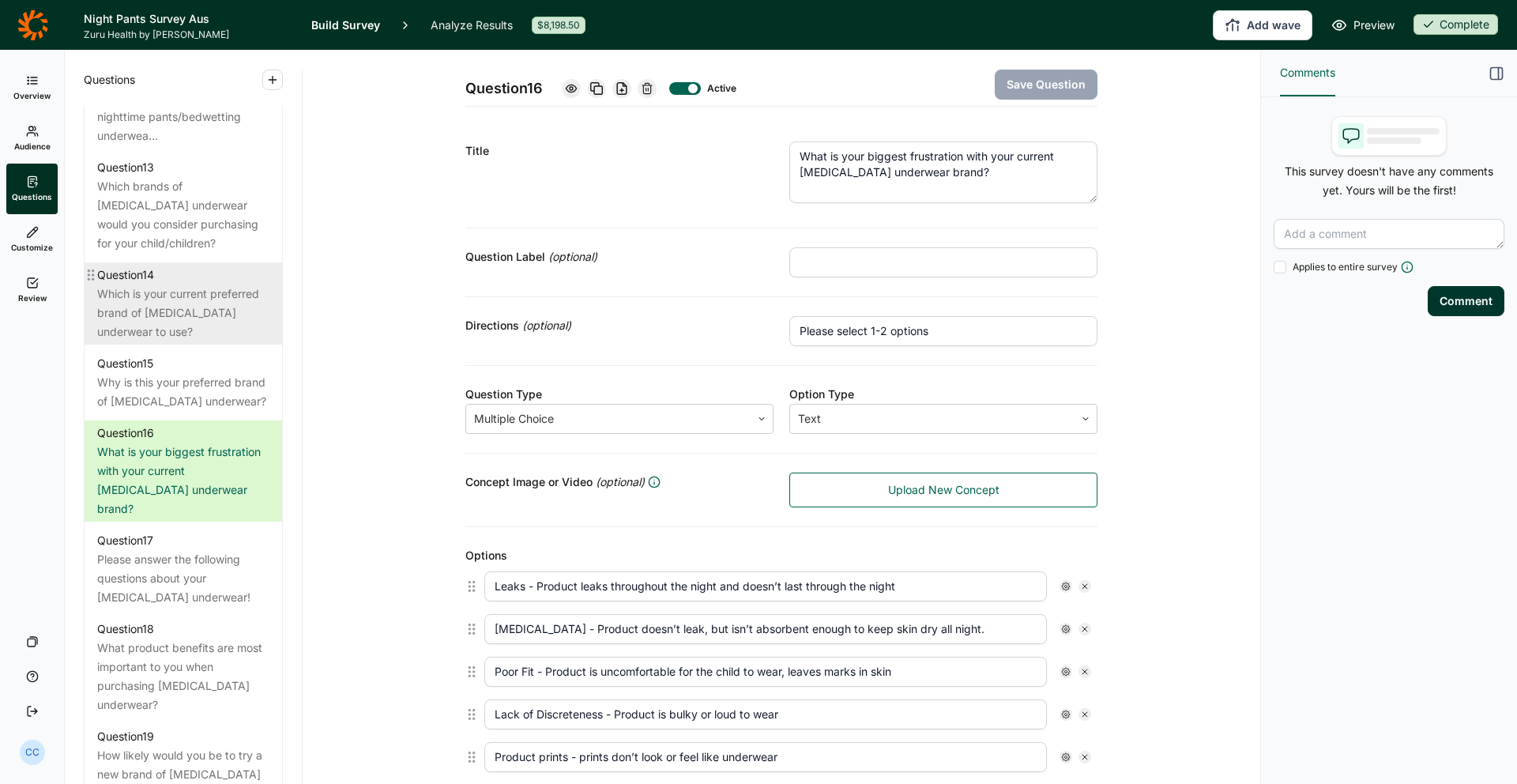
click at [203, 285] on div "Which is your current preferred brand of [MEDICAL_DATA] underwear to use?" at bounding box center [183, 313] width 172 height 57
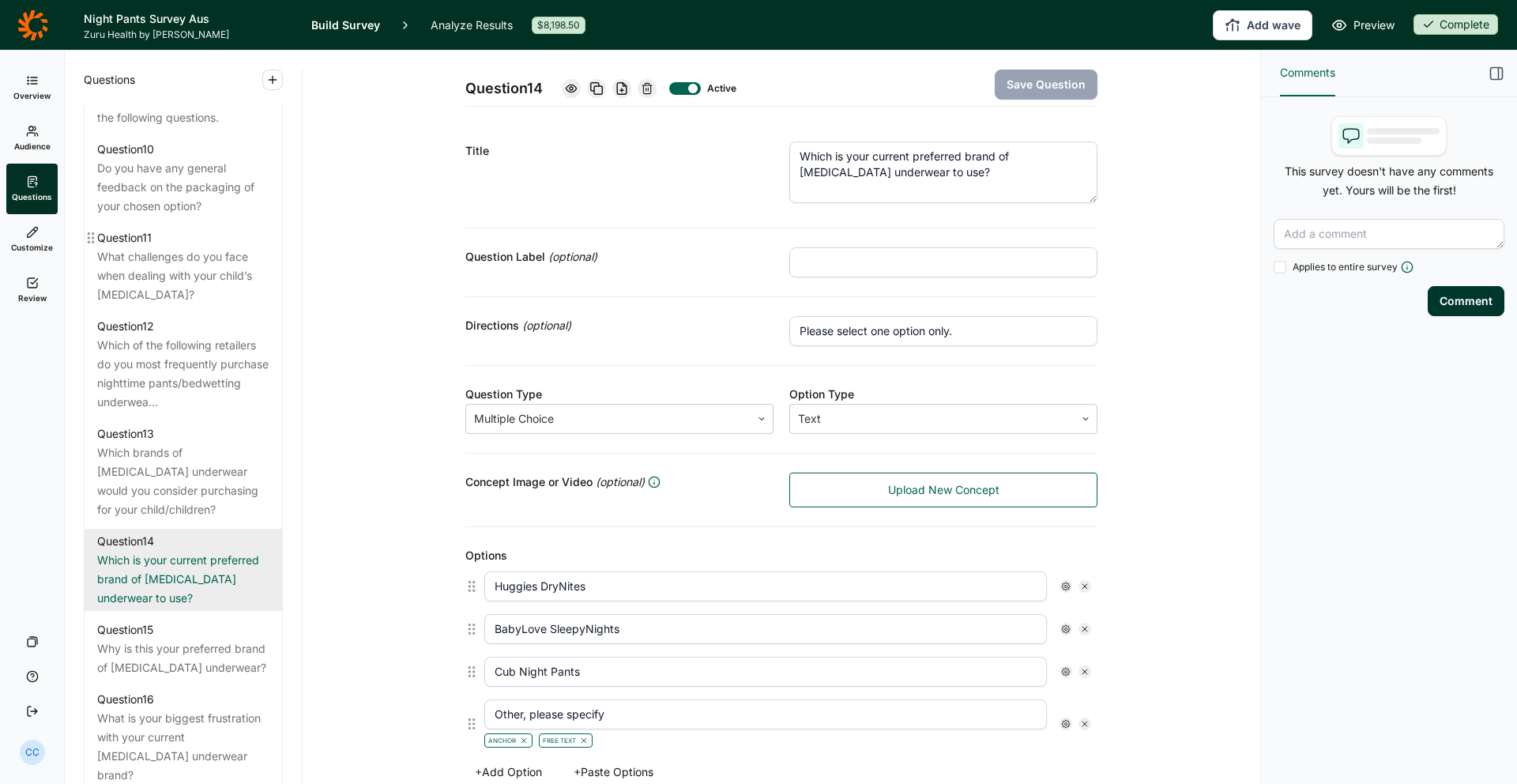
click at [204, 254] on div "What challenges do you face when dealing with your child’s [MEDICAL_DATA]?" at bounding box center [183, 275] width 172 height 57
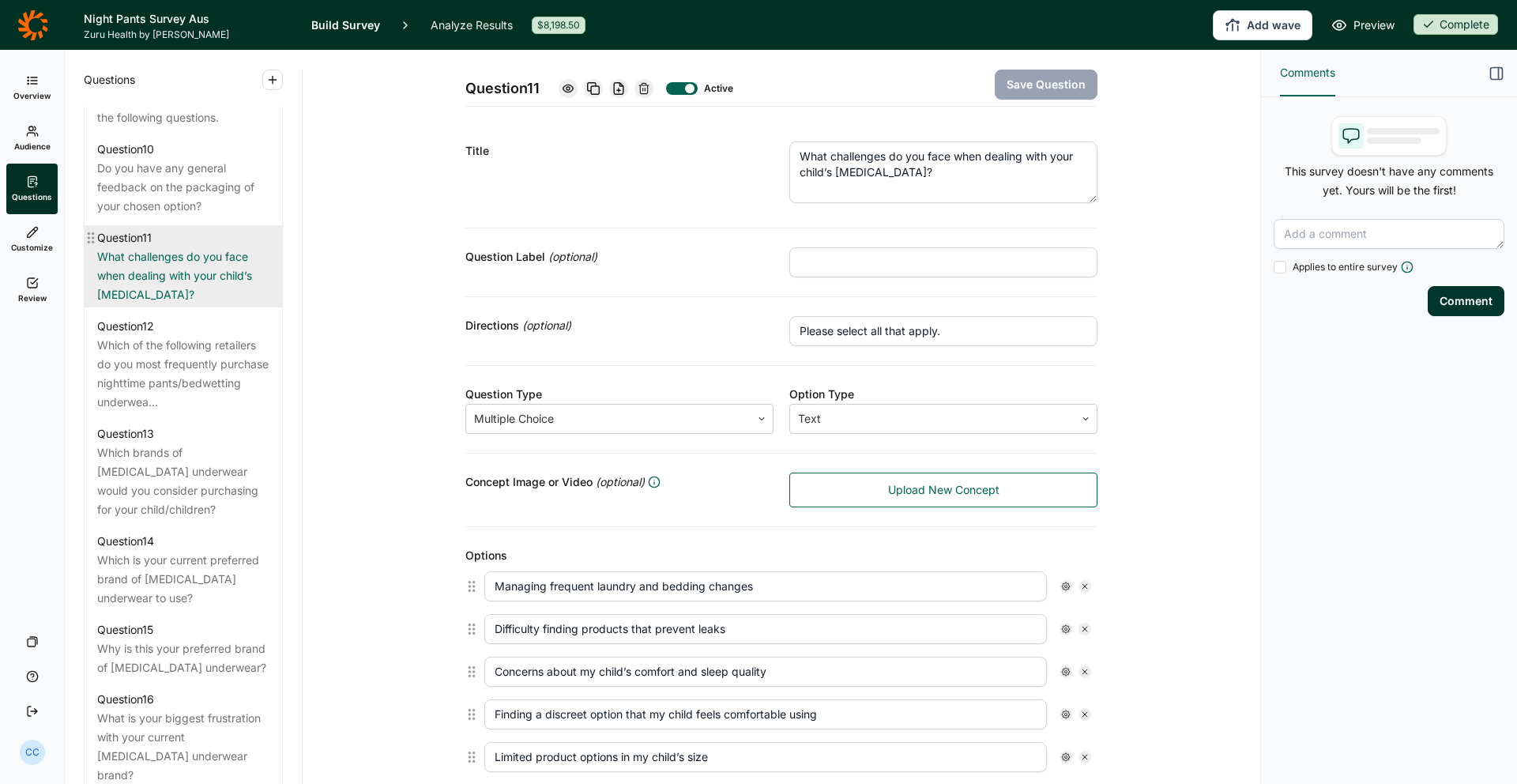
scroll to position [1160, 0]
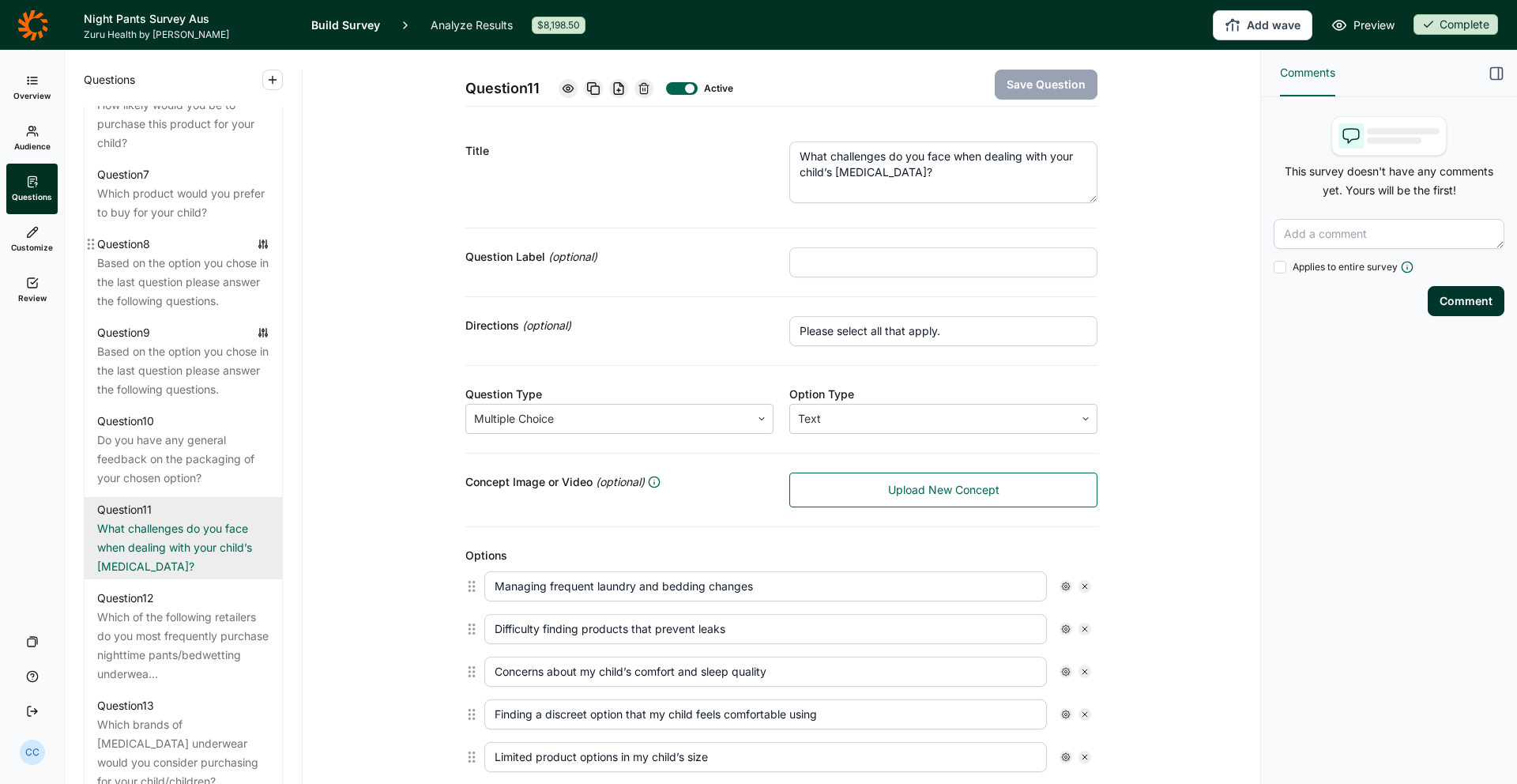
click at [205, 254] on div "Based on the option you chose in the last question please answer the following …" at bounding box center [183, 282] width 172 height 57
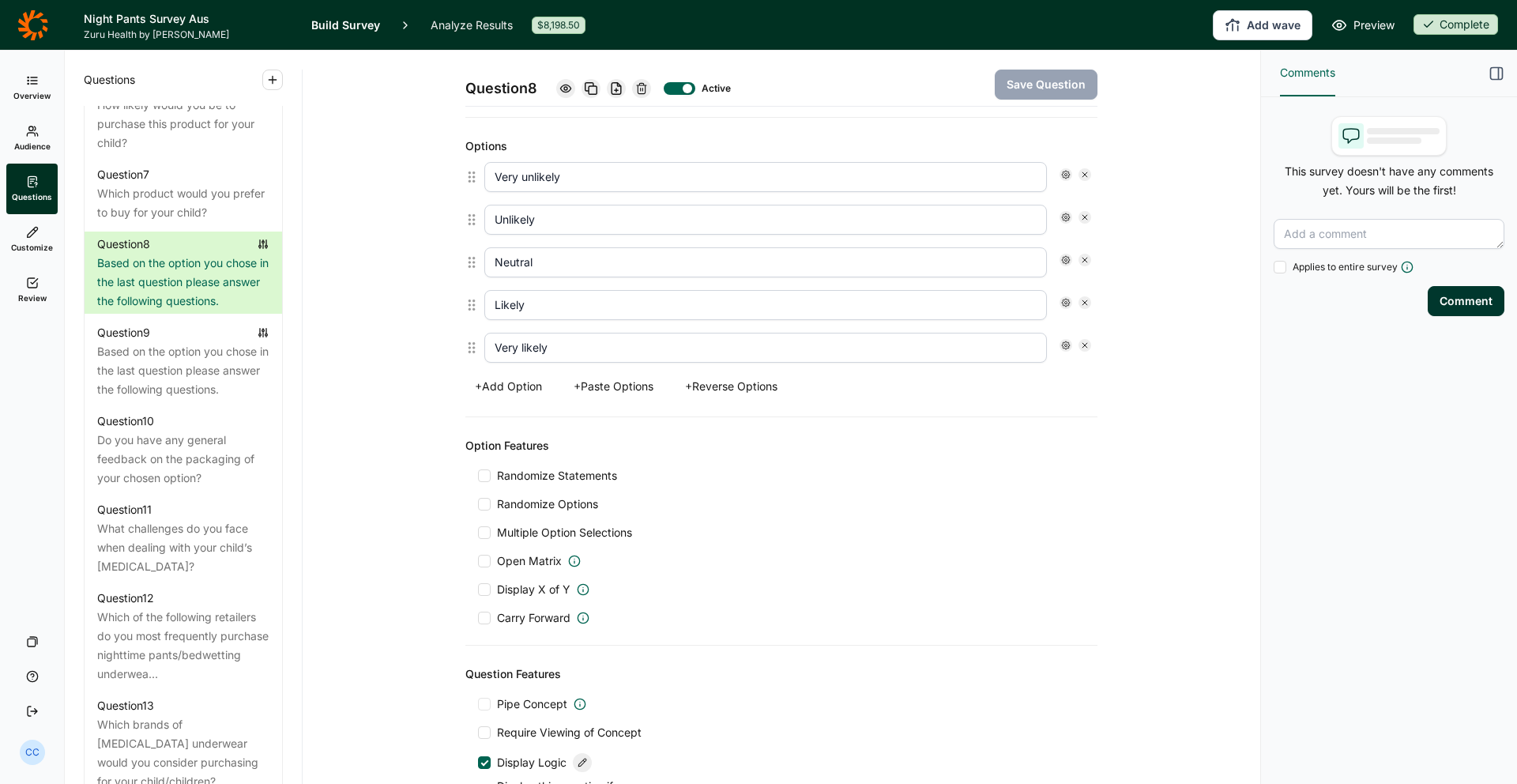
scroll to position [751, 0]
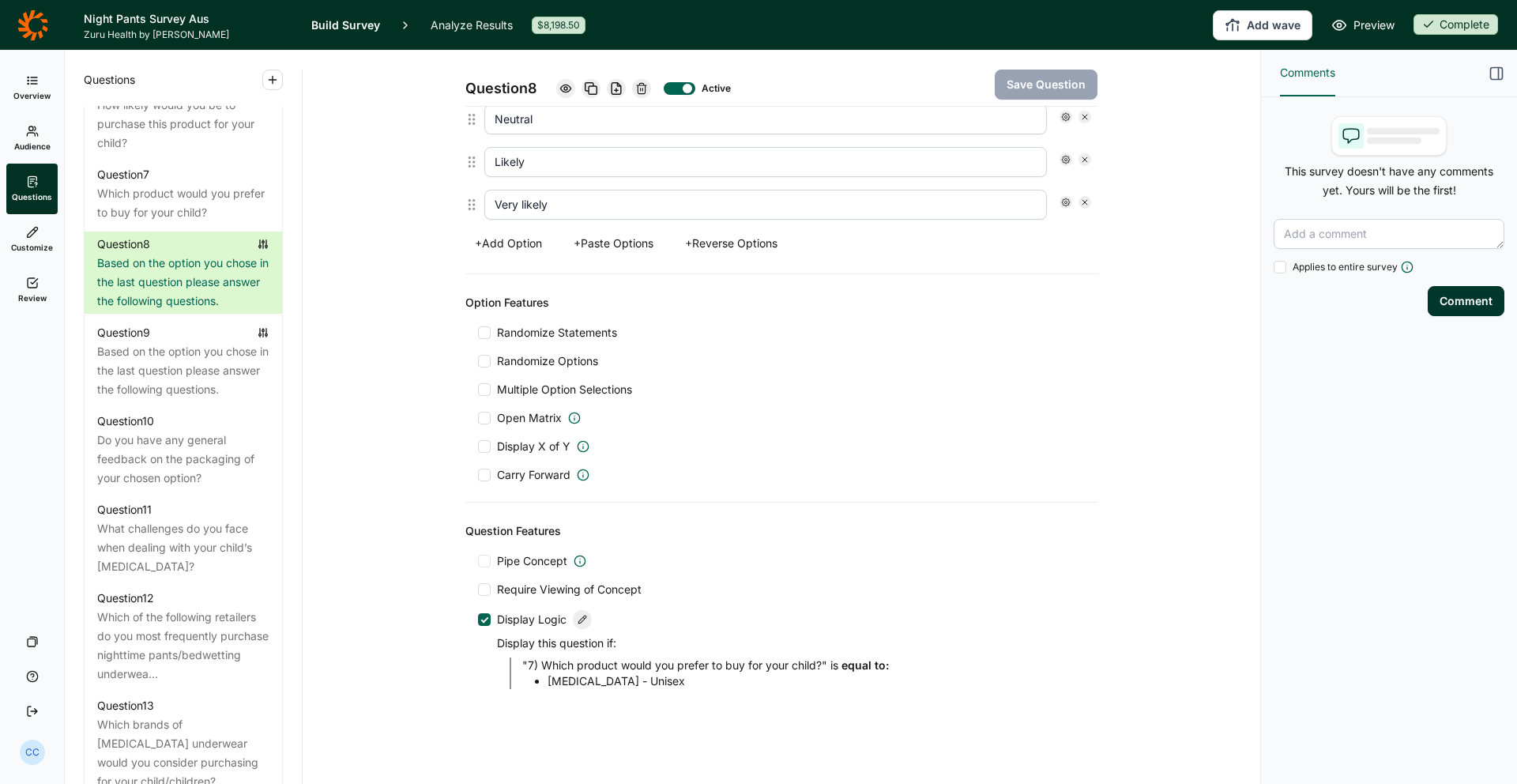
click at [17, 88] on link "Overview" at bounding box center [32, 87] width 51 height 50
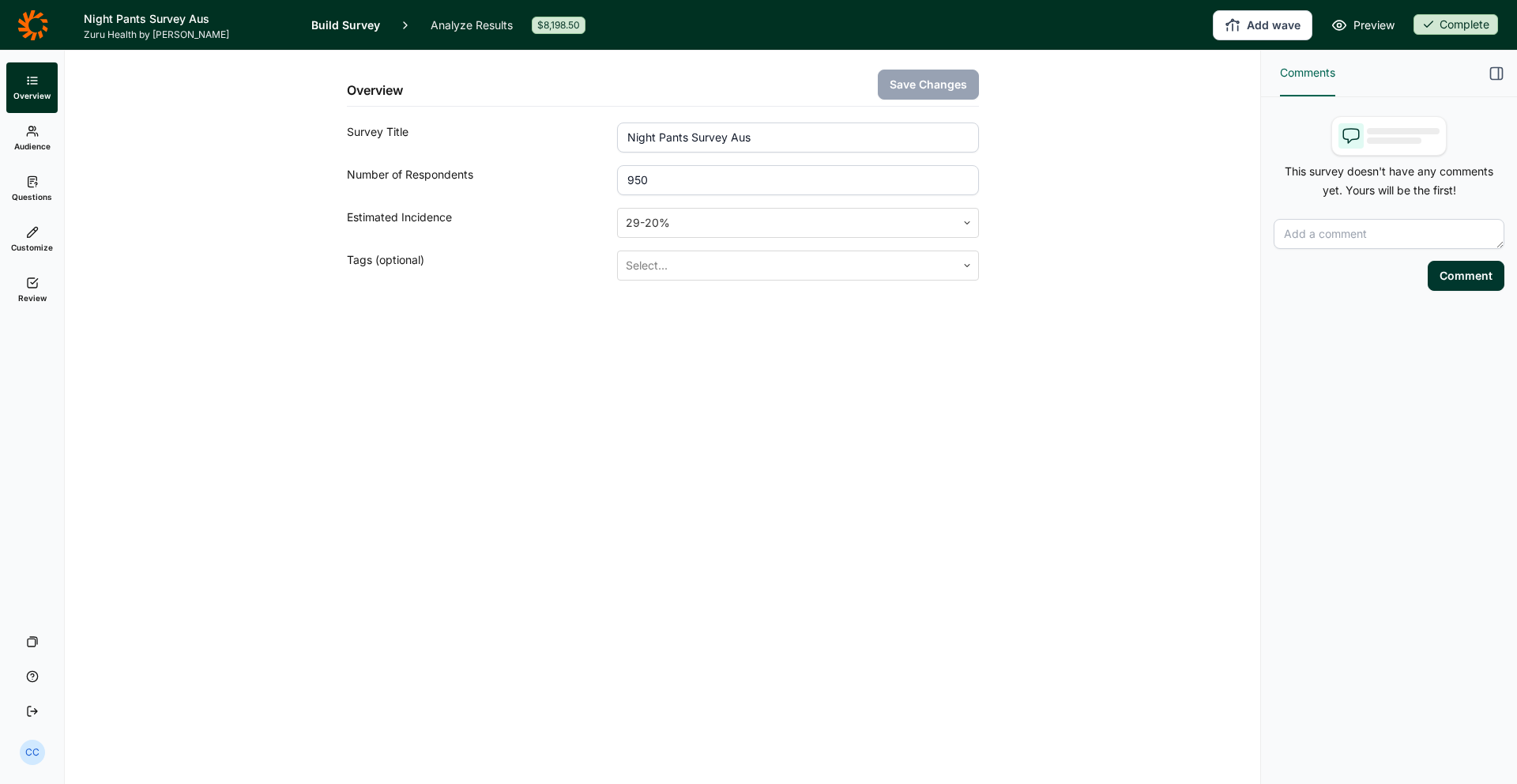
click at [40, 191] on span "Questions" at bounding box center [32, 196] width 40 height 11
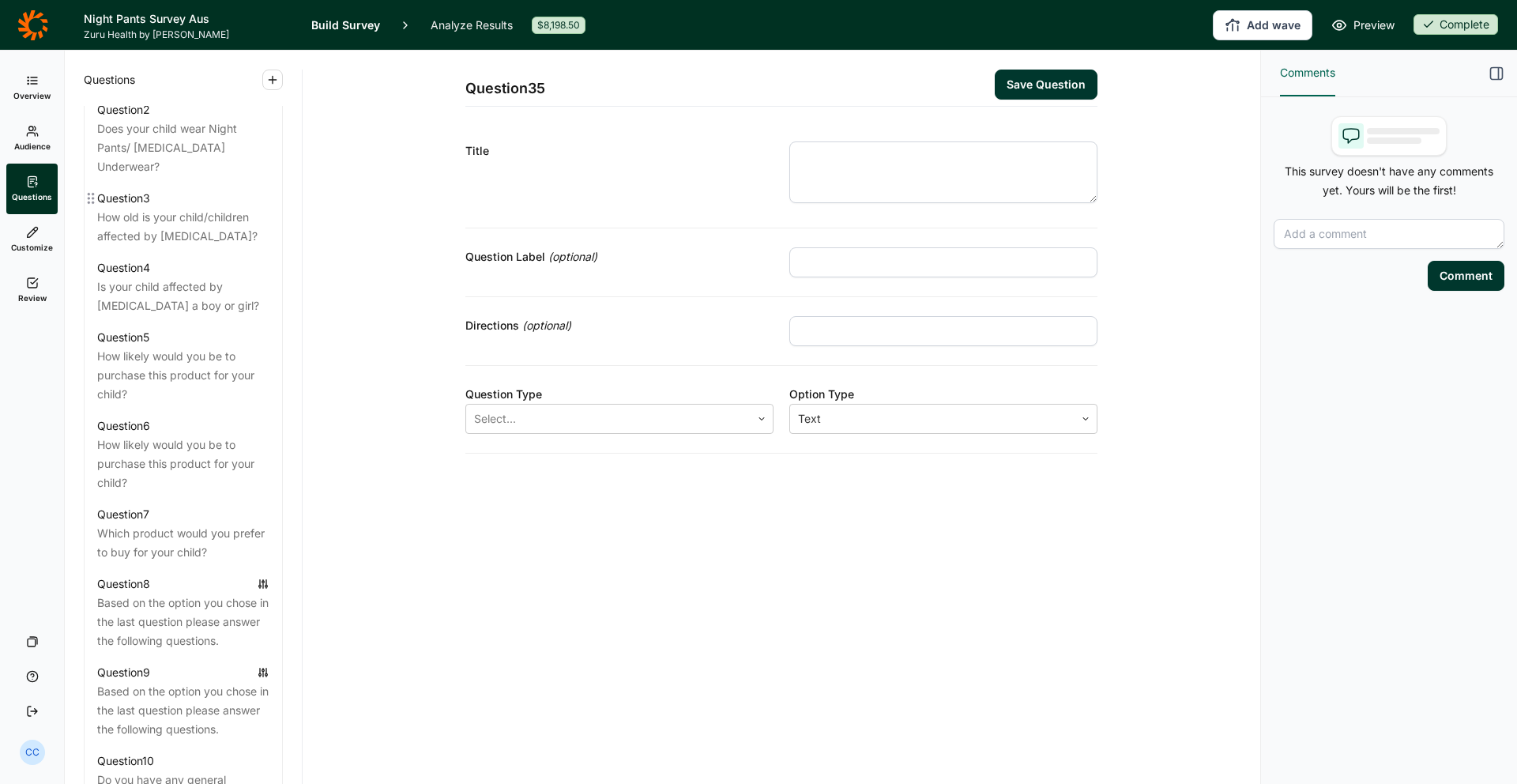
scroll to position [830, 0]
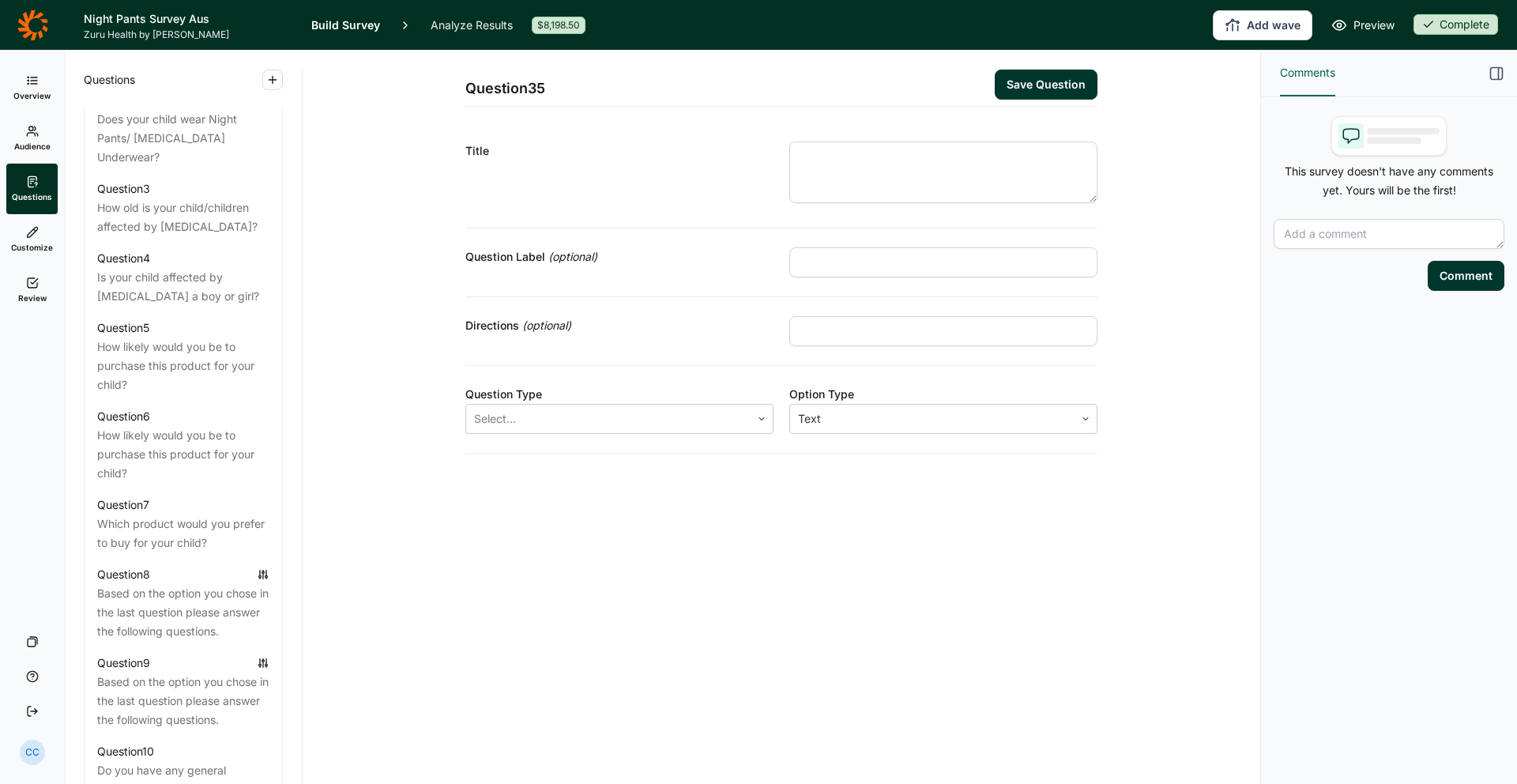
click at [32, 16] on icon at bounding box center [32, 24] width 30 height 30
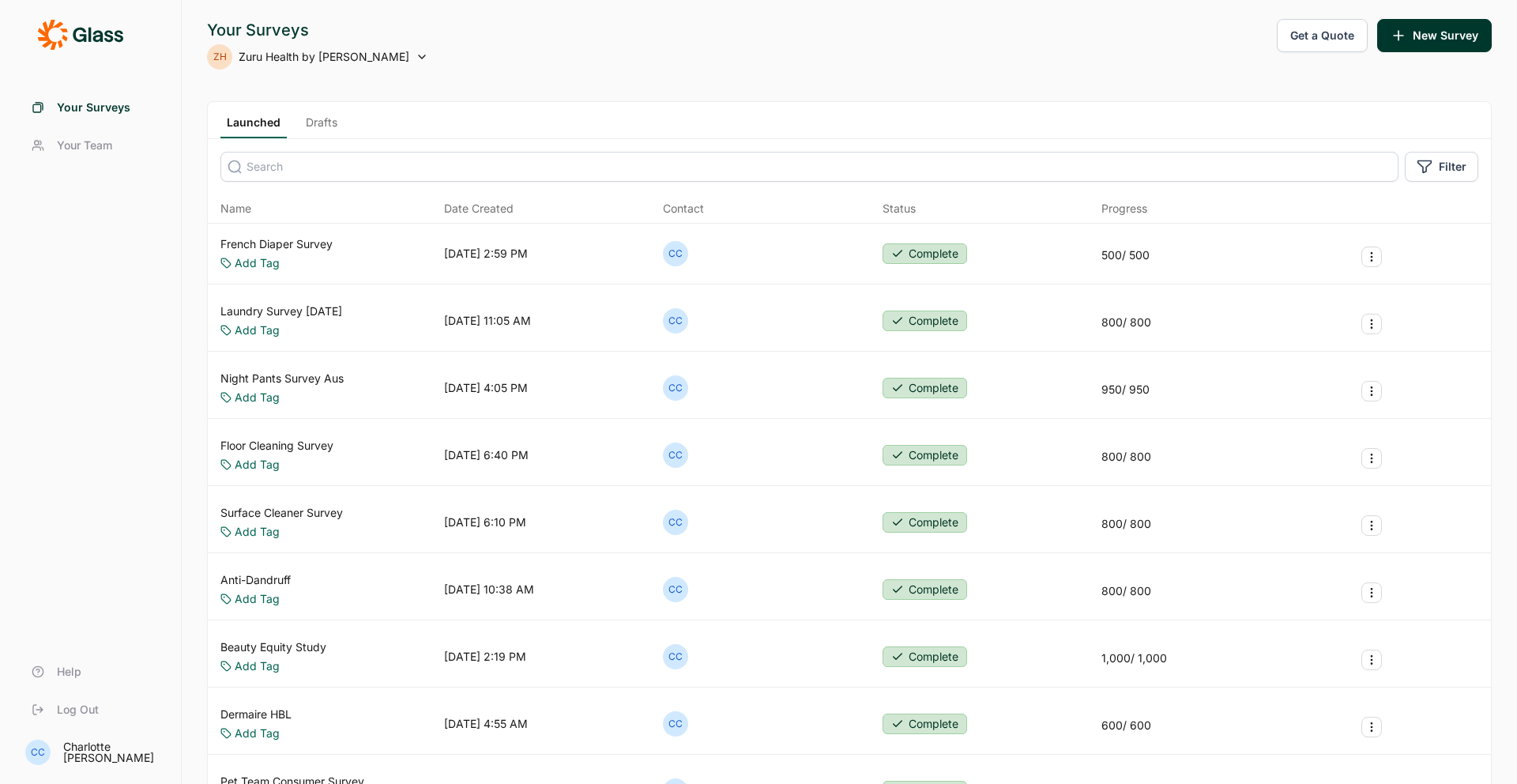
click at [328, 379] on link "Night Pants Survey Aus" at bounding box center [282, 378] width 124 height 16
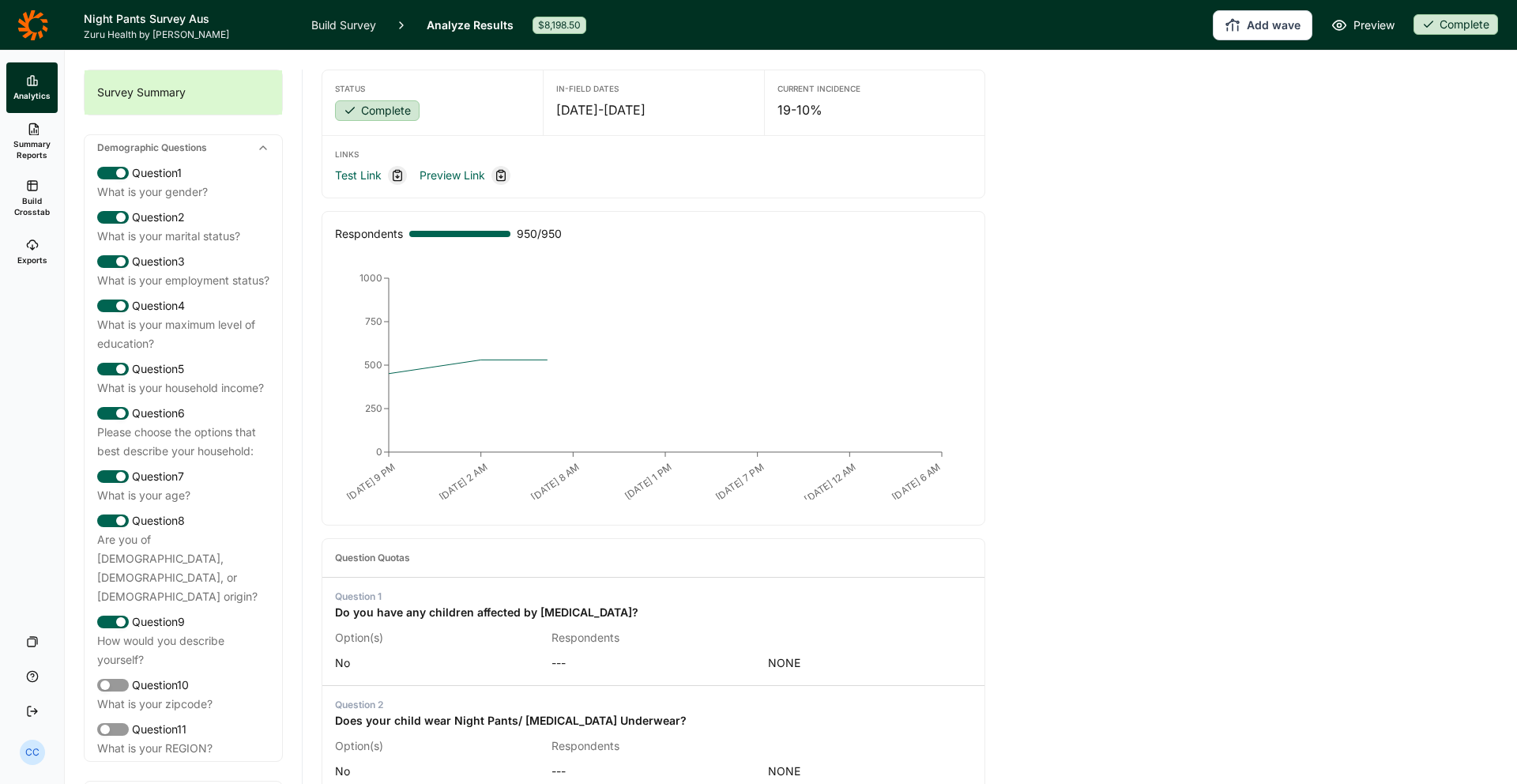
click at [230, 147] on div "Demographic Questions" at bounding box center [183, 148] width 198 height 26
click at [250, 147] on div "Demographic Questions" at bounding box center [183, 148] width 198 height 26
click at [268, 147] on icon at bounding box center [262, 147] width 13 height 13
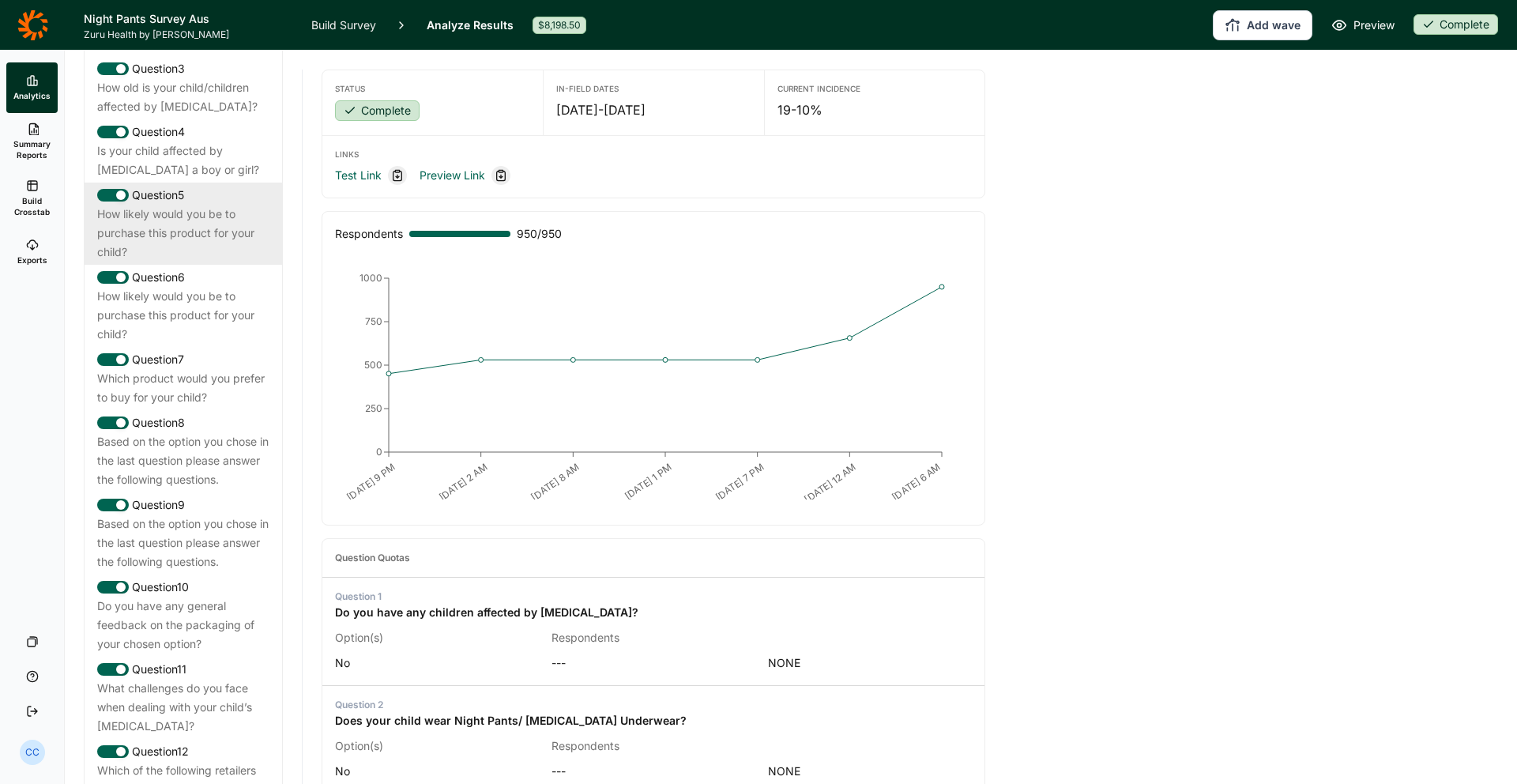
drag, startPoint x: 222, startPoint y: 251, endPoint x: 220, endPoint y: 240, distance: 11.2
click at [222, 268] on div "Question 6" at bounding box center [183, 277] width 172 height 19
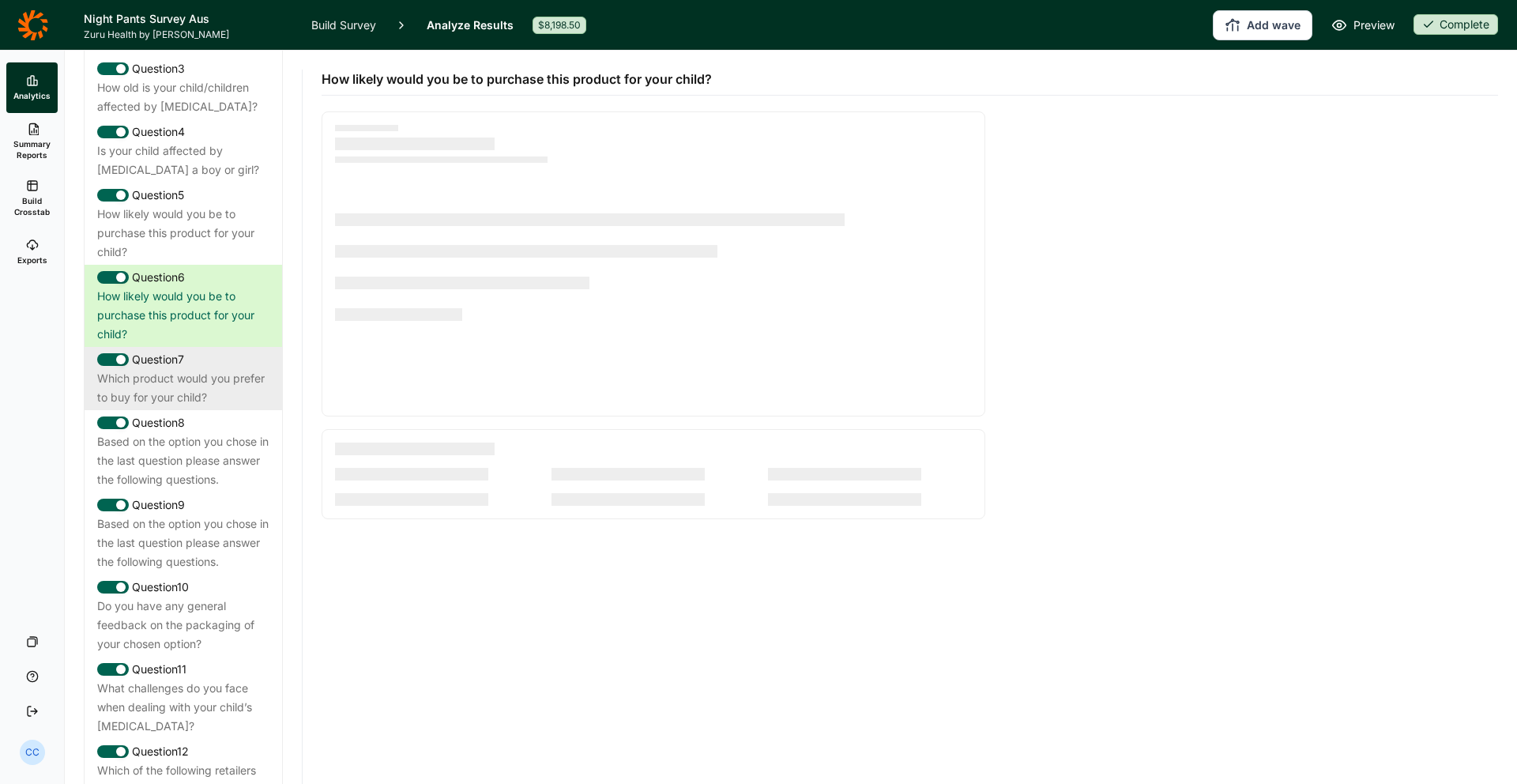
scroll to position [578, 0]
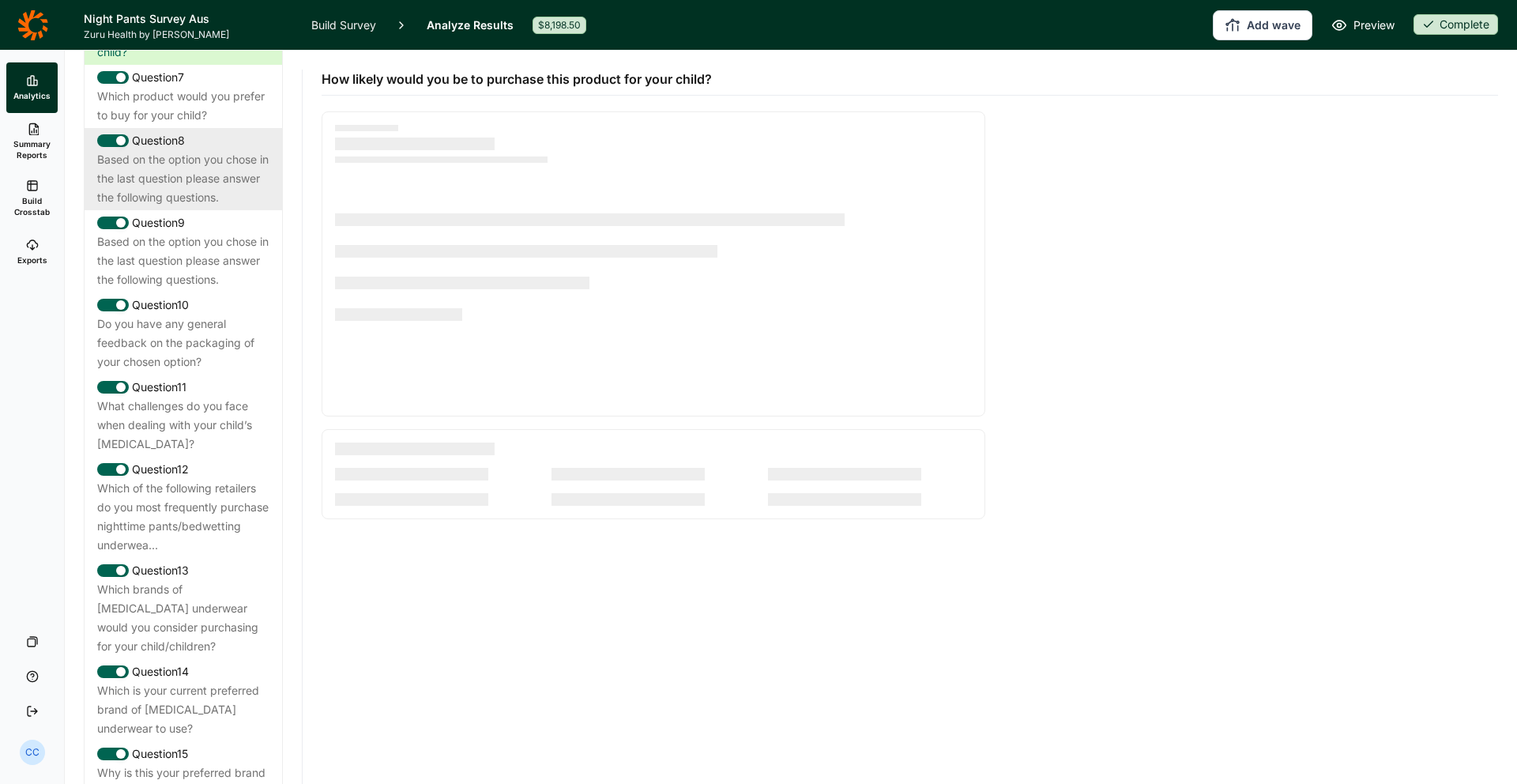
click at [212, 156] on div "Based on the option you chose in the last question please answer the following …" at bounding box center [183, 178] width 172 height 57
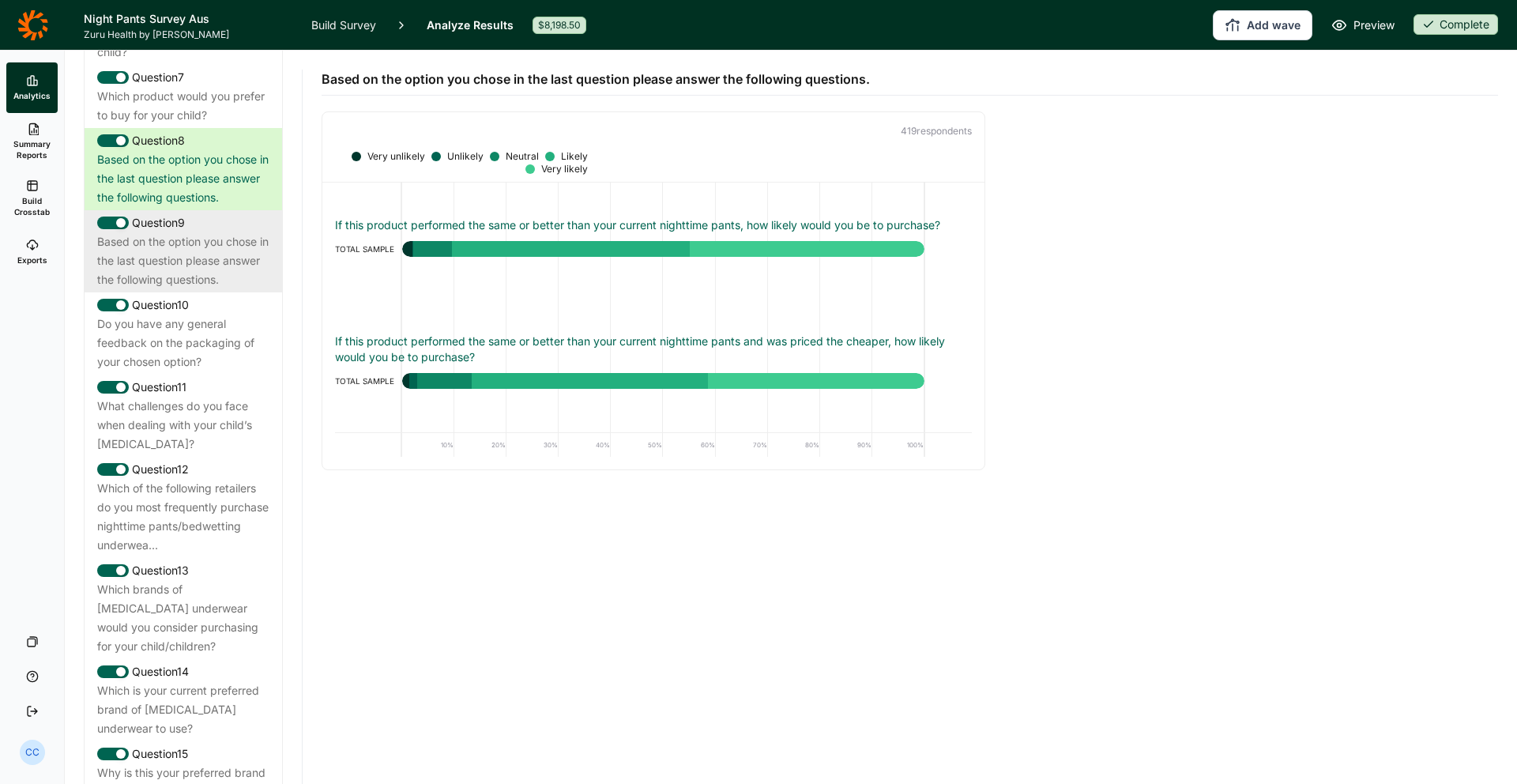
click at [205, 233] on div "Based on the option you chose in the last question please answer the following …" at bounding box center [183, 261] width 172 height 57
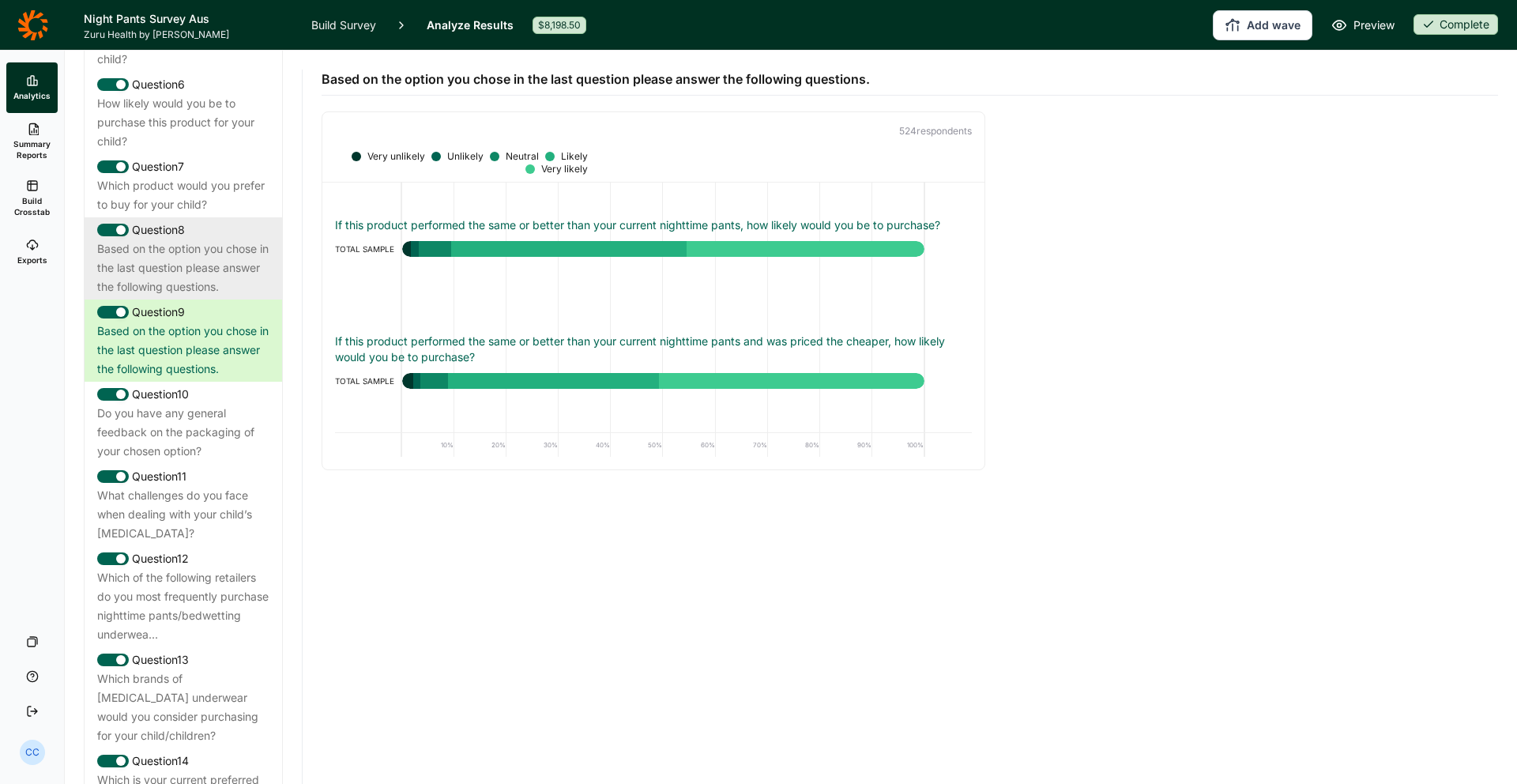
scroll to position [385, 0]
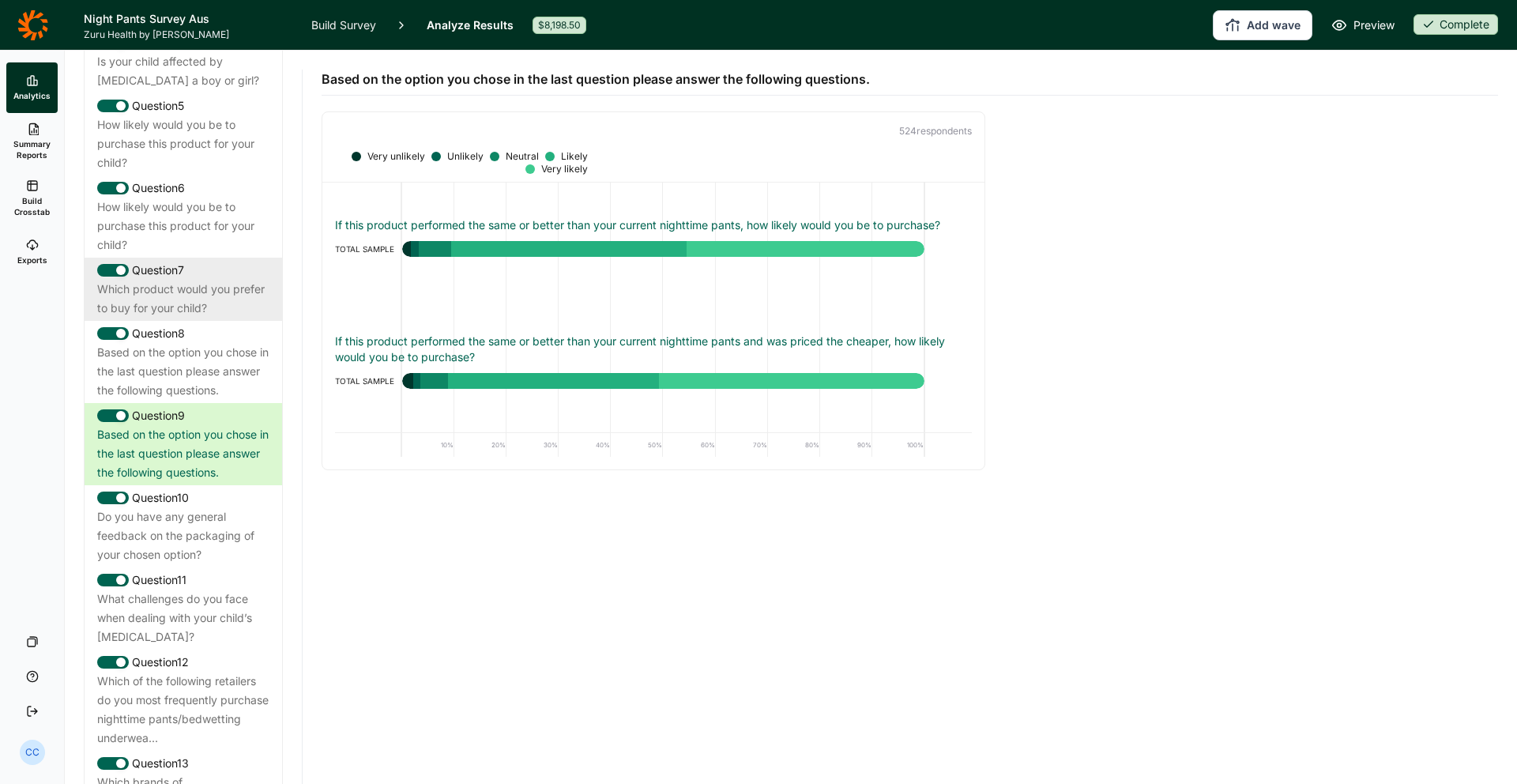
drag, startPoint x: 228, startPoint y: 228, endPoint x: 232, endPoint y: 238, distance: 10.8
click at [228, 228] on div "How likely would you be to purchase this product for your child?" at bounding box center [183, 226] width 172 height 57
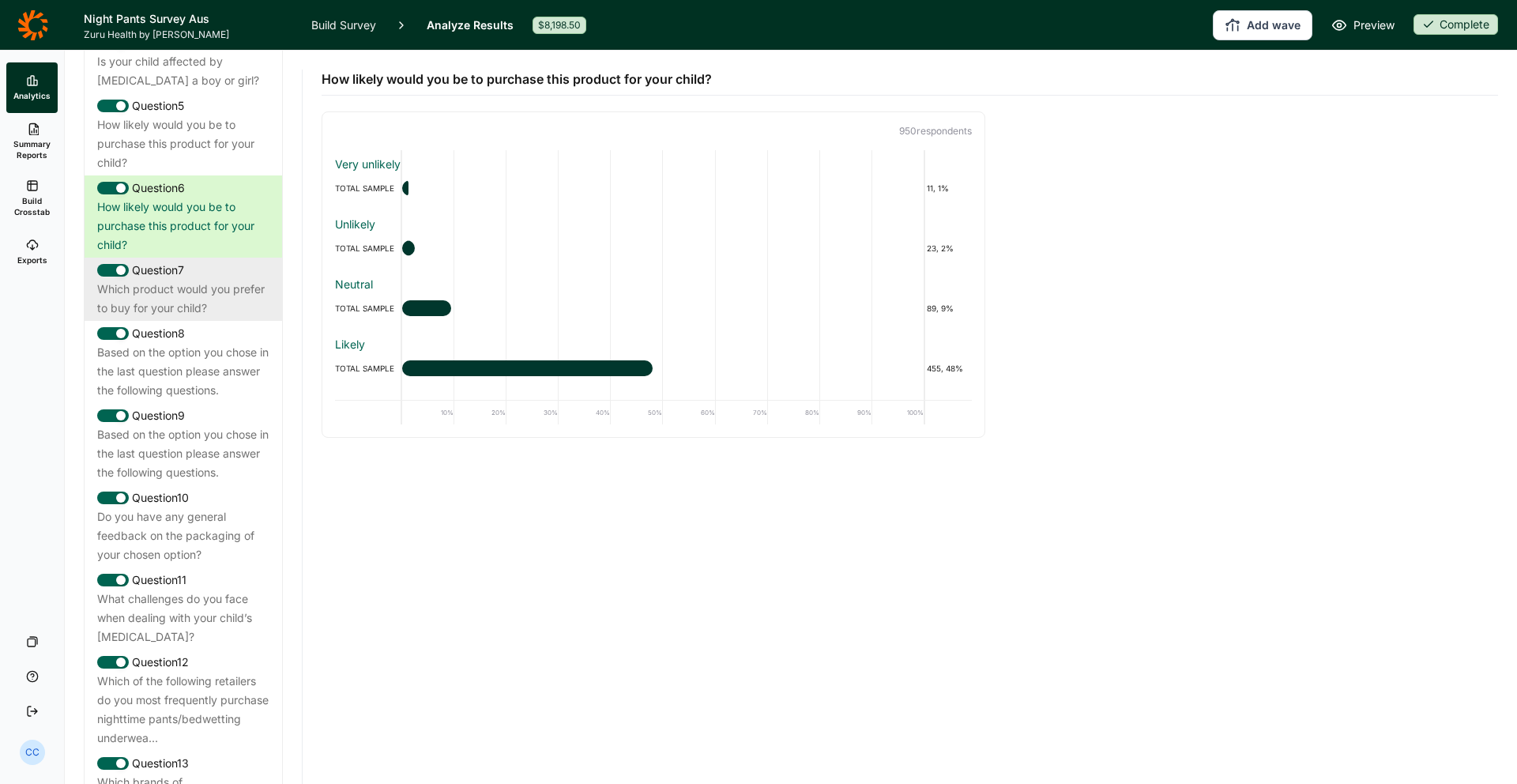
click at [238, 280] on div "Which product would you prefer to buy for your child?" at bounding box center [183, 298] width 172 height 38
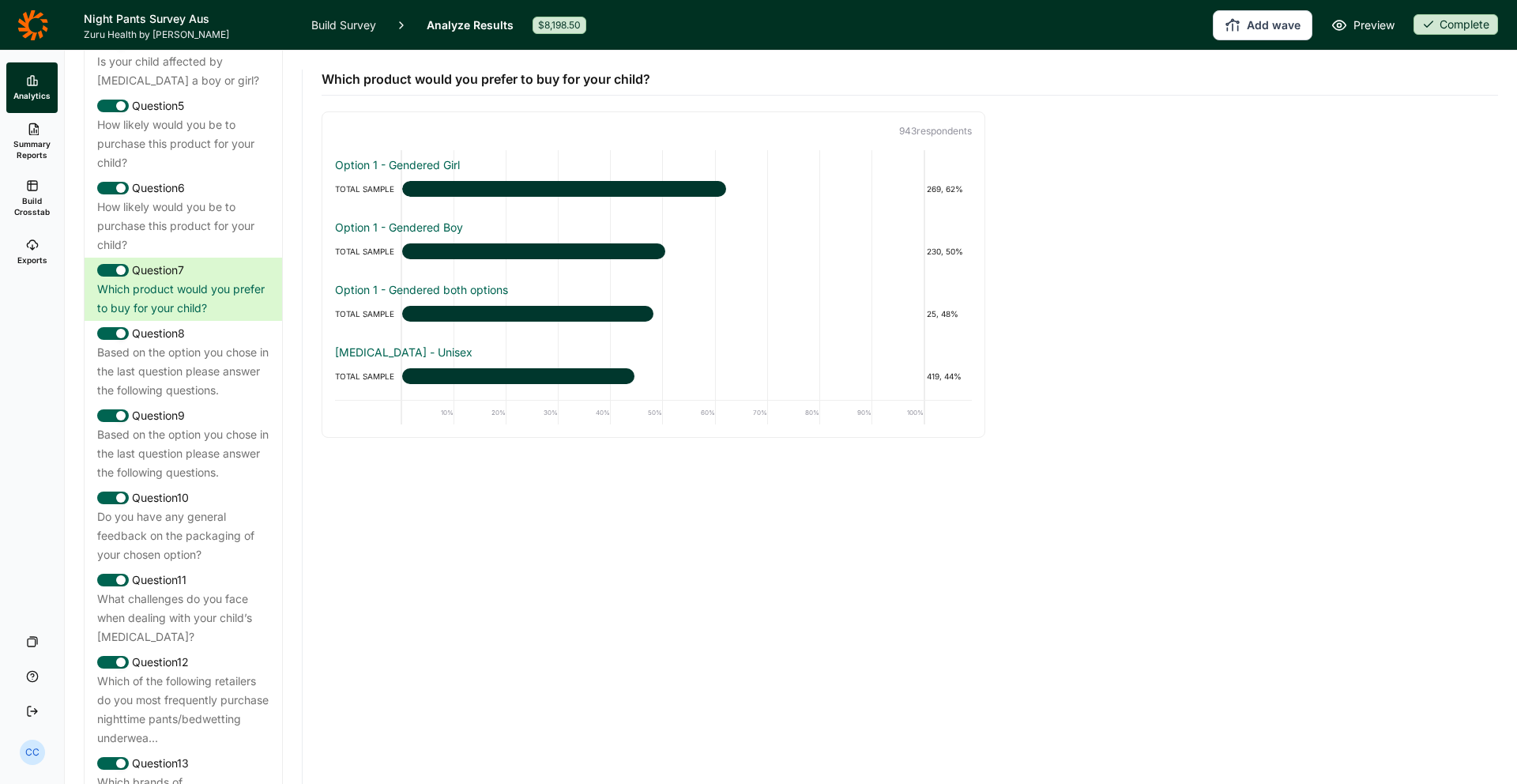
click at [31, 241] on icon at bounding box center [32, 245] width 13 height 13
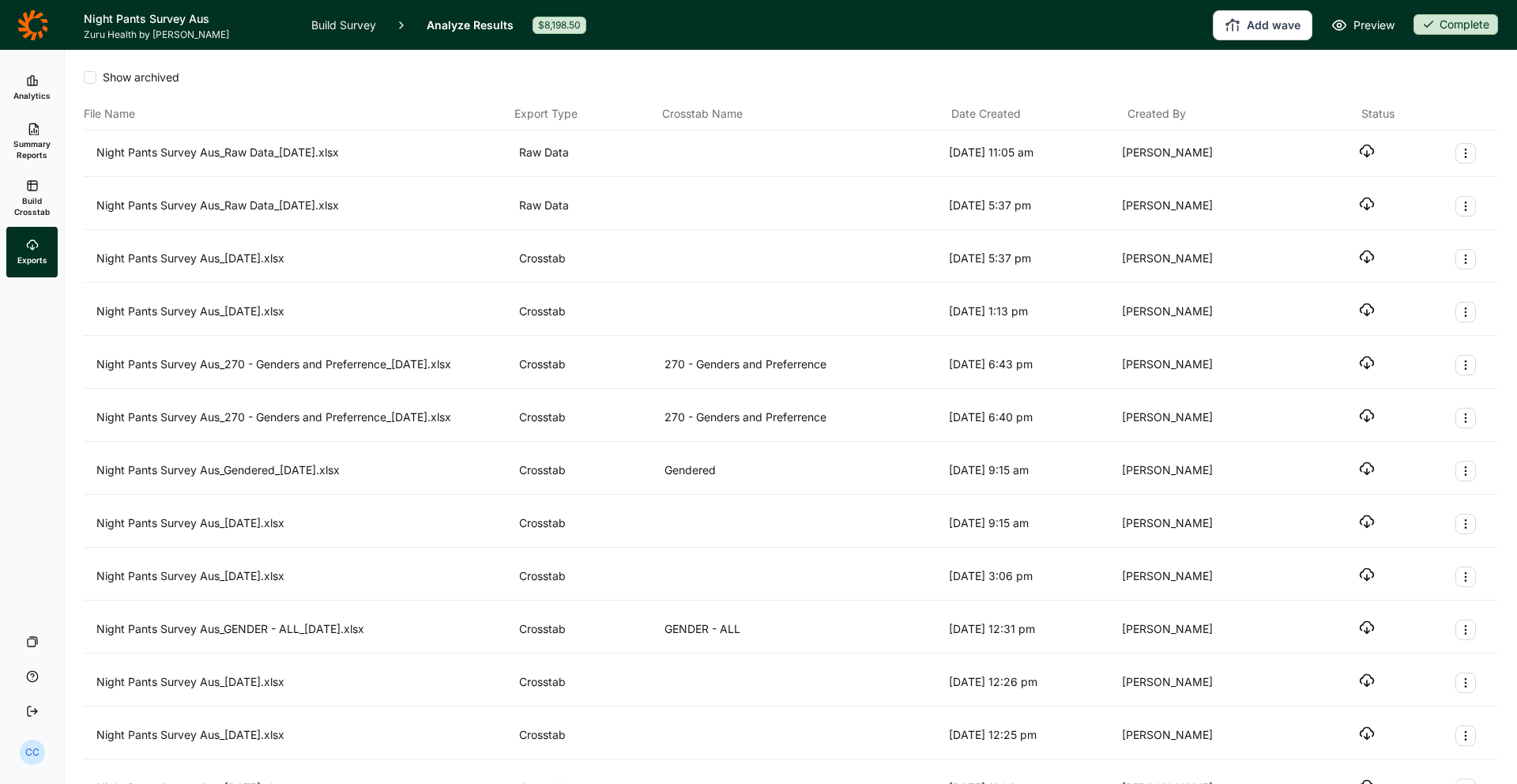
click at [1194, 260] on div "Night Pants Survey Aus_[DATE].xlsx Crosstab [DATE] 5:37 pm [PERSON_NAME]" at bounding box center [791, 259] width 1389 height 20
click at [1194, 257] on icon "button" at bounding box center [1367, 257] width 16 height 16
click at [1194, 10] on button "Add wave" at bounding box center [1262, 25] width 100 height 30
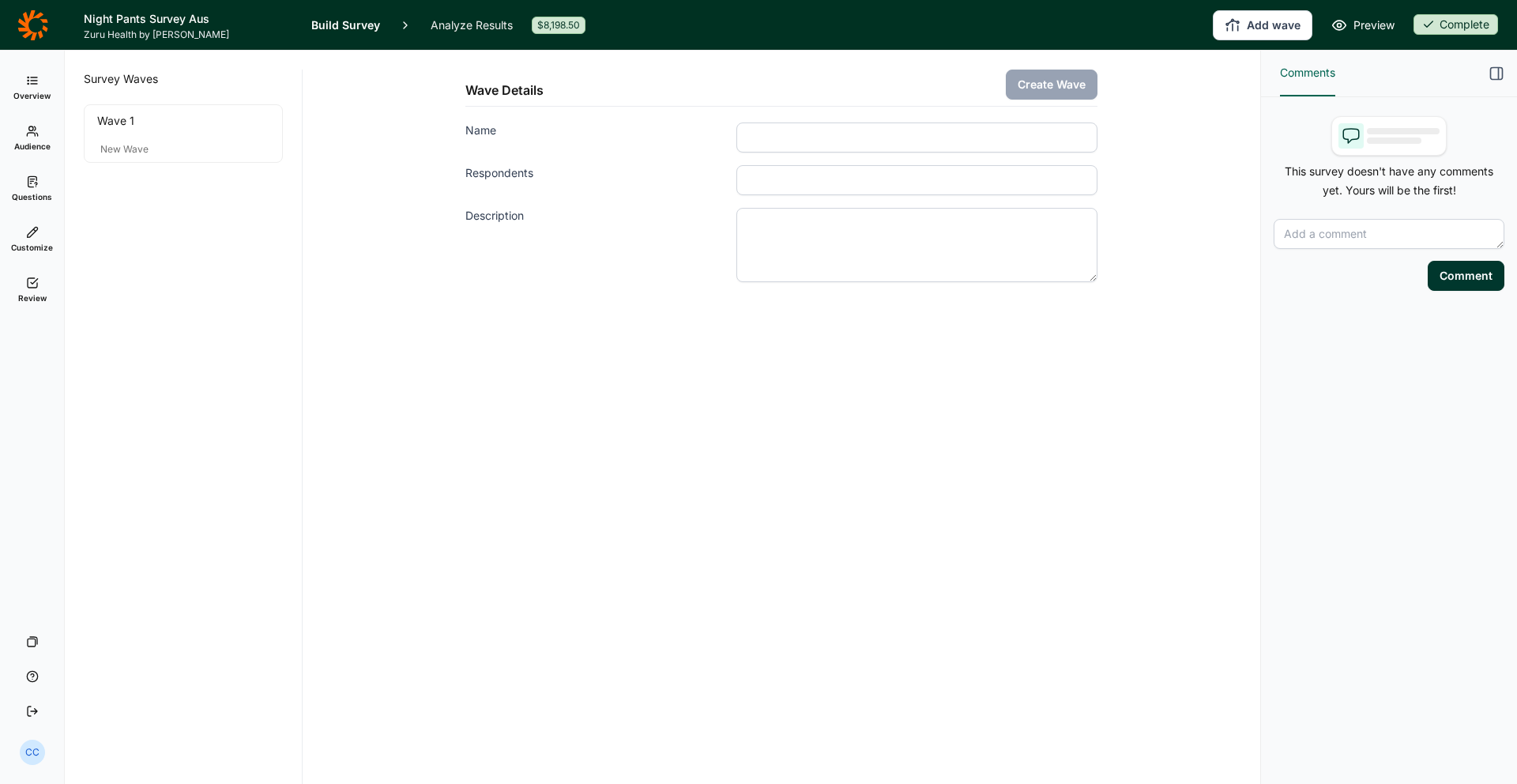
click at [49, 164] on link "Questions" at bounding box center [32, 188] width 51 height 50
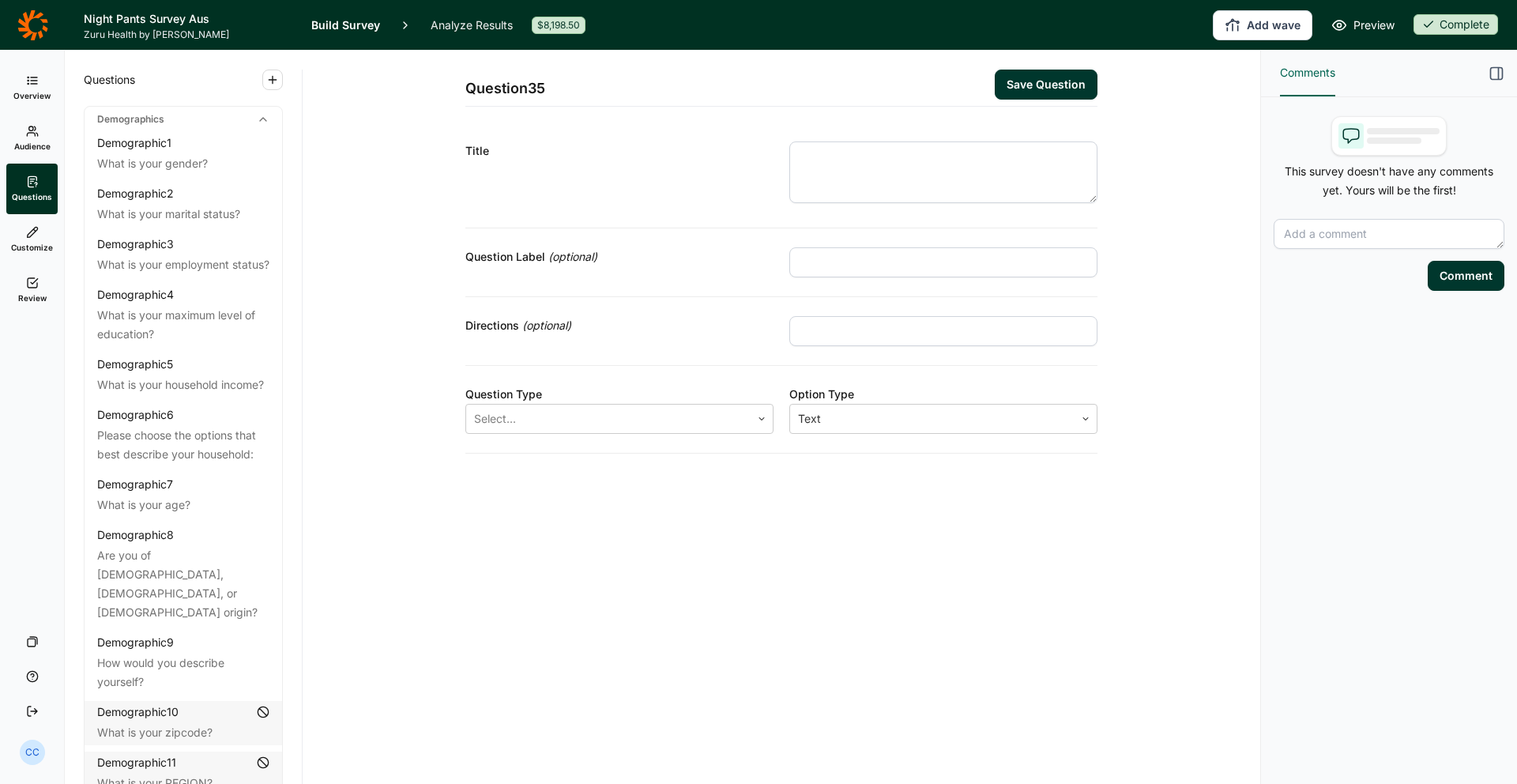
click at [32, 230] on icon at bounding box center [32, 232] width 13 height 13
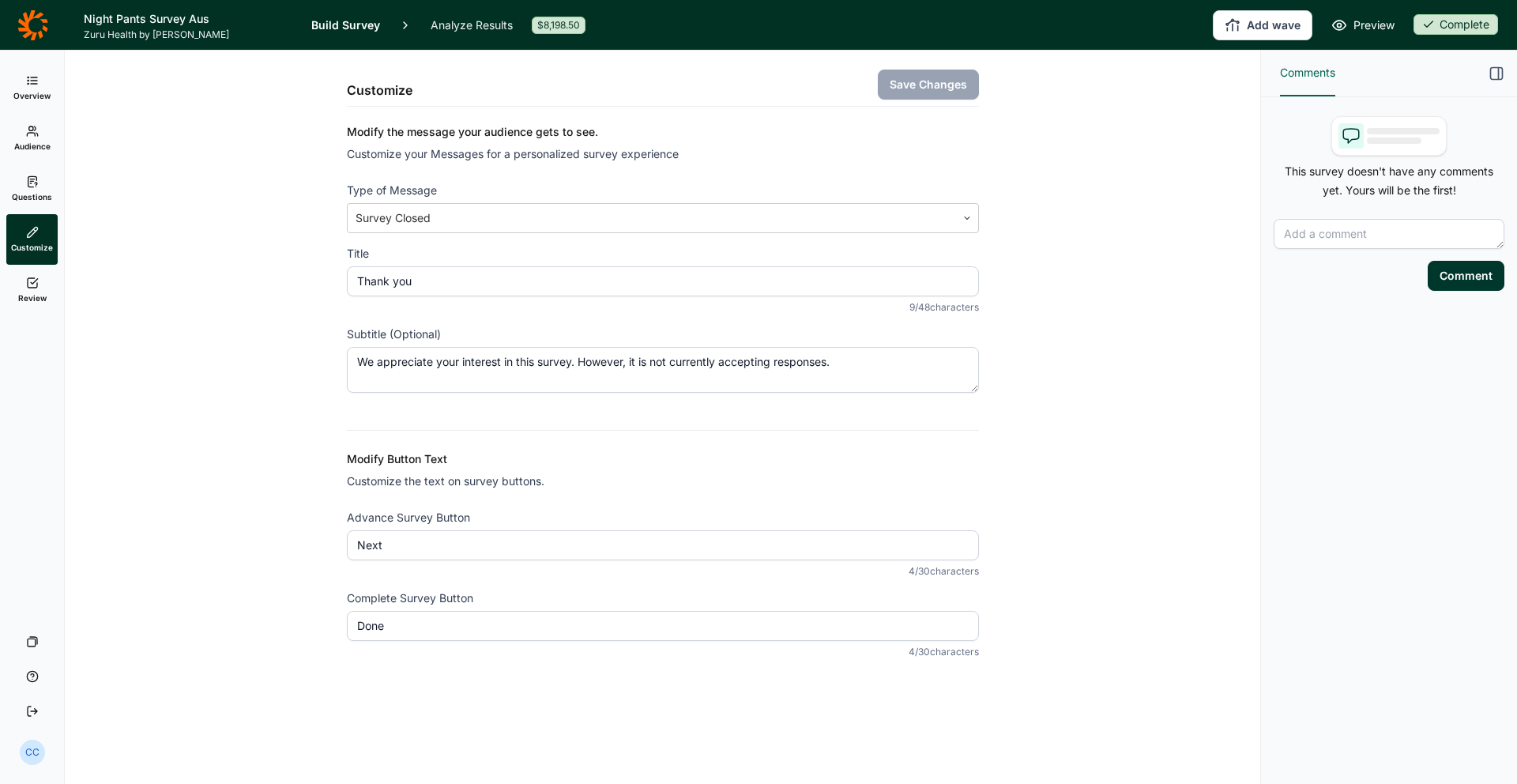
click at [27, 9] on icon at bounding box center [32, 25] width 31 height 32
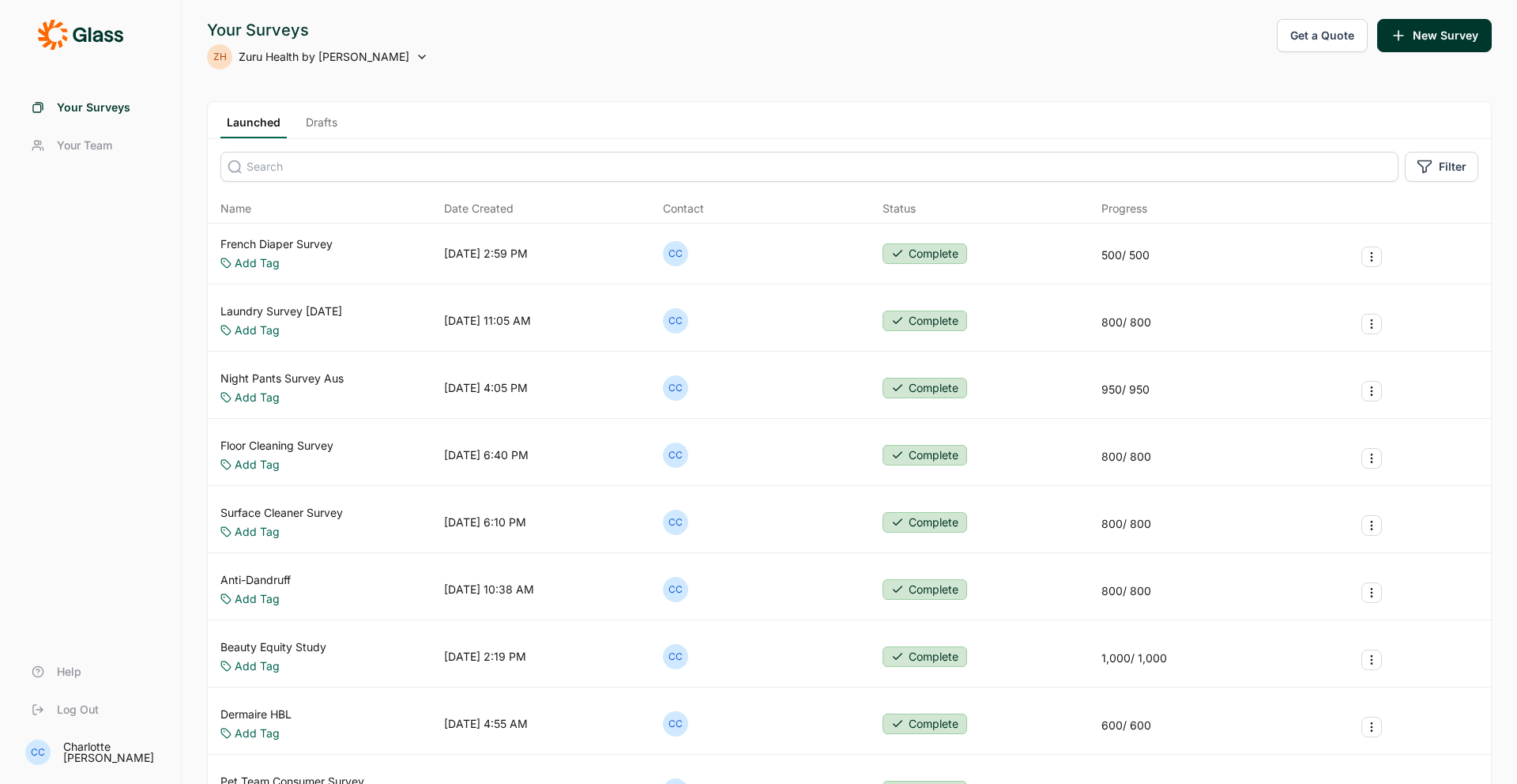
click at [300, 382] on link "Night Pants Survey Aus" at bounding box center [282, 378] width 124 height 16
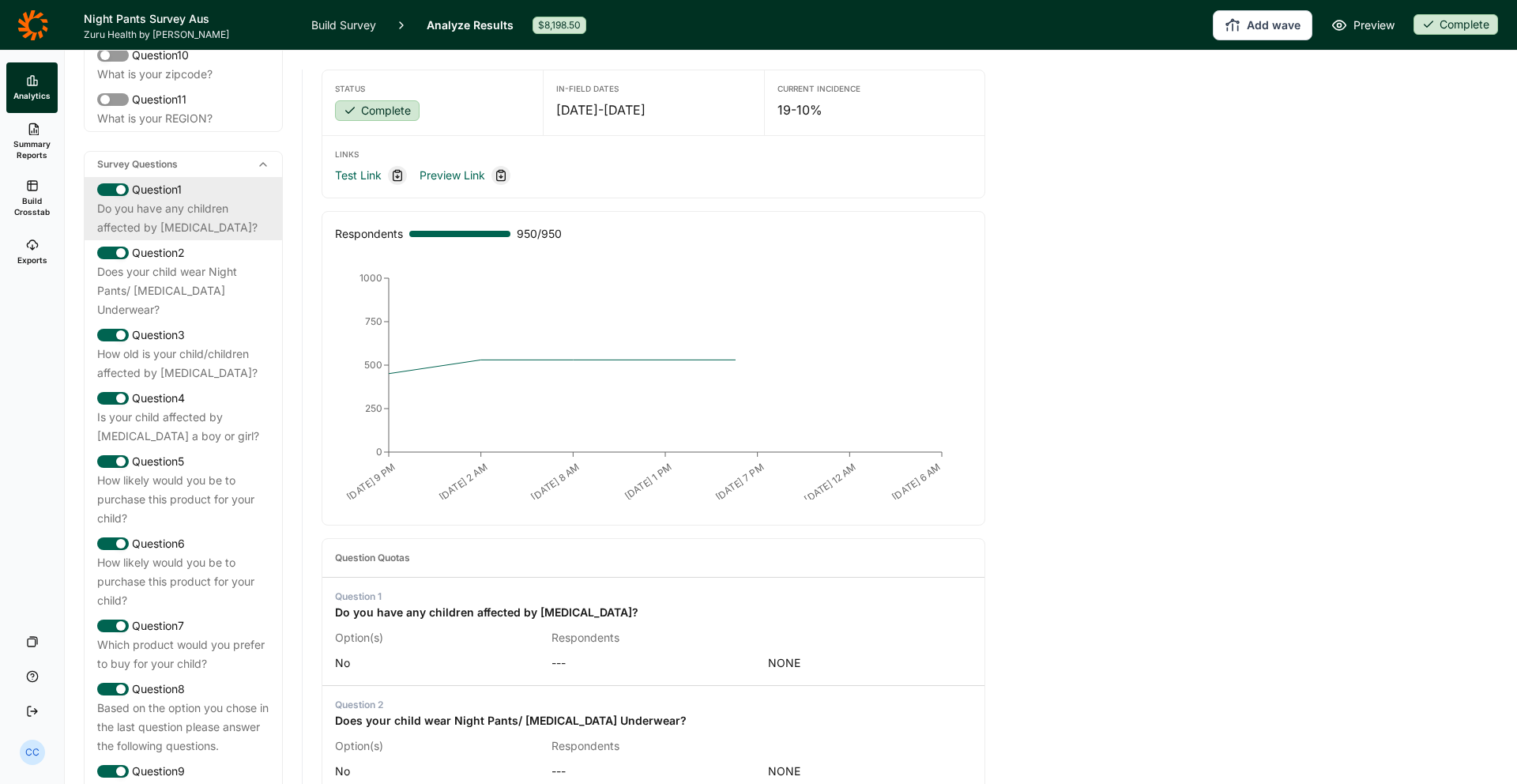
scroll to position [656, 0]
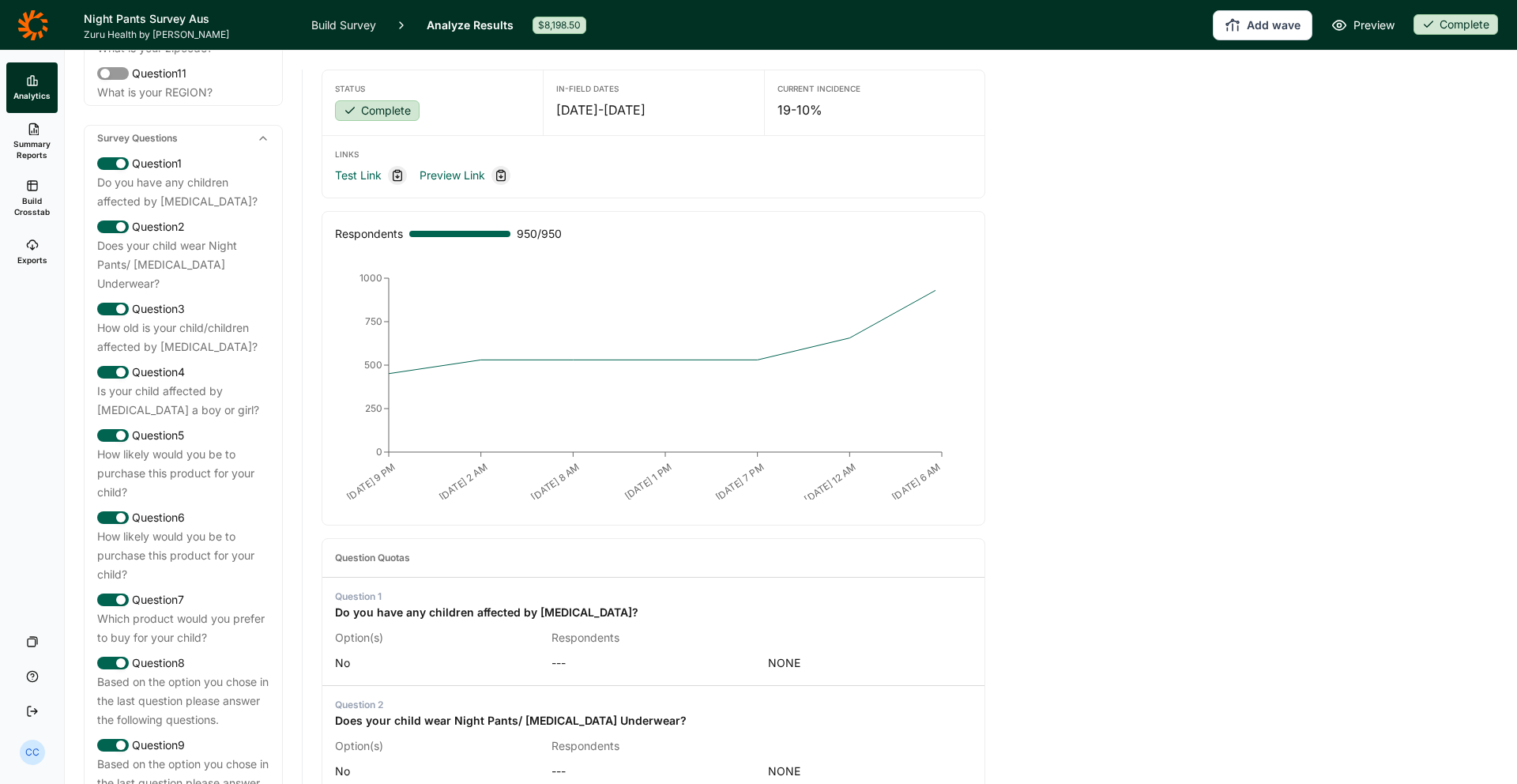
click at [41, 212] on span "Build Crosstab" at bounding box center [32, 206] width 38 height 22
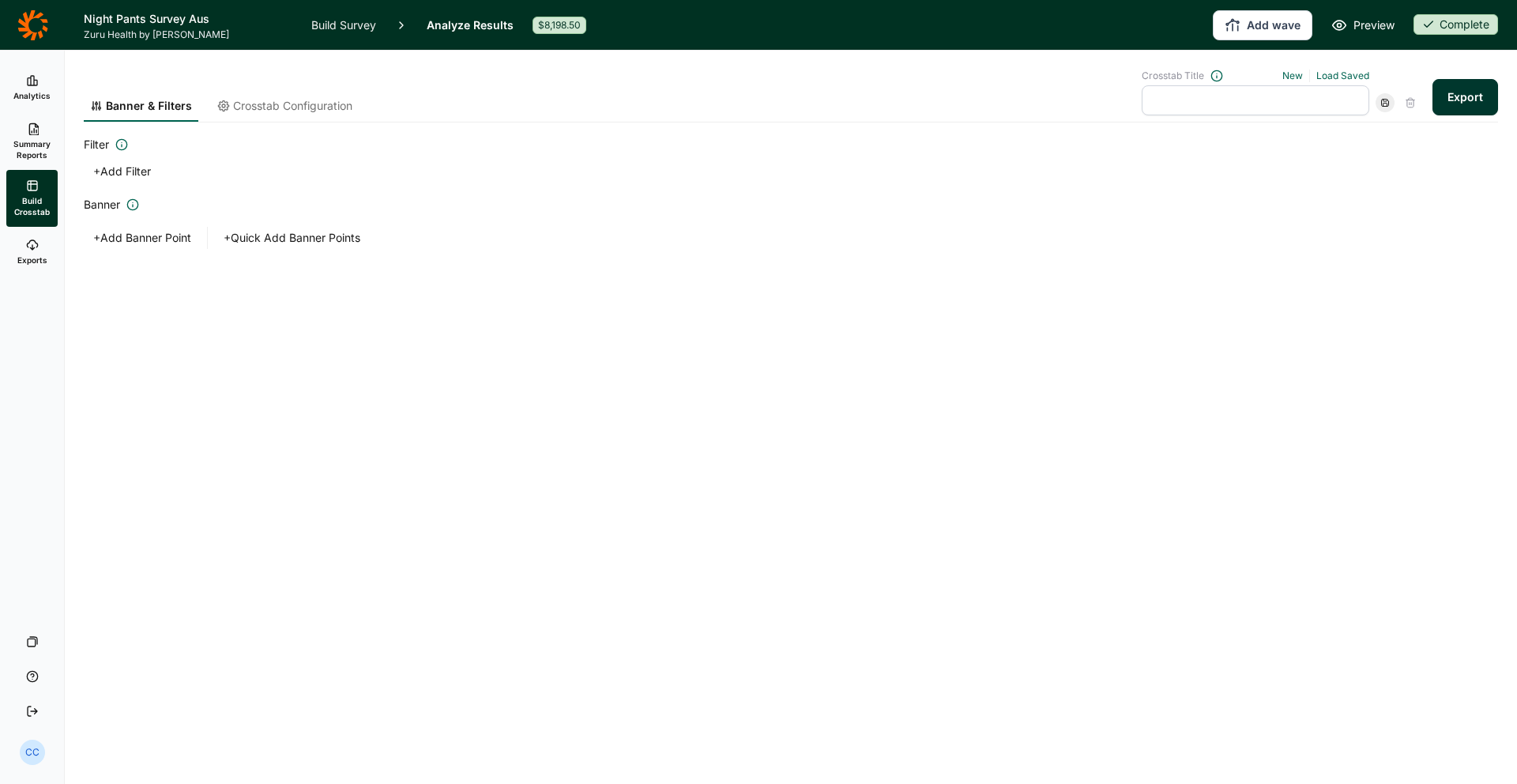
click at [18, 266] on link "Exports" at bounding box center [32, 251] width 51 height 50
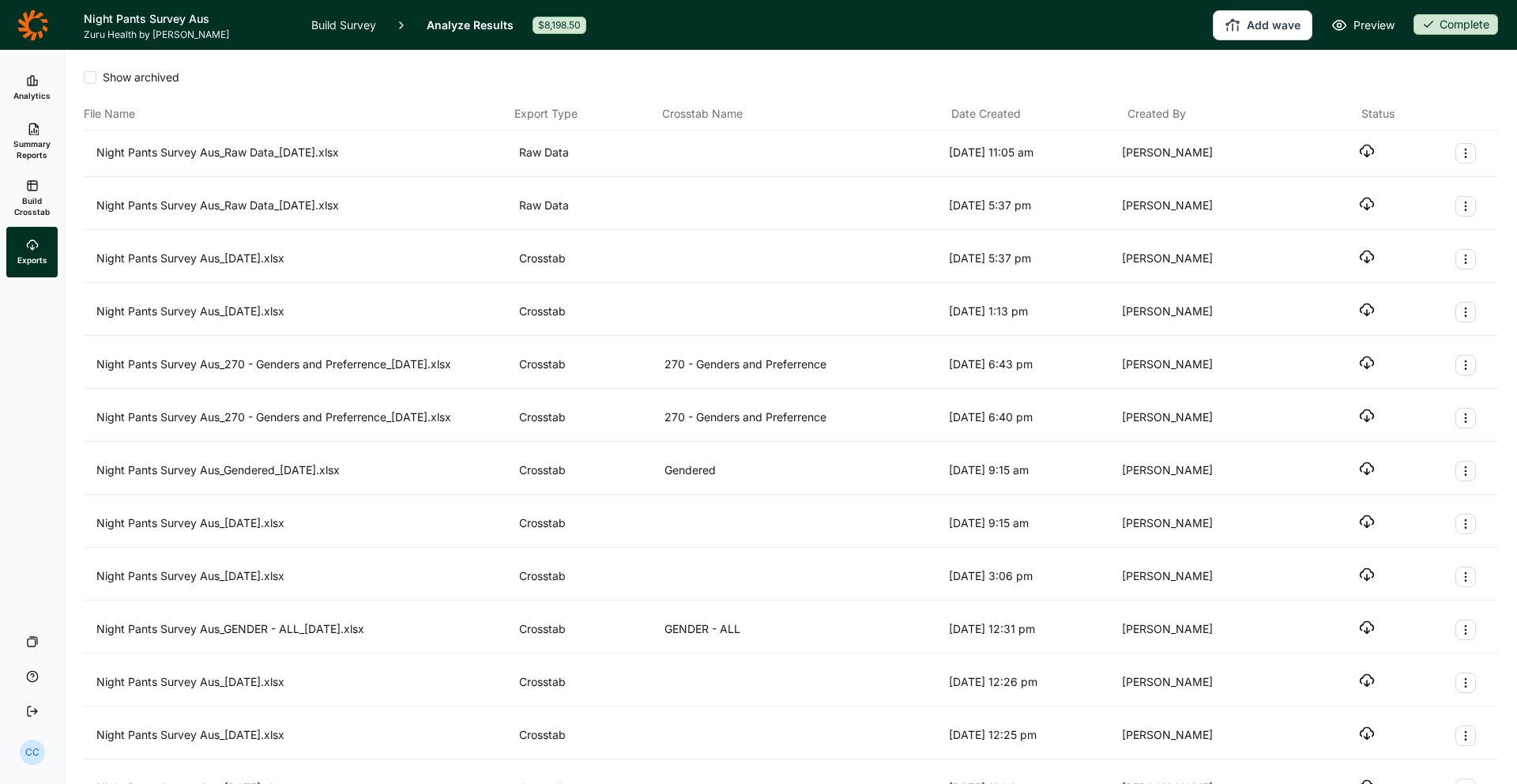
click at [38, 159] on span "Summary Reports" at bounding box center [32, 149] width 38 height 22
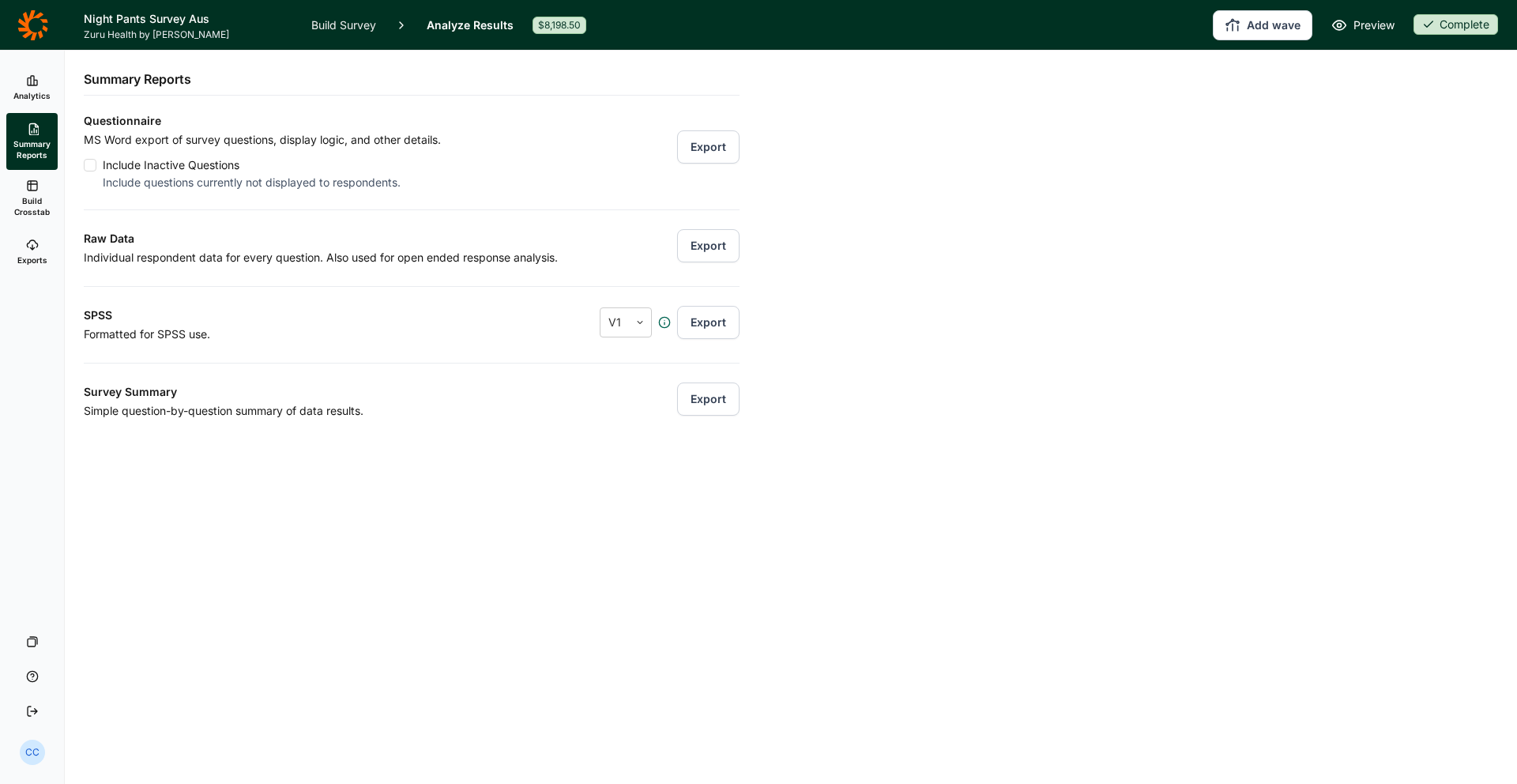
click at [730, 135] on button "Export" at bounding box center [708, 147] width 62 height 33
click at [1194, 40] on header "Night Pants Survey Aus Zuru Health by Habit Build Survey Analyze Results $8,198…" at bounding box center [758, 25] width 1517 height 49
